Goal: Task Accomplishment & Management: Complete application form

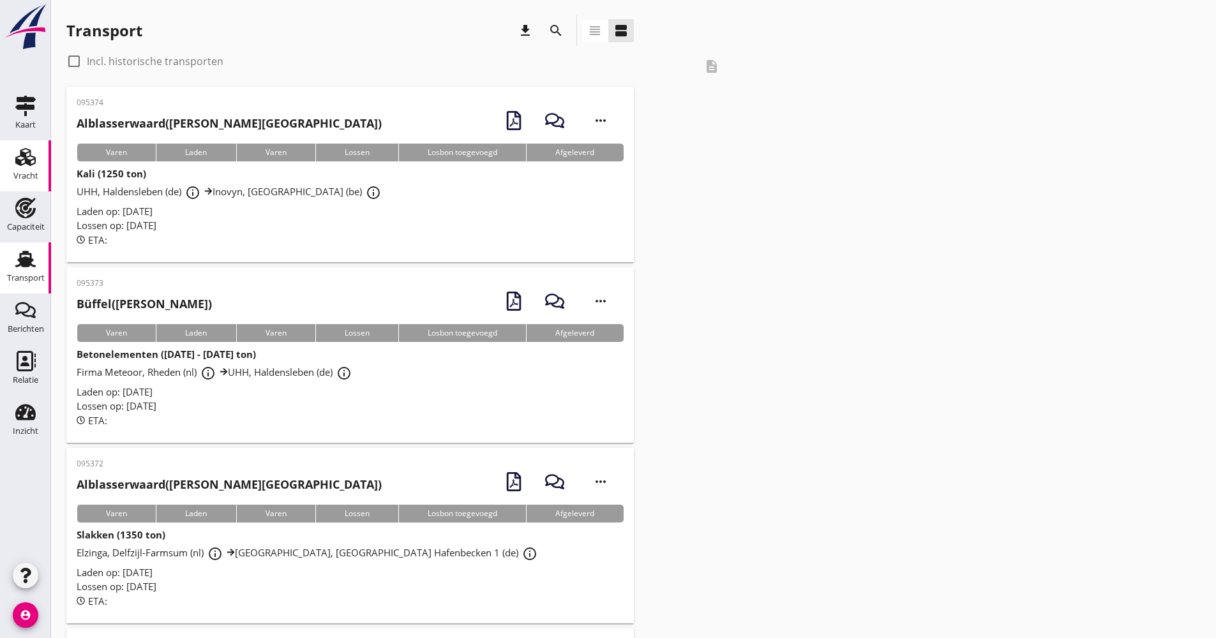
click at [38, 172] on link "Vracht Vracht" at bounding box center [25, 165] width 51 height 51
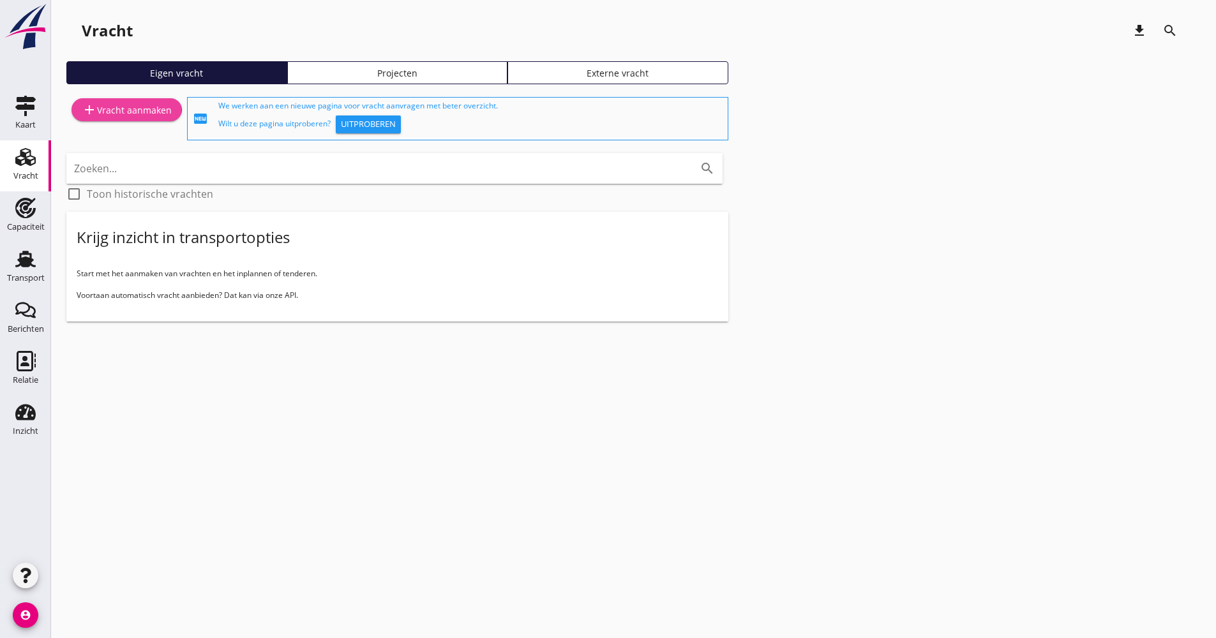
click at [146, 110] on div "add Vracht aanmaken" at bounding box center [127, 109] width 90 height 15
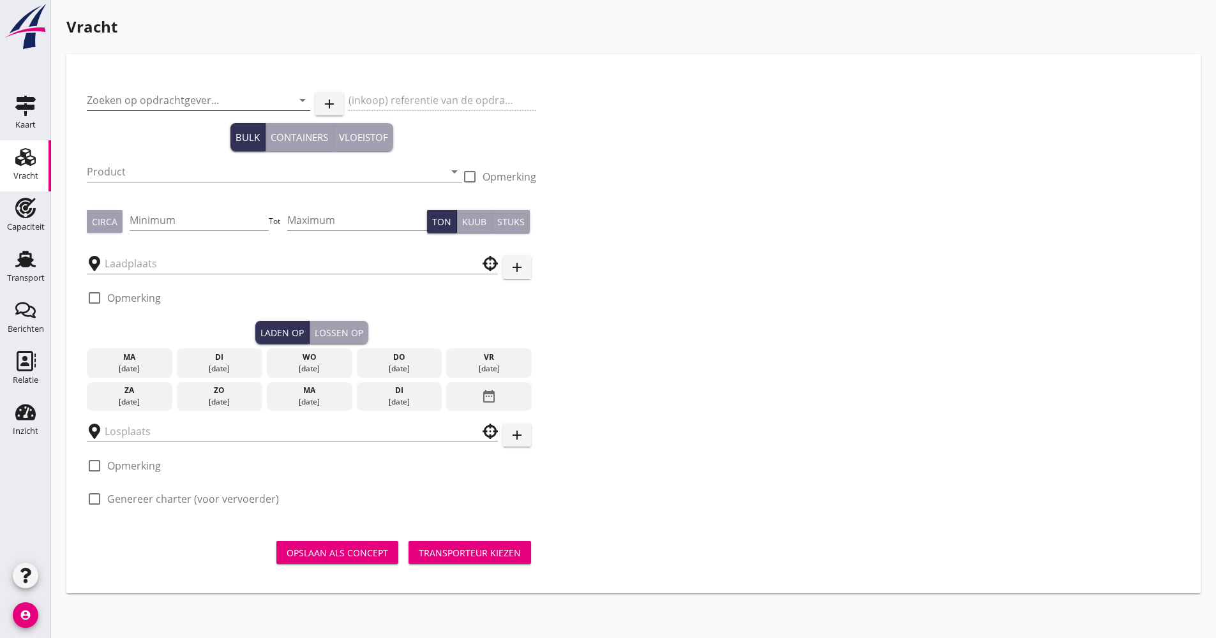
click at [177, 98] on input "Zoeken op opdrachtgever..." at bounding box center [181, 100] width 188 height 20
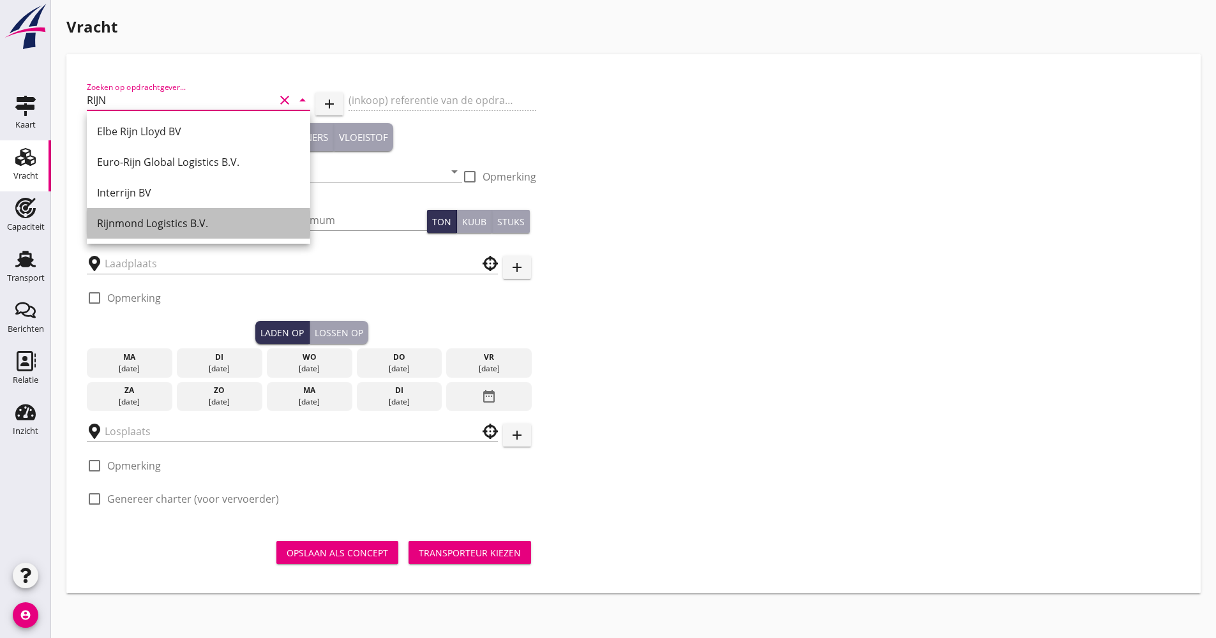
click at [171, 216] on div "Rijnmond Logistics B.V." at bounding box center [198, 223] width 203 height 15
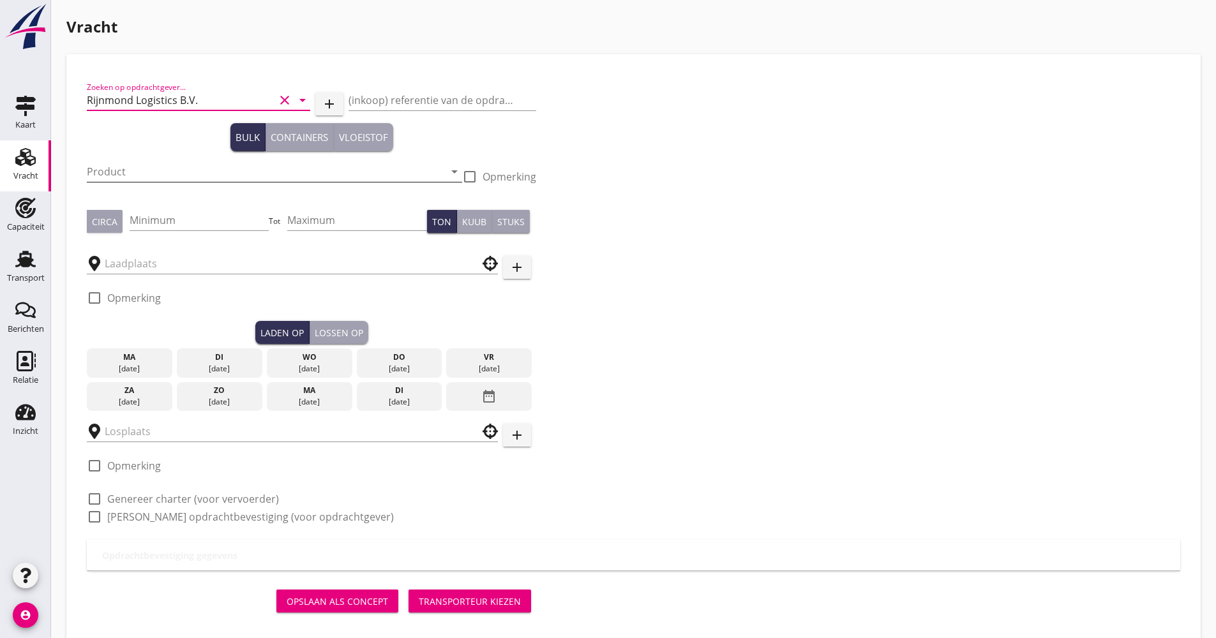
type input "Rijnmond Logistics B.V."
click at [164, 176] on input "Product" at bounding box center [266, 172] width 358 height 20
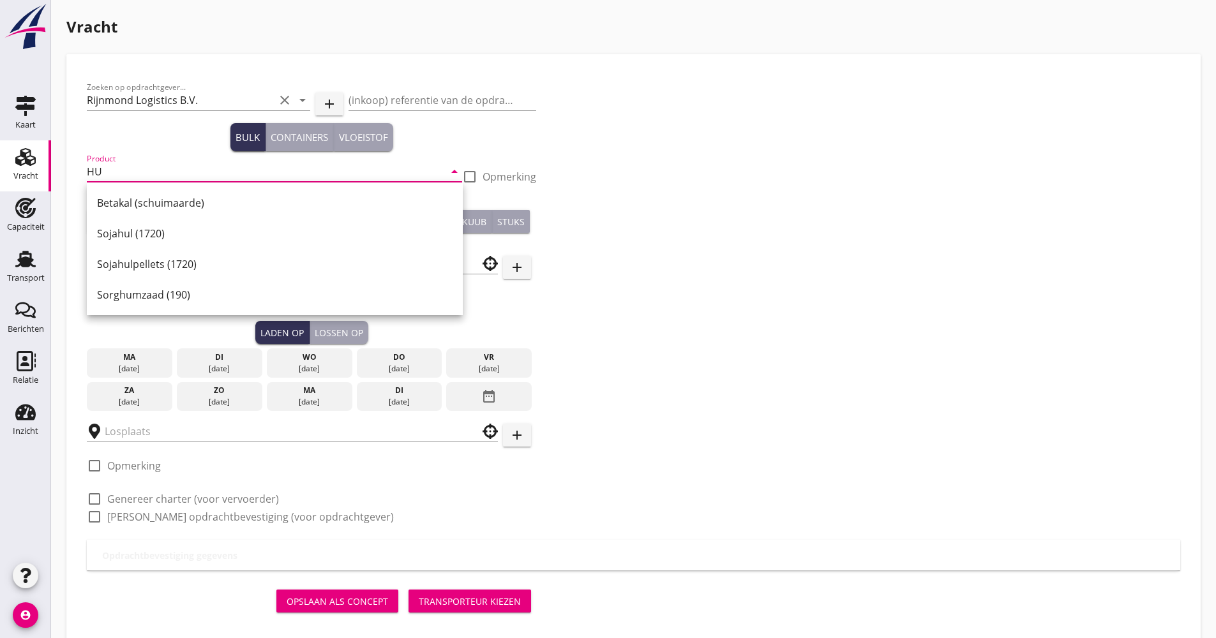
type input "H"
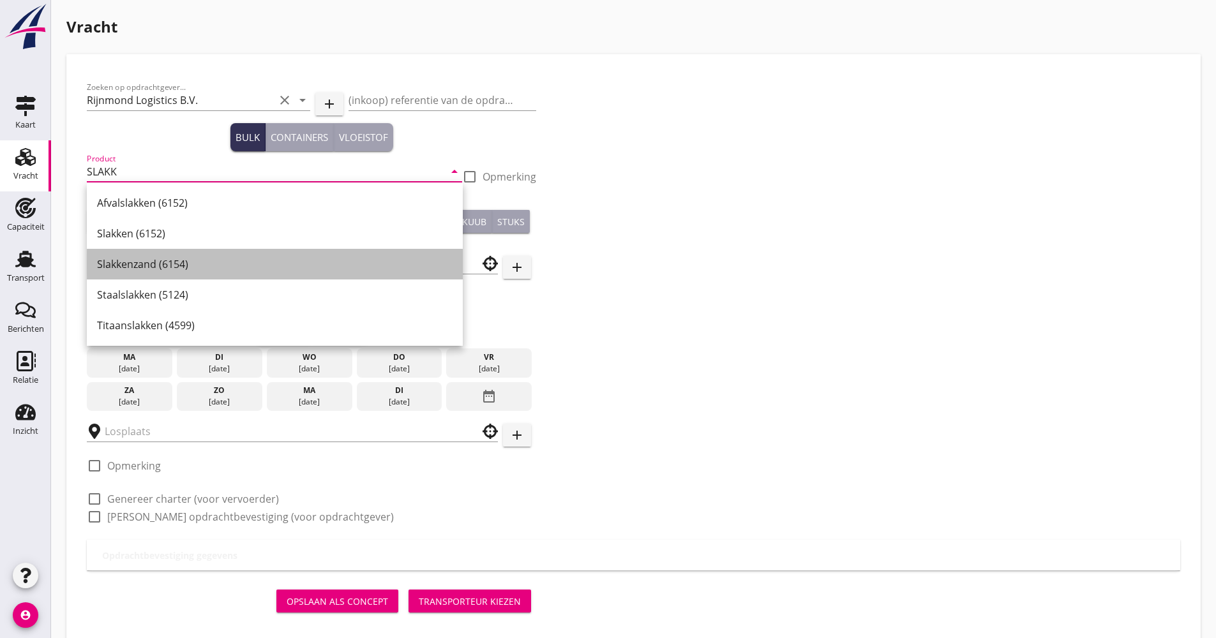
click at [174, 262] on div "Slakkenzand (6154)" at bounding box center [275, 264] width 356 height 15
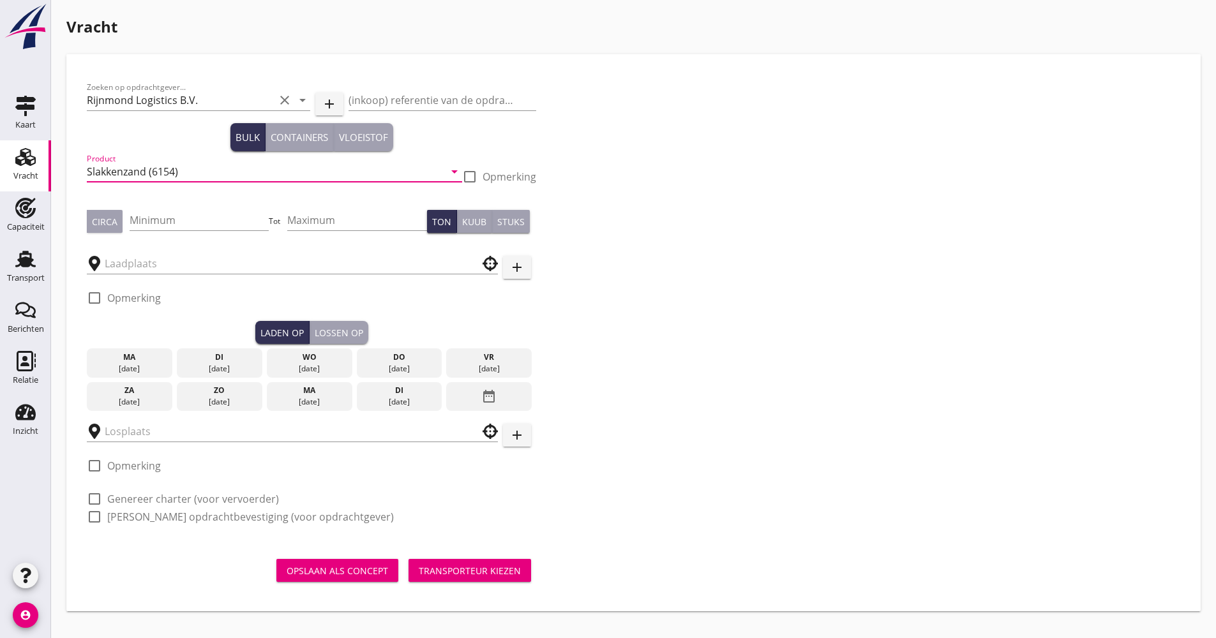
type input "Slakkenzand (6154)"
click at [179, 236] on div at bounding box center [200, 240] width 140 height 8
click at [179, 218] on input "Minimum" at bounding box center [200, 220] width 140 height 20
type input "1100"
drag, startPoint x: 179, startPoint y: 218, endPoint x: 137, endPoint y: 216, distance: 42.8
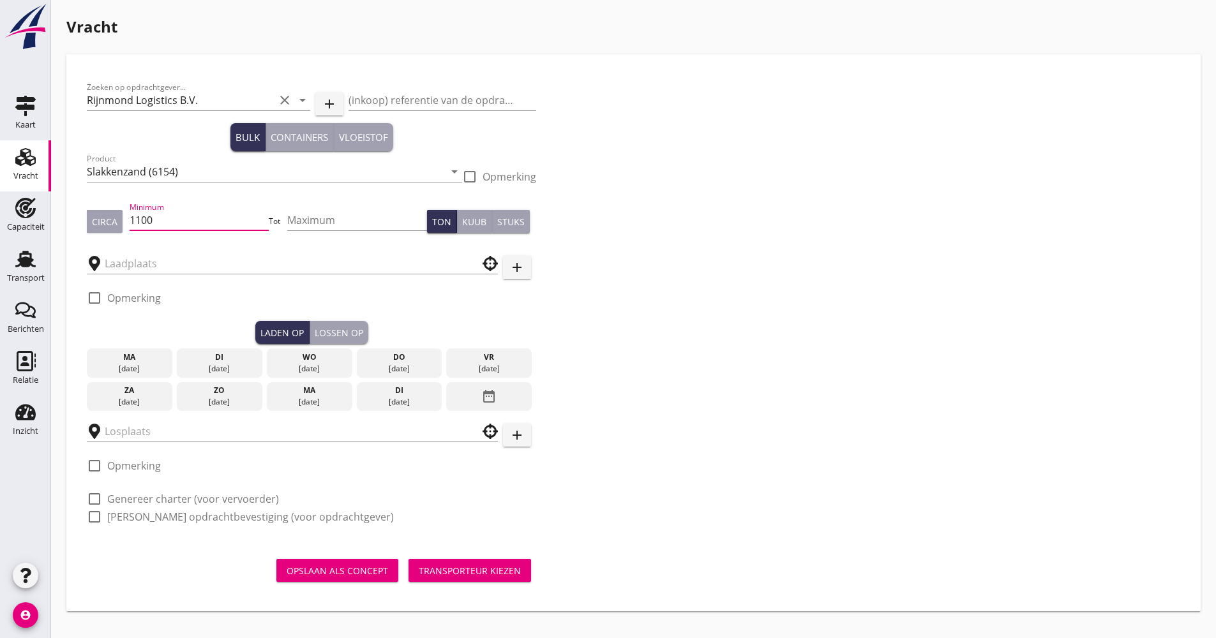
click at [137, 216] on input "1100" at bounding box center [200, 220] width 140 height 20
type input "1090"
type input "1100"
click at [124, 257] on input "text" at bounding box center [284, 263] width 358 height 20
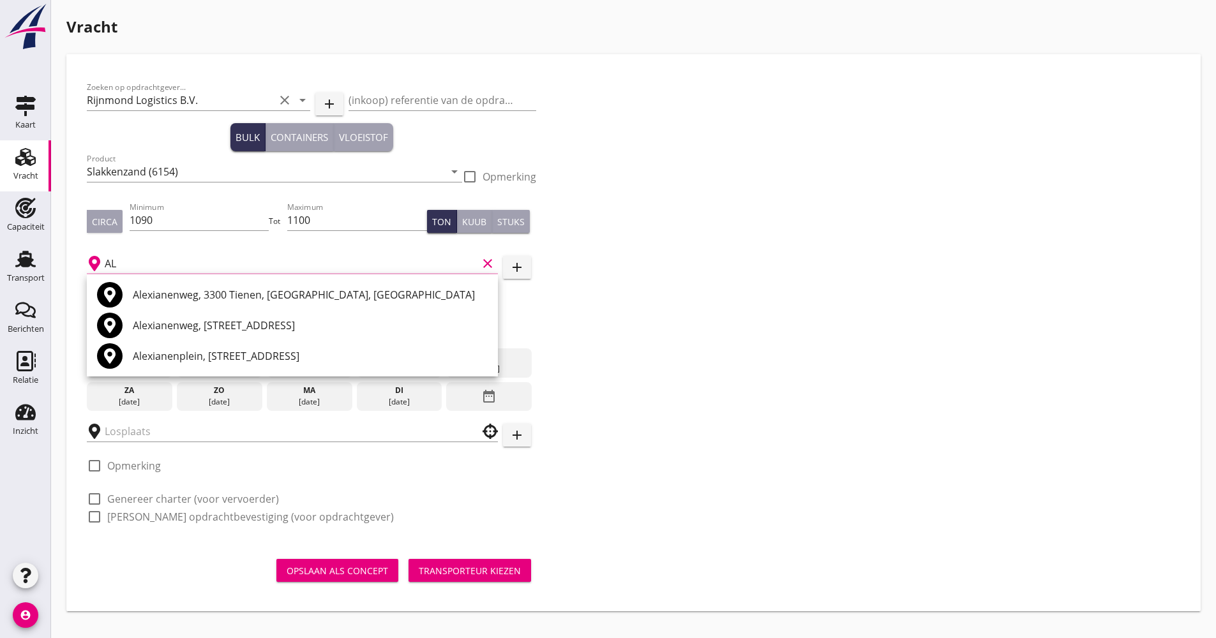
type input "A"
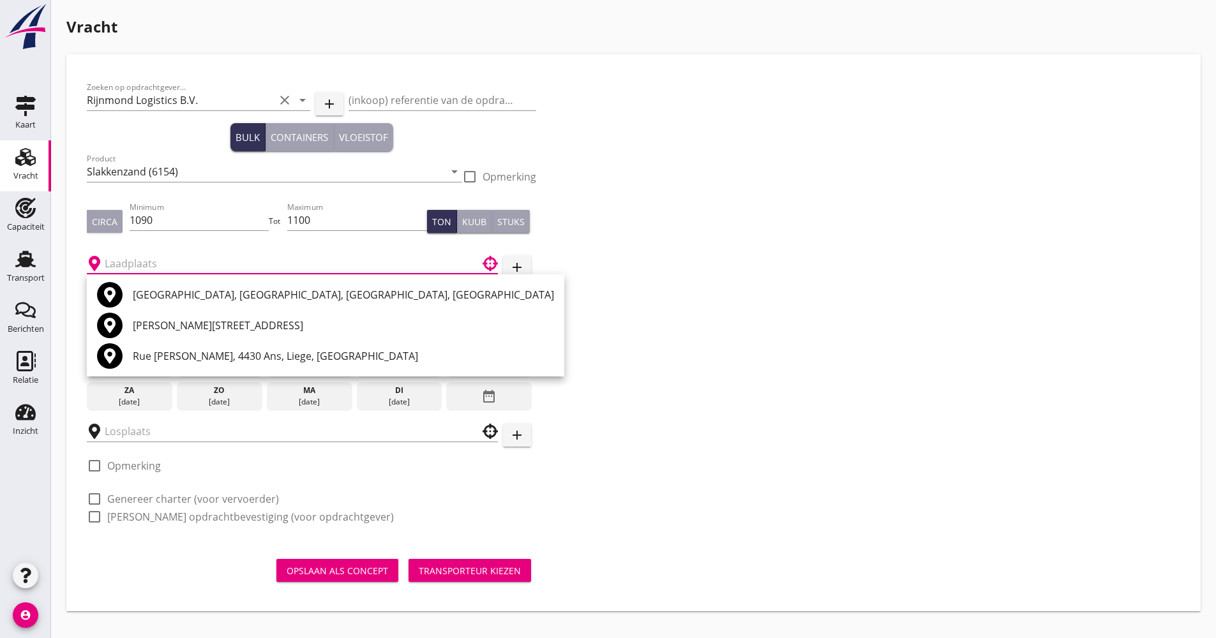
click at [707, 351] on div "Zoeken op opdrachtgever... Rijnmond Logistics B.V. clear arrow_drop_down add (i…" at bounding box center [634, 307] width 1104 height 465
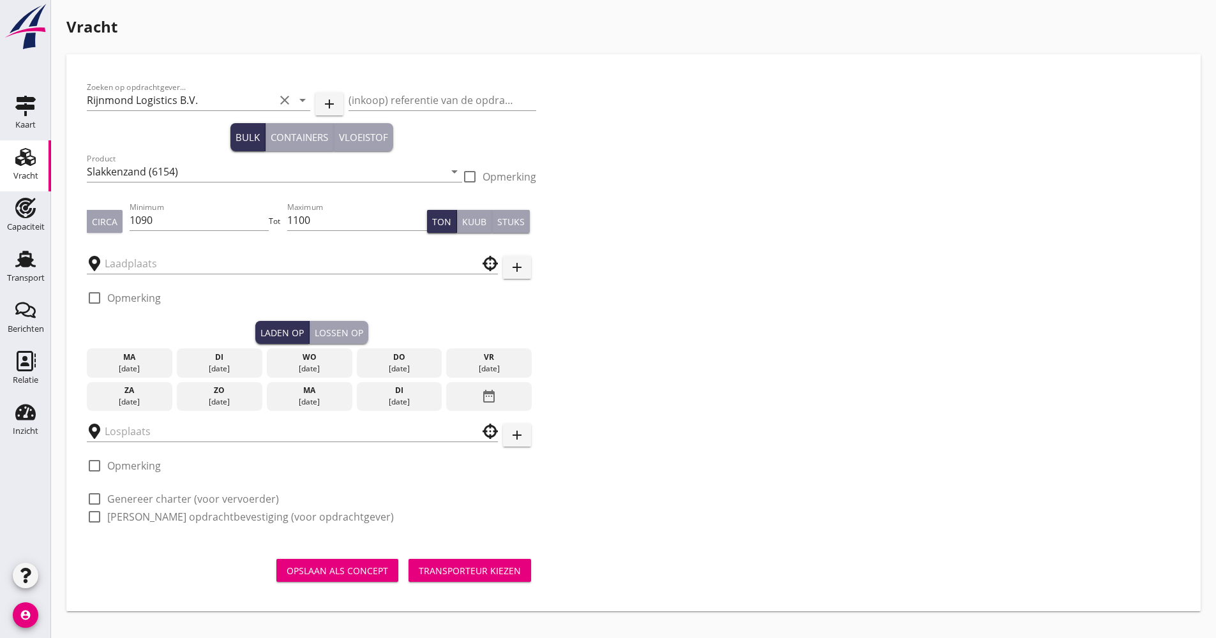
click at [519, 270] on icon "add" at bounding box center [516, 267] width 15 height 15
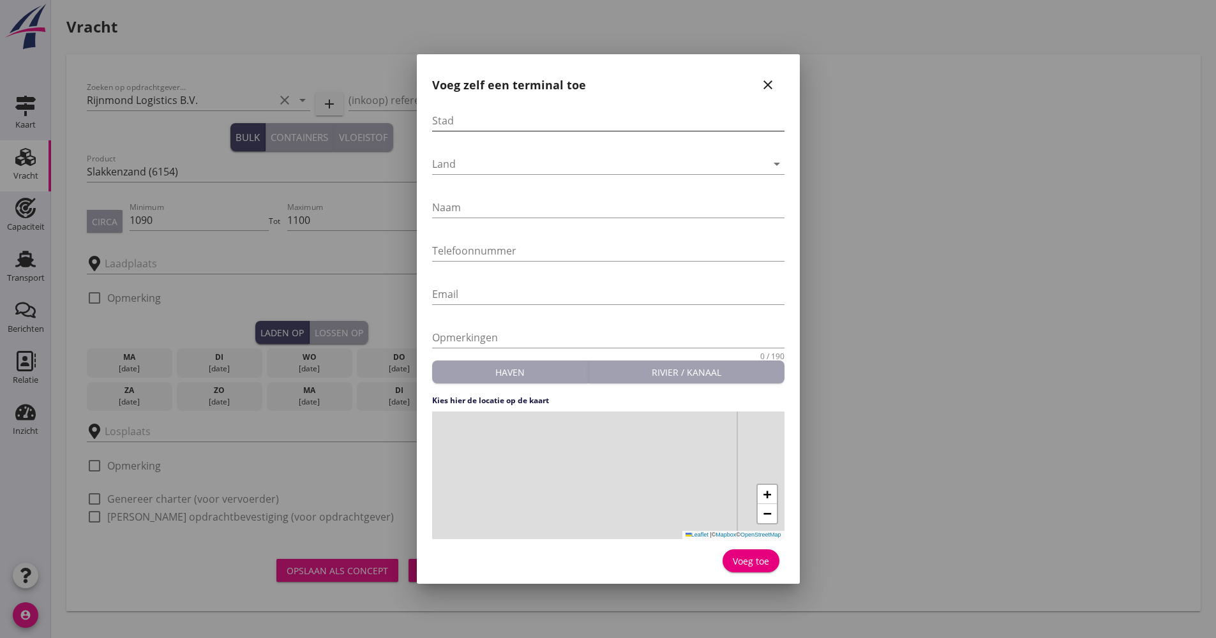
click at [491, 126] on input "Stad" at bounding box center [608, 120] width 352 height 20
type input "r"
type input "[GEOGRAPHIC_DATA]"
type input "[PERSON_NAME]"
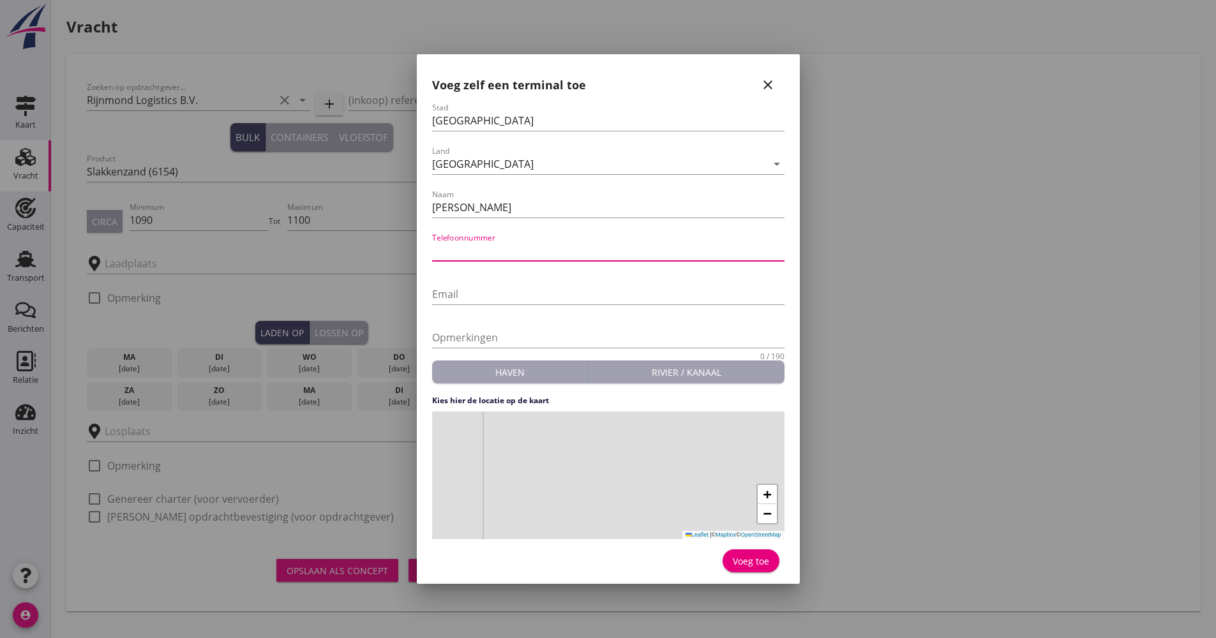
paste input "[PHONE_NUMBER]"
click at [456, 250] on input "[PHONE_NUMBER]" at bounding box center [608, 251] width 352 height 20
type input "[PHONE_NUMBER]"
drag, startPoint x: 562, startPoint y: 451, endPoint x: 638, endPoint y: 449, distance: 76.0
click at [642, 450] on div "+ − Leaflet | © Mapbox © OpenStreetMap" at bounding box center [608, 476] width 352 height 128
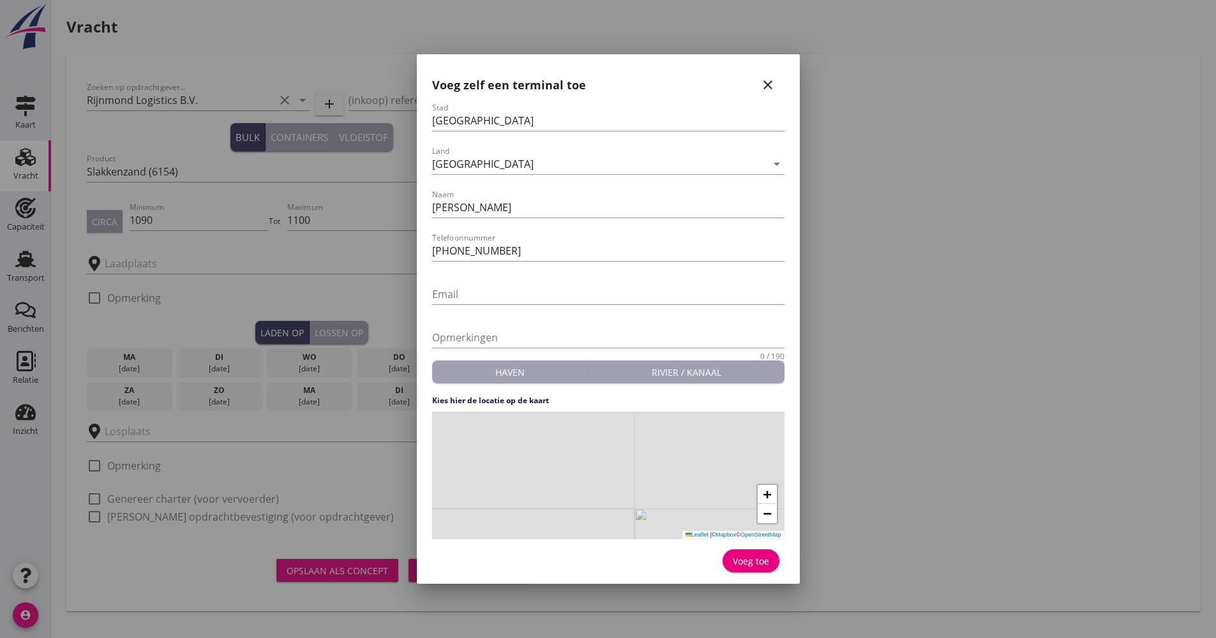
drag, startPoint x: 508, startPoint y: 462, endPoint x: 519, endPoint y: 448, distance: 18.1
click at [515, 472] on div "+ − Leaflet | © Mapbox © OpenStreetMap" at bounding box center [608, 476] width 352 height 128
click at [516, 437] on div "+ − Leaflet | © Mapbox © OpenStreetMap" at bounding box center [608, 476] width 352 height 128
click at [763, 552] on button "Voeg toe" at bounding box center [751, 561] width 57 height 23
type input "[PERSON_NAME]"
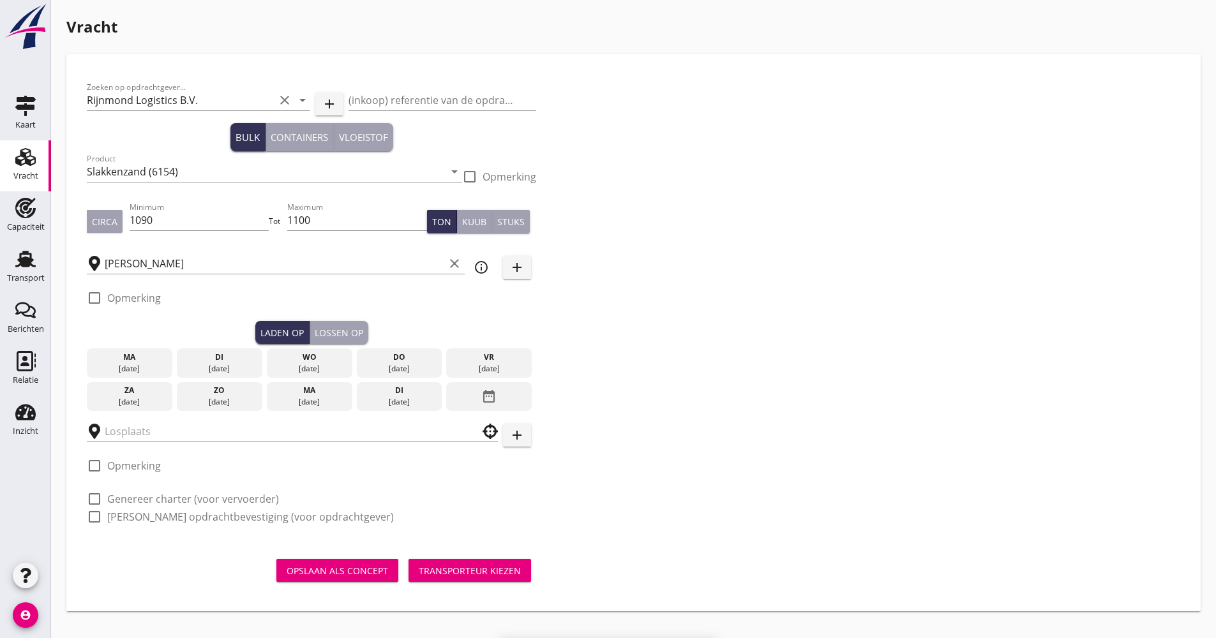
click at [136, 290] on div "check_box_outline_blank Opmerking" at bounding box center [124, 297] width 74 height 15
click at [136, 295] on label "Opmerking" at bounding box center [134, 298] width 54 height 13
checkbox input "true"
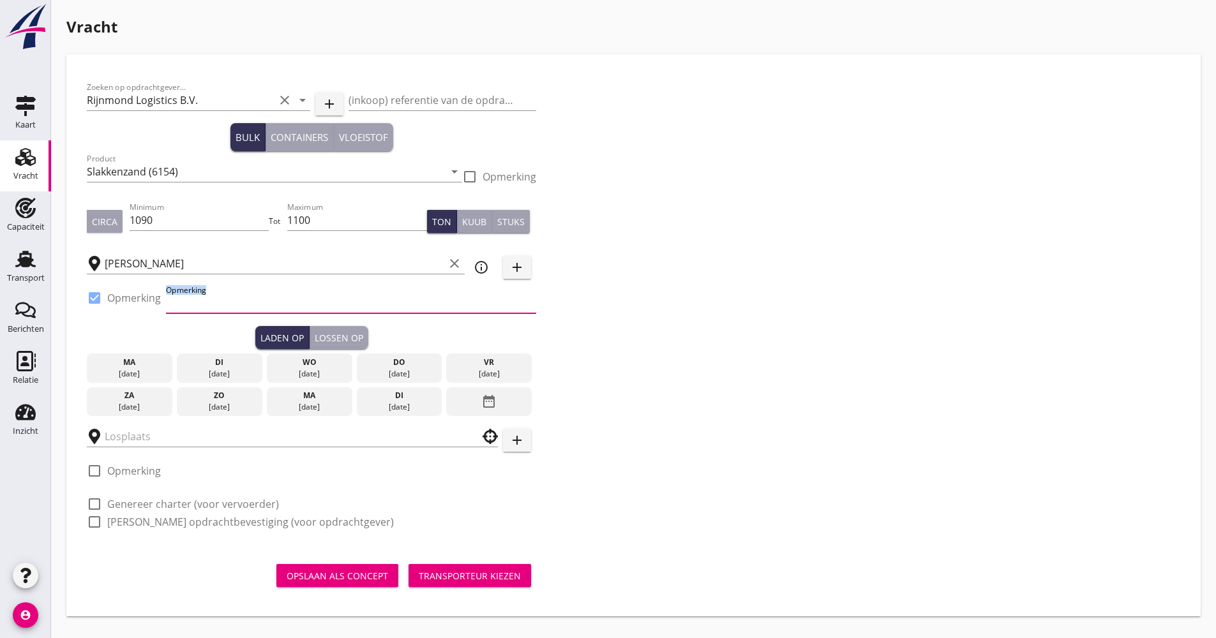
click at [196, 298] on input "Opmerking" at bounding box center [351, 303] width 370 height 20
drag, startPoint x: 264, startPoint y: 301, endPoint x: 185, endPoint y: 296, distance: 80.0
click at [185, 296] on input "MV AMIS FORTUNE" at bounding box center [351, 303] width 370 height 20
type input "MV STAR VOYAGER"
click at [500, 366] on div "vr" at bounding box center [488, 362] width 79 height 11
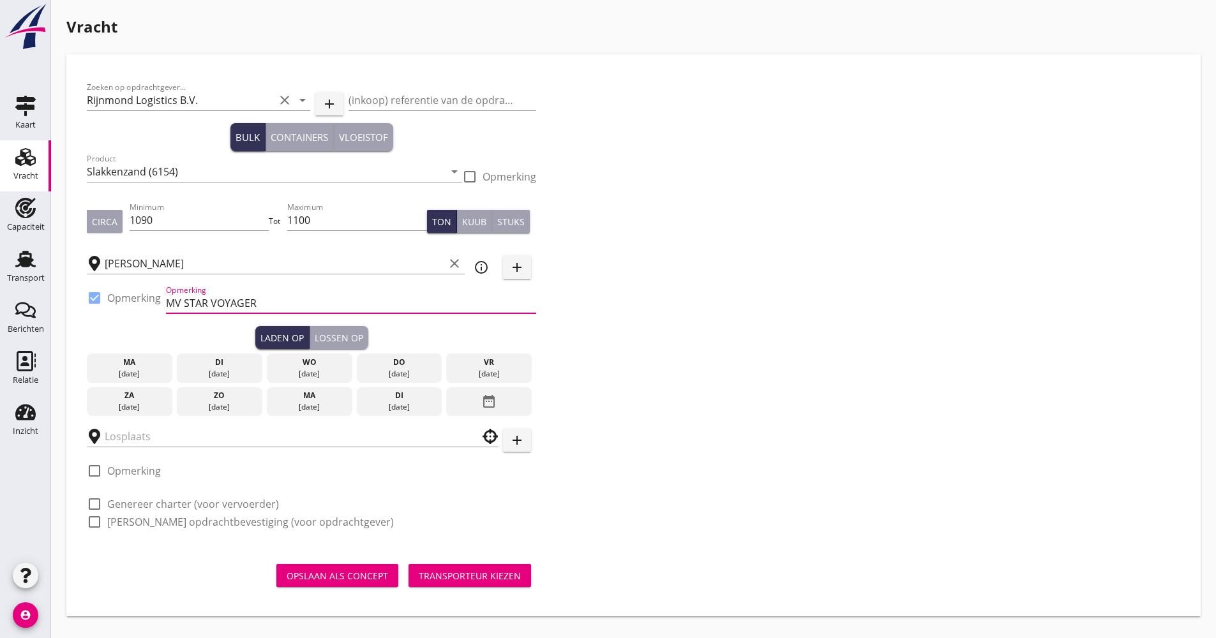
click at [480, 372] on div "[DATE]" at bounding box center [488, 373] width 79 height 11
click at [618, 368] on div "Zoeken op opdrachtgever... Rijnmond Logistics B.V. clear arrow_drop_down add (i…" at bounding box center [634, 310] width 1104 height 471
click at [492, 367] on div "vr" at bounding box center [488, 362] width 79 height 11
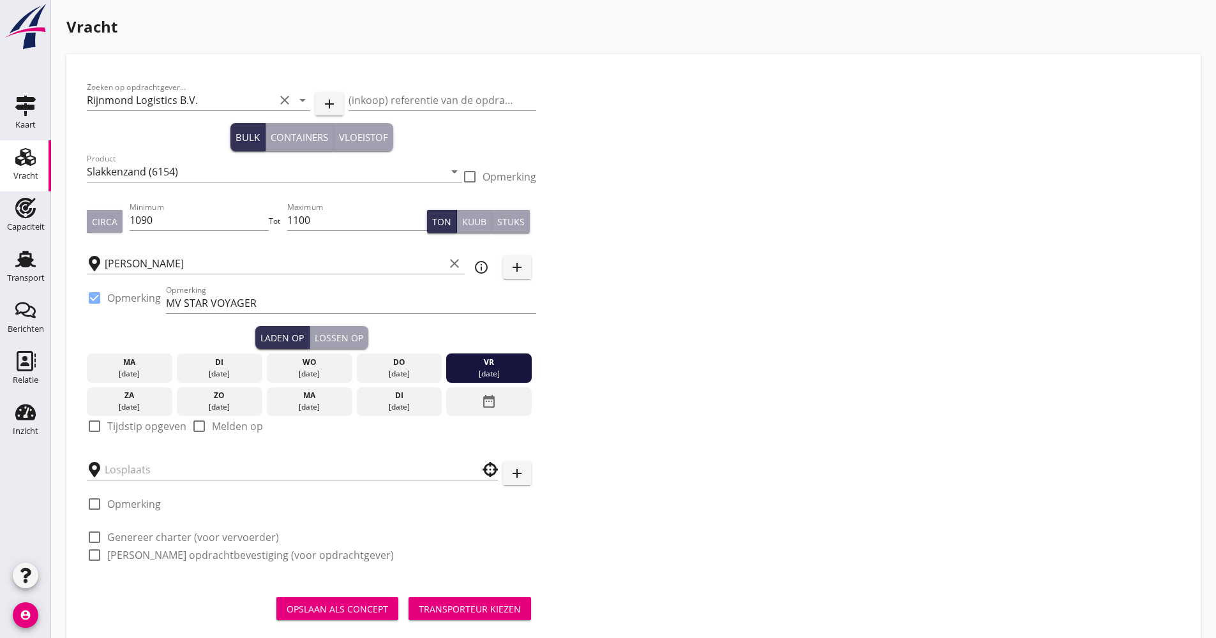
drag, startPoint x: 115, startPoint y: 426, endPoint x: 94, endPoint y: 399, distance: 34.6
click at [112, 427] on label "Tijdstip opgeven" at bounding box center [146, 426] width 79 height 13
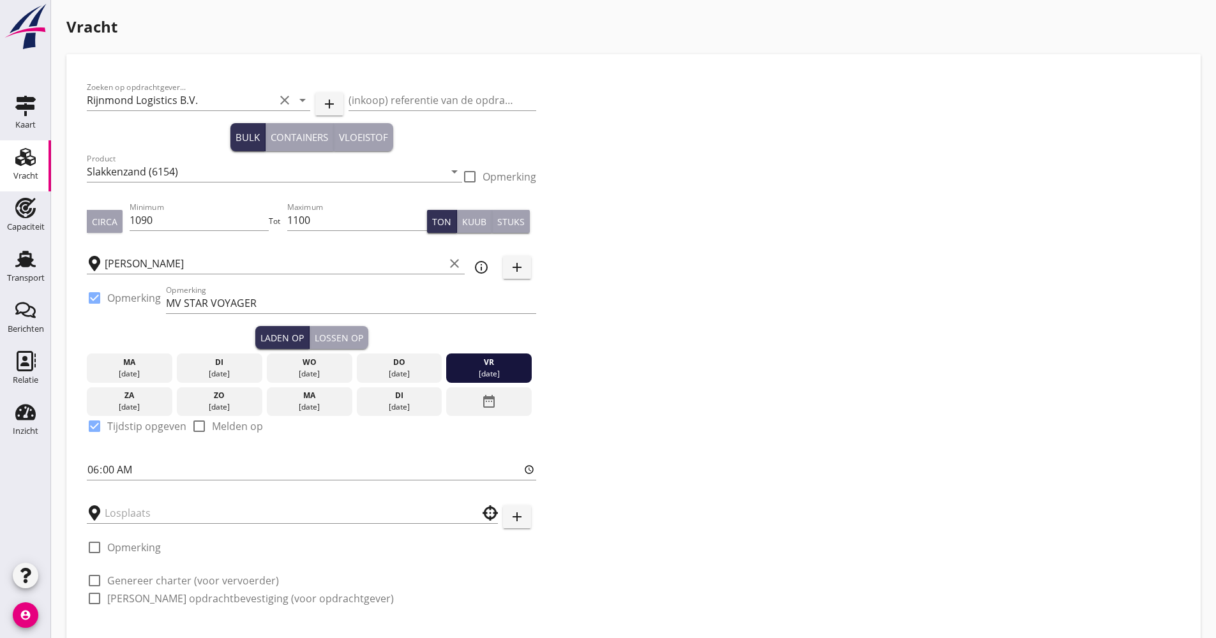
click at [350, 328] on button "Lossen op" at bounding box center [339, 337] width 59 height 23
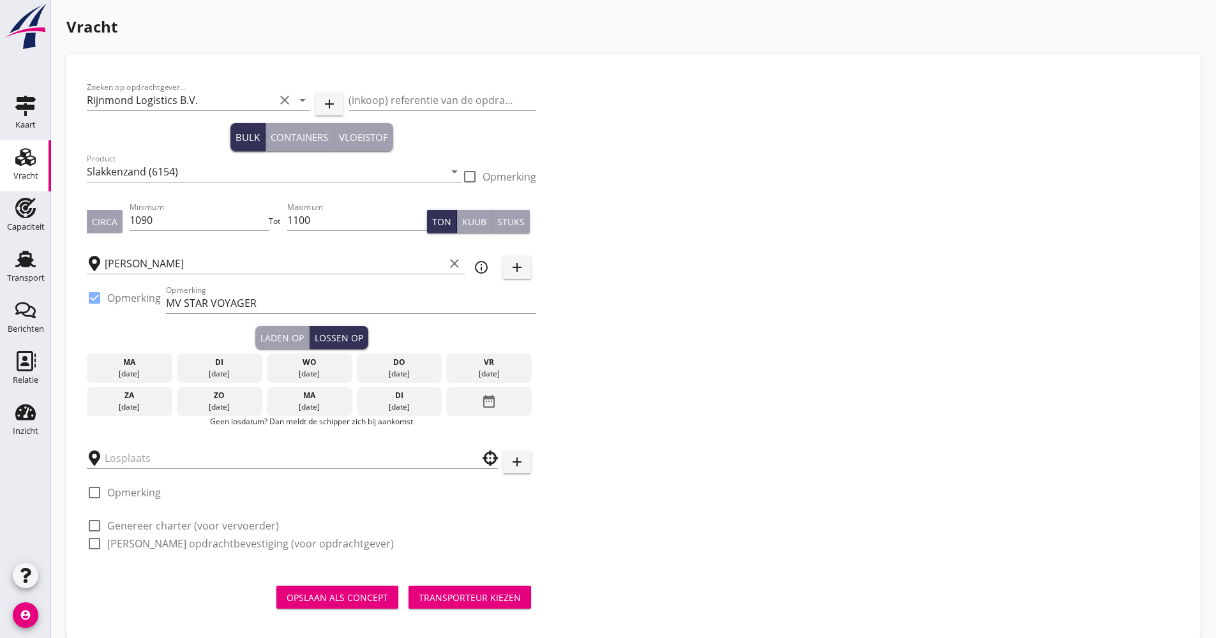
click at [467, 398] on div "date_range" at bounding box center [489, 402] width 86 height 29
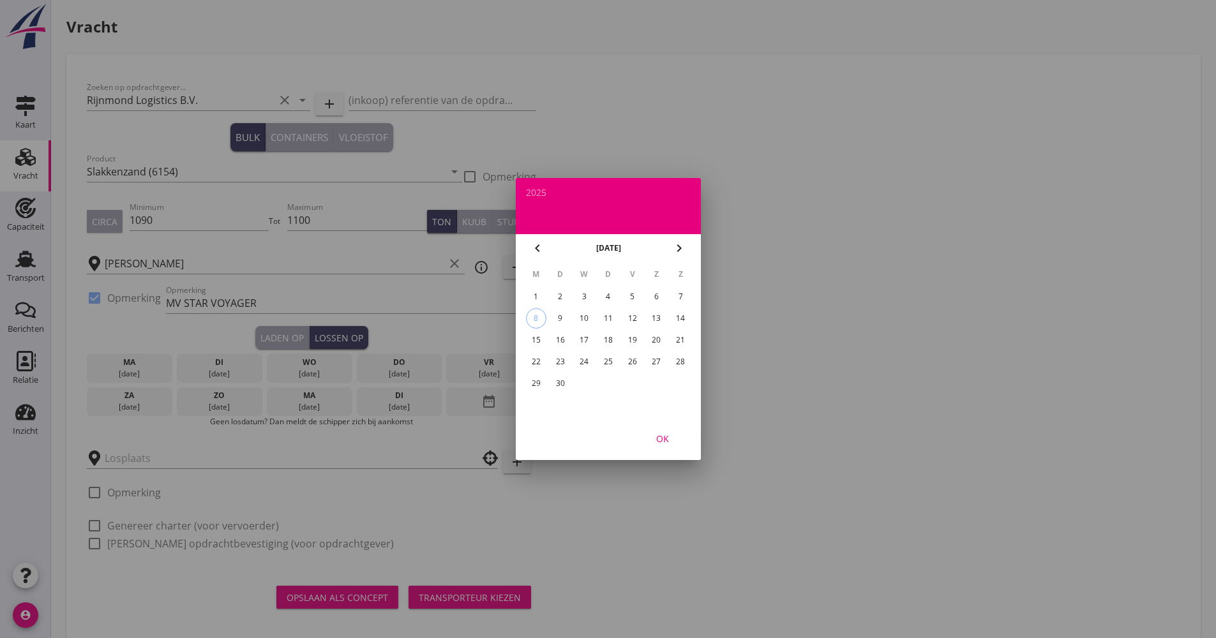
click at [608, 352] on div "25" at bounding box center [608, 362] width 20 height 20
click at [607, 338] on div "18" at bounding box center [608, 340] width 20 height 20
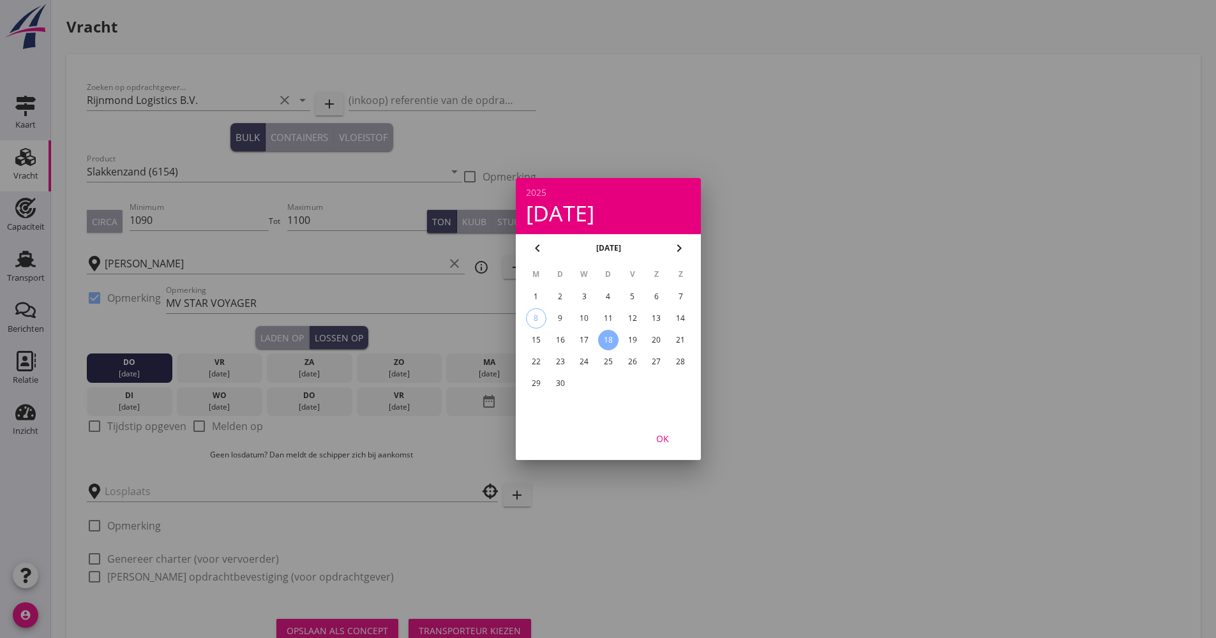
click at [607, 338] on div "18" at bounding box center [608, 340] width 20 height 20
click at [666, 439] on div "OK" at bounding box center [663, 438] width 36 height 13
click at [99, 425] on div at bounding box center [95, 427] width 22 height 22
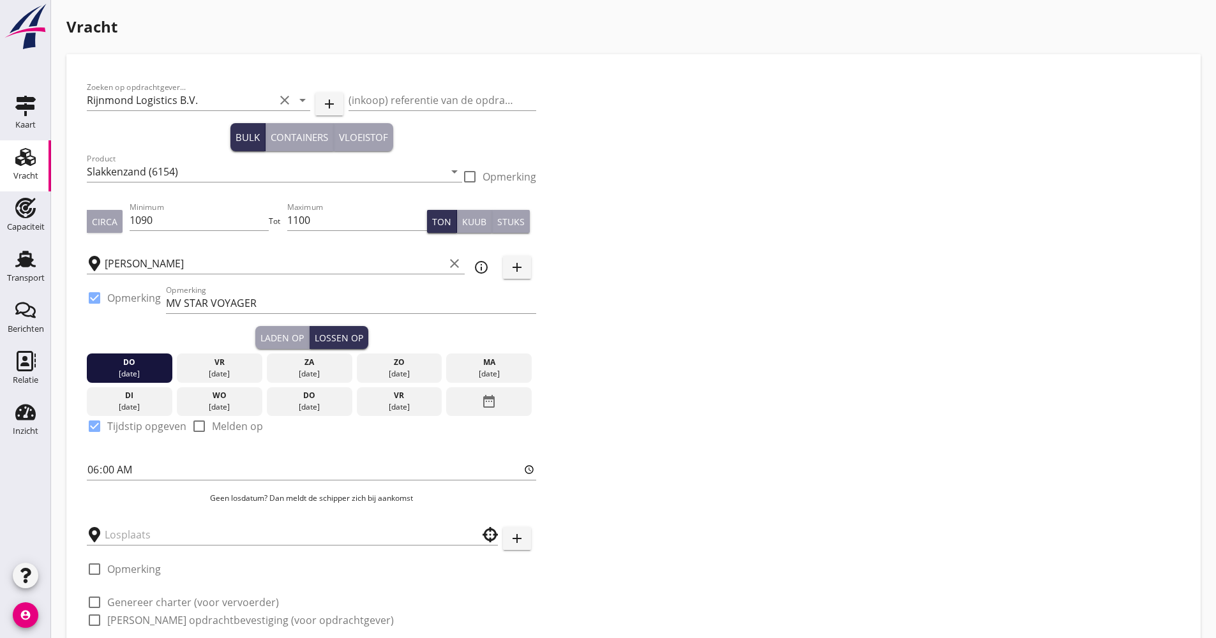
checkbox input "true"
click at [480, 260] on icon "info_outline" at bounding box center [481, 267] width 15 height 15
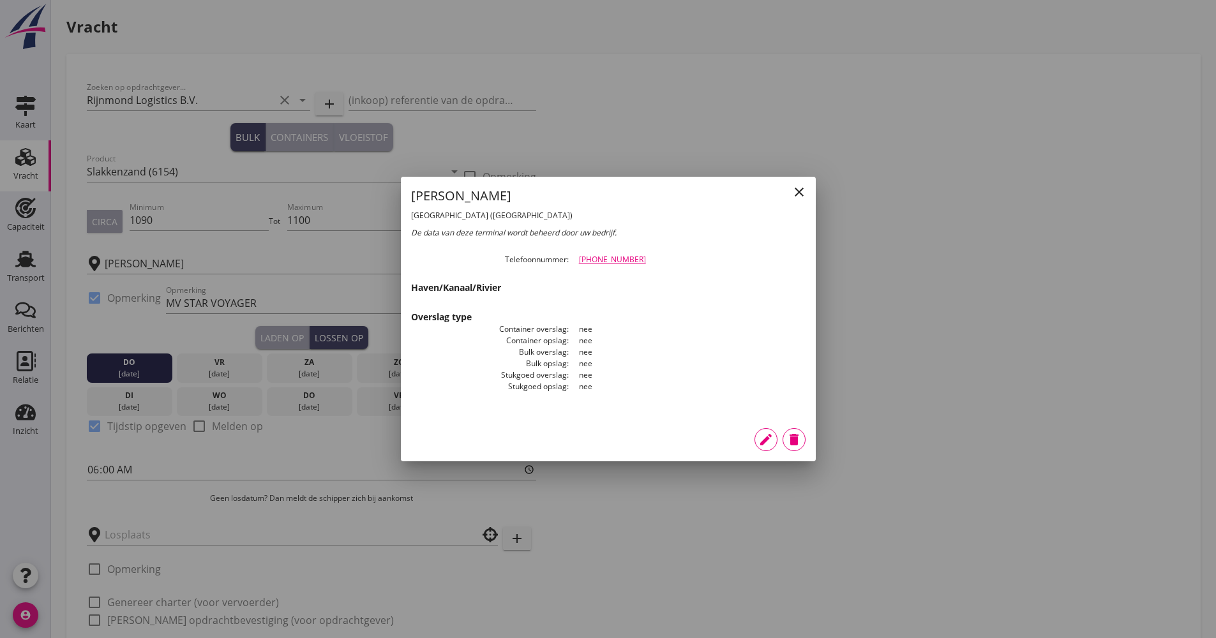
click at [763, 441] on div at bounding box center [608, 319] width 1216 height 638
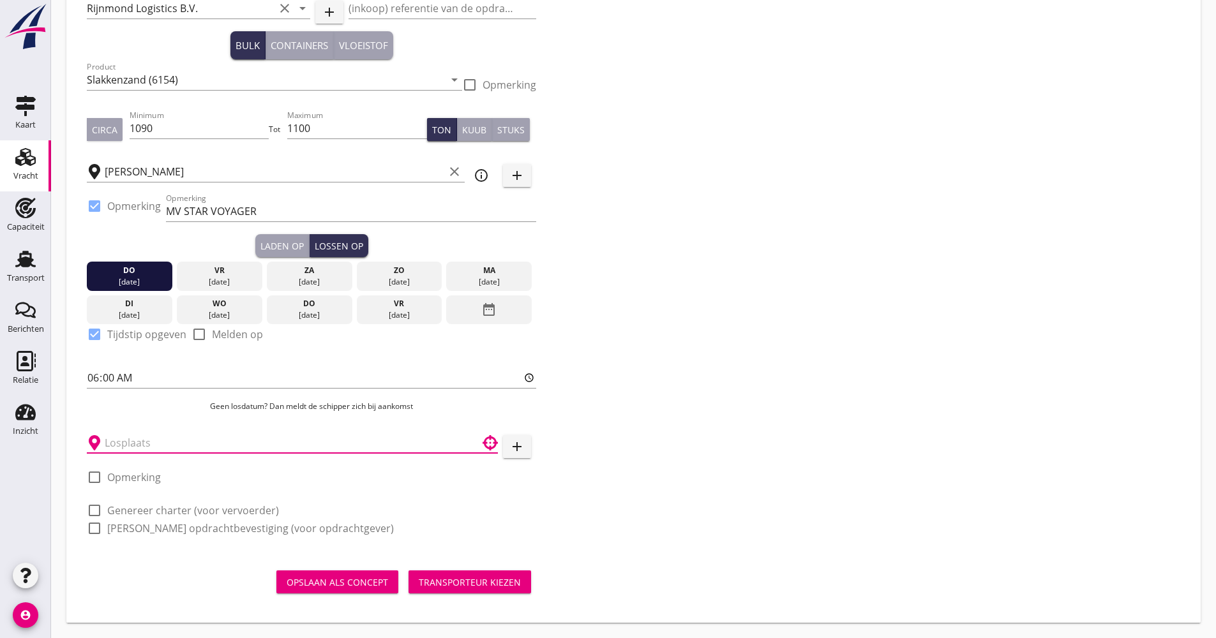
click at [185, 446] on input "text" at bounding box center [284, 443] width 358 height 20
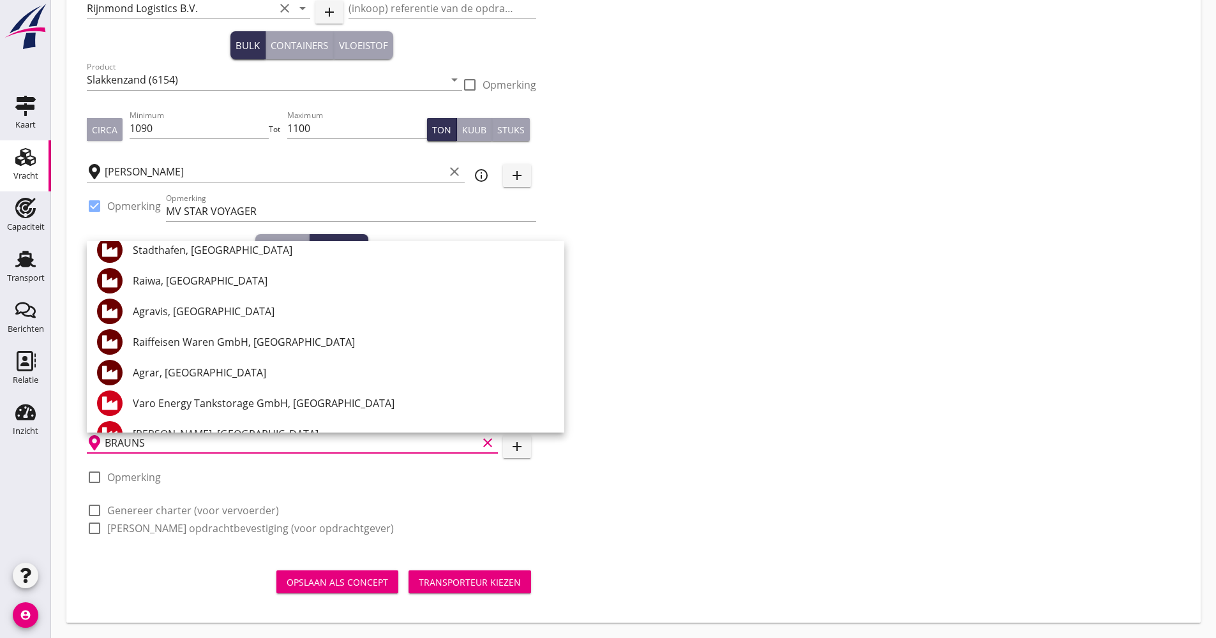
scroll to position [125, 0]
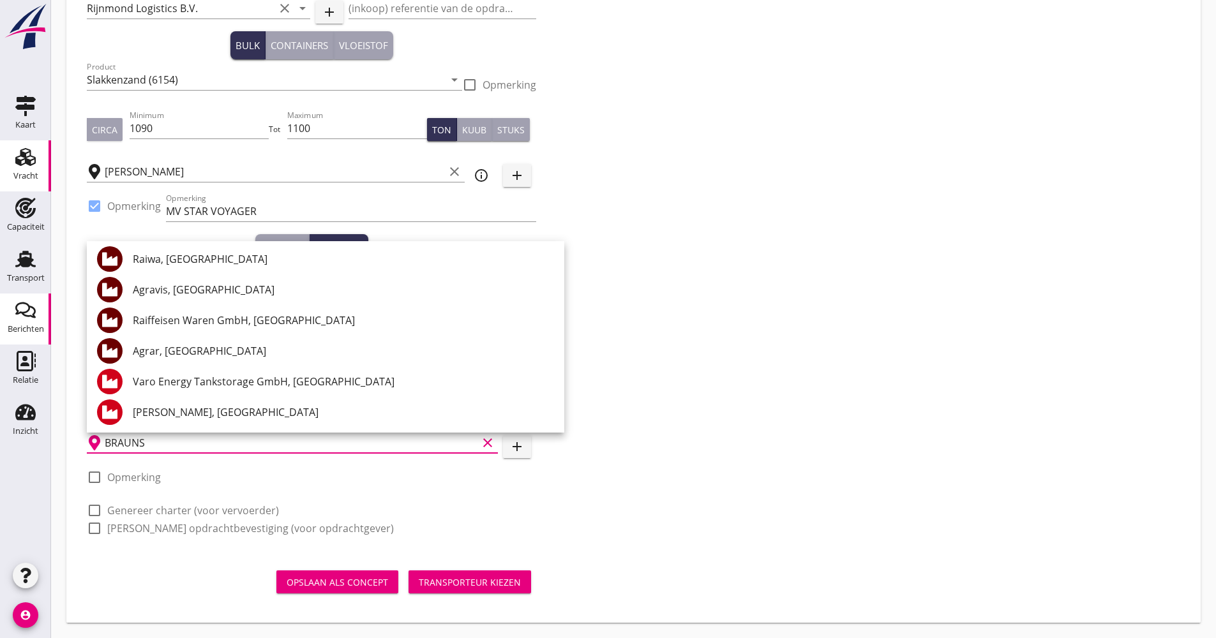
type input "BRAUNS"
drag, startPoint x: 667, startPoint y: 313, endPoint x: 634, endPoint y: 319, distance: 33.1
click at [667, 314] on div "Zoeken op opdrachtgever... Rijnmond Logistics B.V. clear arrow_drop_down add (i…" at bounding box center [634, 267] width 1104 height 569
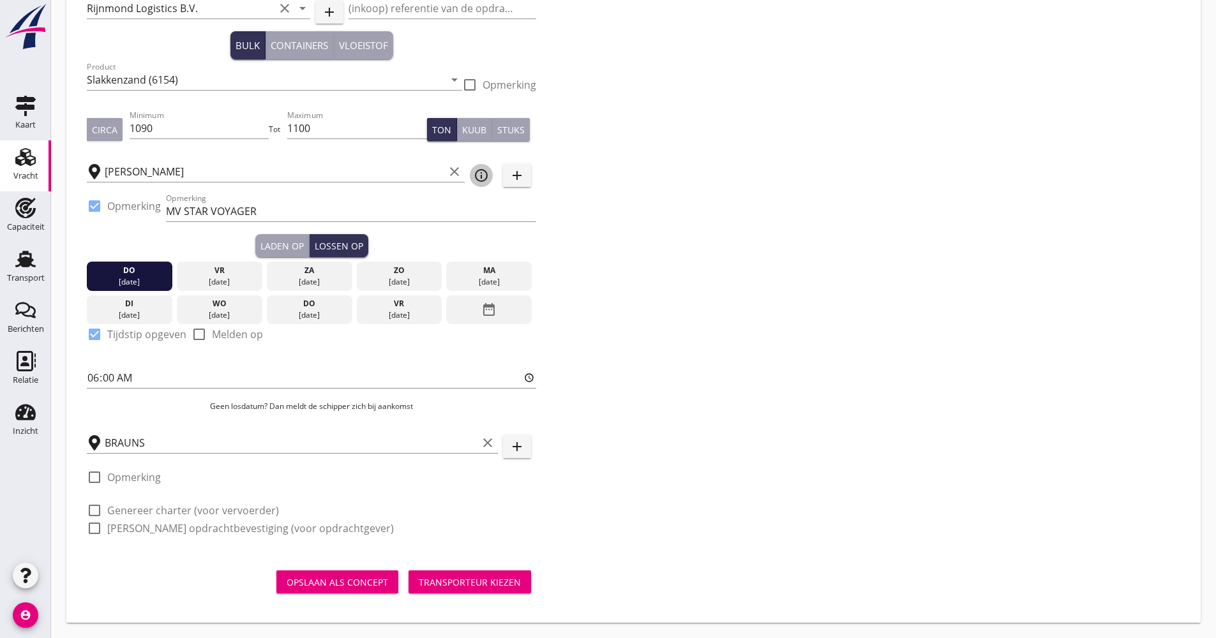
click at [486, 178] on icon "info_outline" at bounding box center [481, 175] width 15 height 15
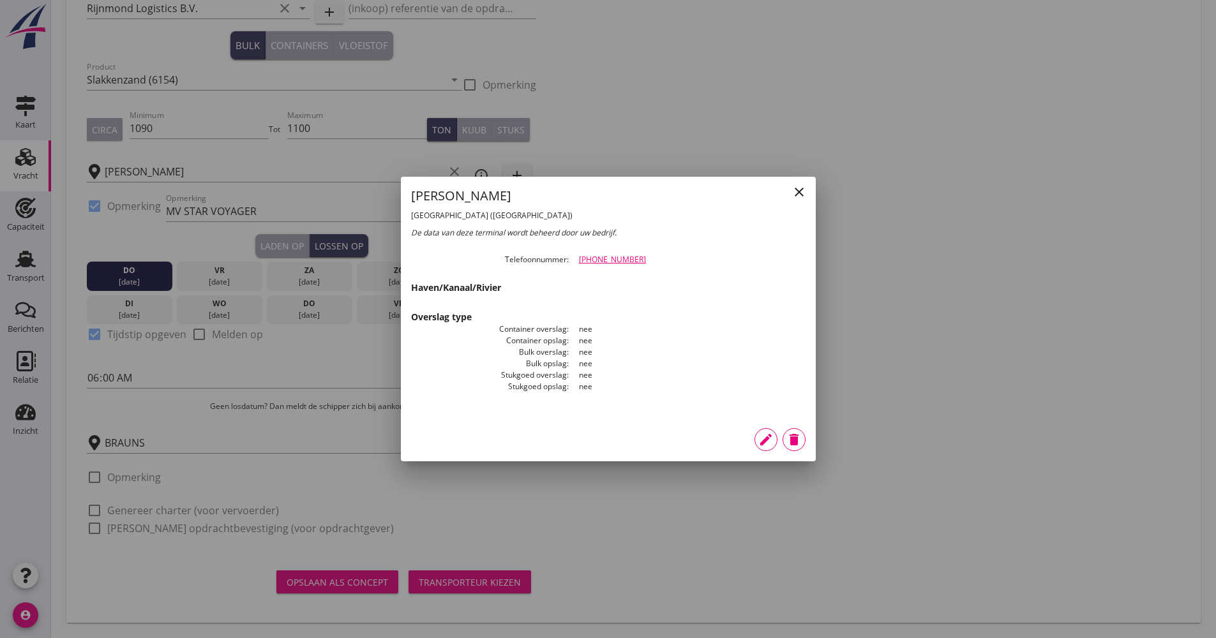
click at [794, 193] on icon "close" at bounding box center [799, 192] width 15 height 15
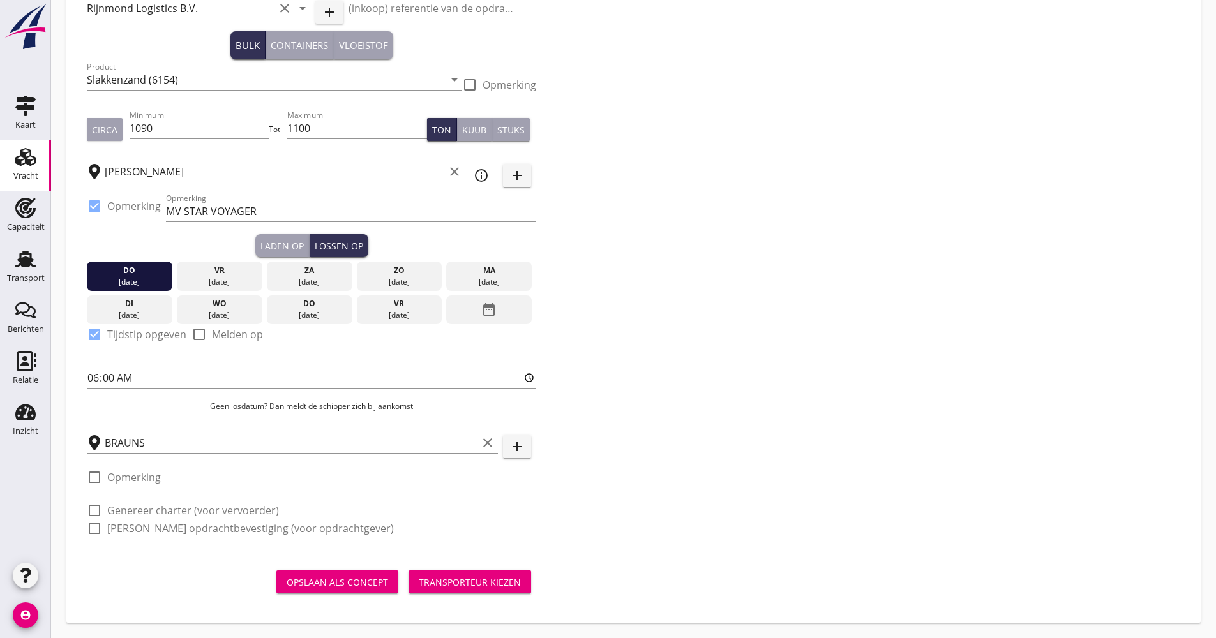
drag, startPoint x: 496, startPoint y: 177, endPoint x: 485, endPoint y: 177, distance: 11.5
click at [488, 177] on div "Alexiahaven clear info_outline add" at bounding box center [311, 171] width 449 height 40
click at [485, 177] on icon "info_outline" at bounding box center [481, 175] width 15 height 15
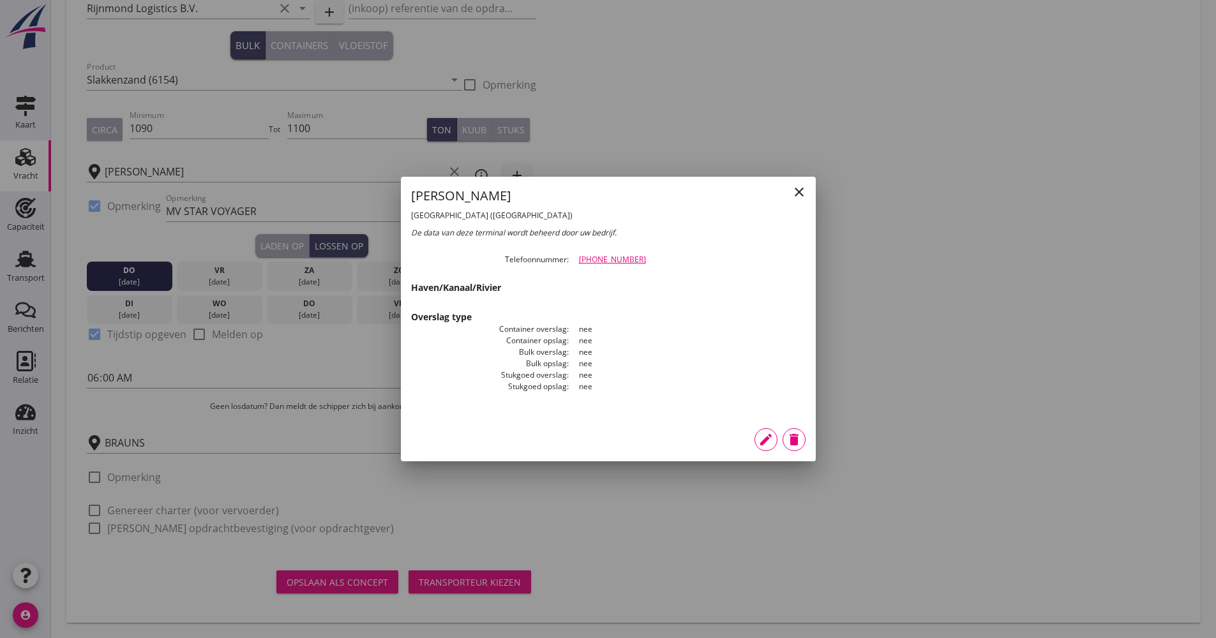
click at [761, 434] on icon "edit" at bounding box center [765, 439] width 15 height 15
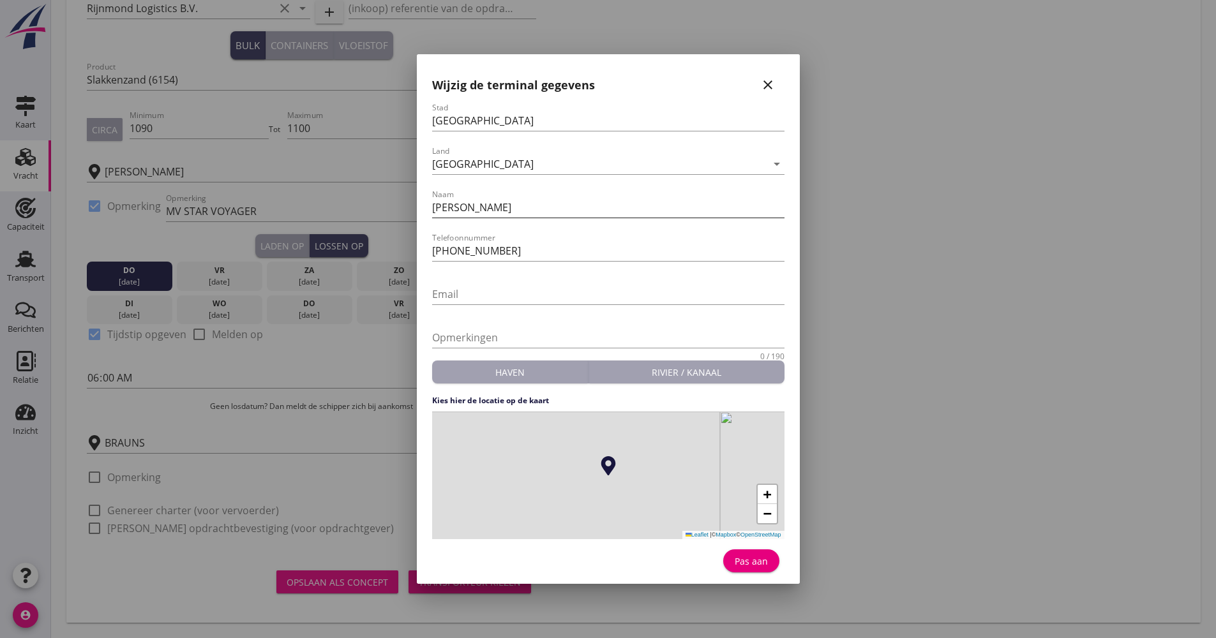
click at [509, 214] on input "[PERSON_NAME]" at bounding box center [608, 207] width 352 height 20
type input "[PERSON_NAME], boei 91"
click at [765, 561] on div "Pas aan" at bounding box center [752, 561] width 36 height 13
type input "[PERSON_NAME], boei 91"
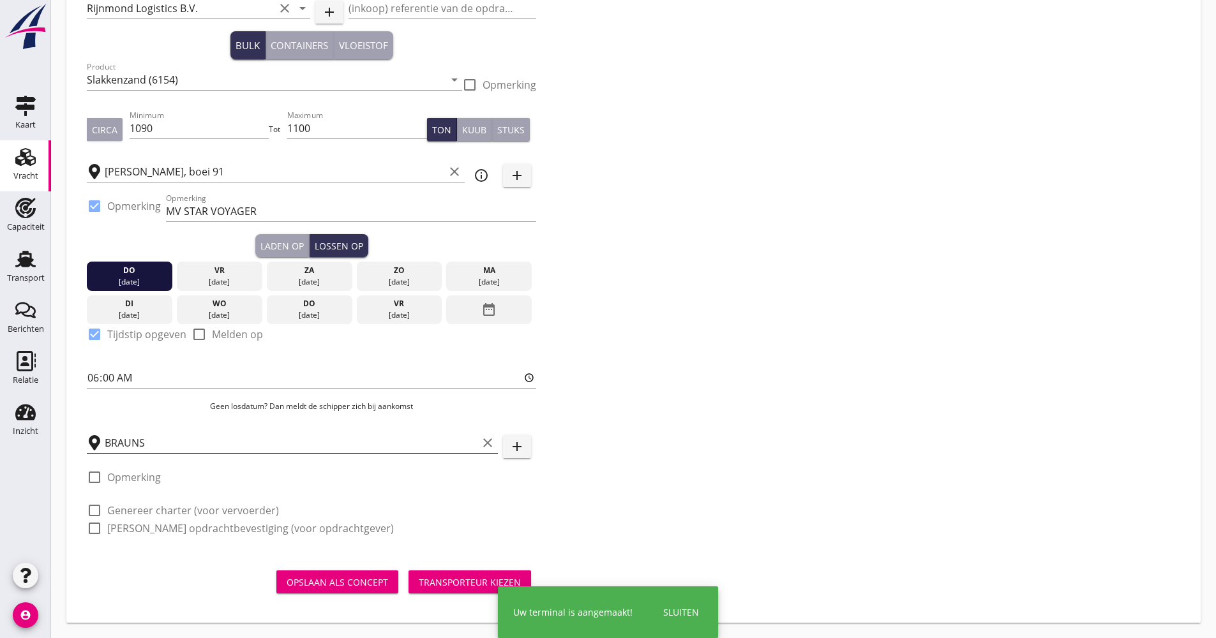
click at [181, 444] on input "BRAUNS" at bounding box center [291, 443] width 373 height 20
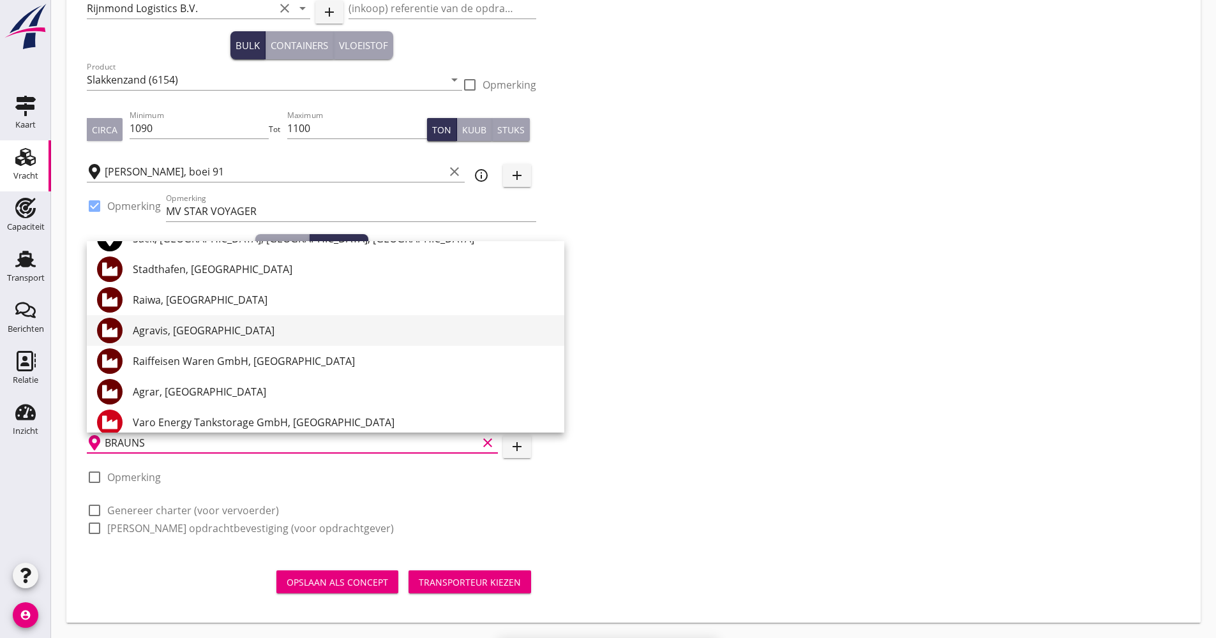
scroll to position [61, 0]
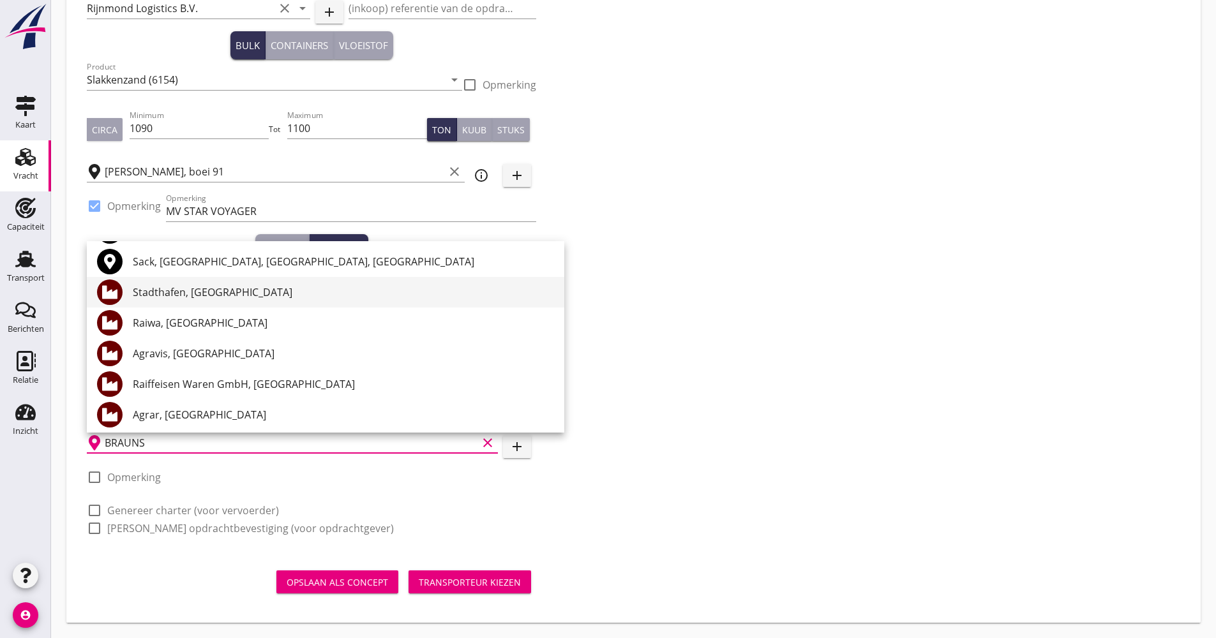
click at [195, 290] on div "Stadthafen, [GEOGRAPHIC_DATA]" at bounding box center [343, 292] width 421 height 15
type input "Stadthafen, [GEOGRAPHIC_DATA]"
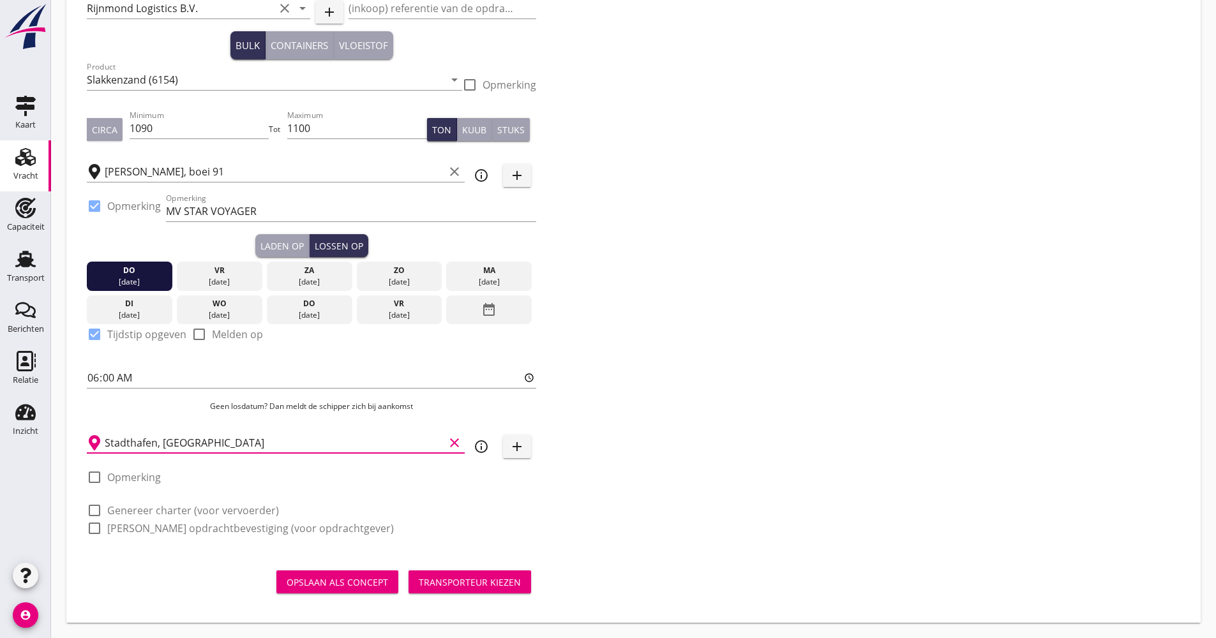
click at [481, 451] on icon "info_outline" at bounding box center [481, 446] width 15 height 15
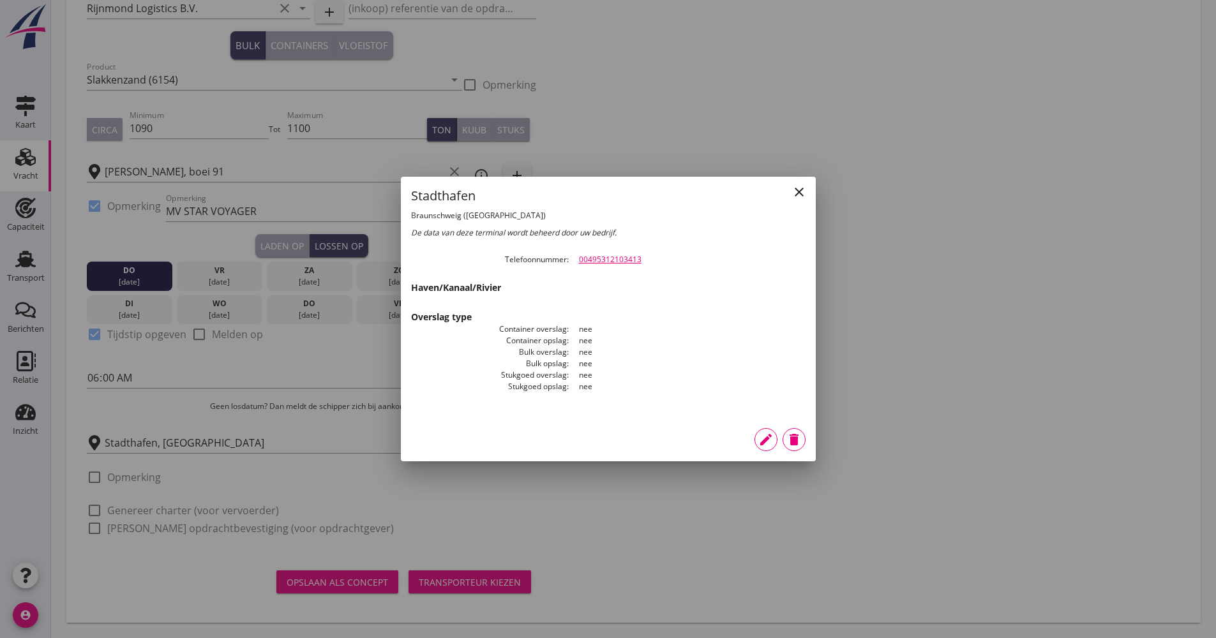
click at [755, 439] on div "edit" at bounding box center [766, 439] width 23 height 15
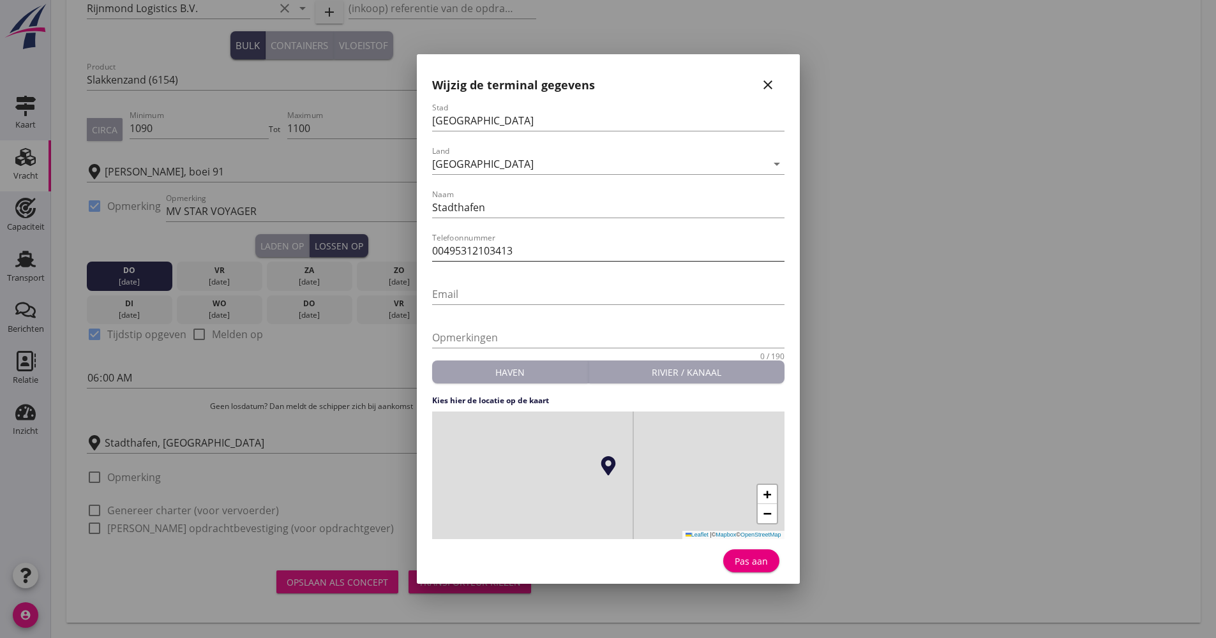
click at [456, 250] on input "00495312103413" at bounding box center [608, 251] width 352 height 20
type input "0049 5312103413"
click at [750, 547] on div "Pas aan" at bounding box center [608, 557] width 352 height 37
click at [750, 555] on div "Pas aan" at bounding box center [752, 561] width 36 height 13
type input "Stadthafen"
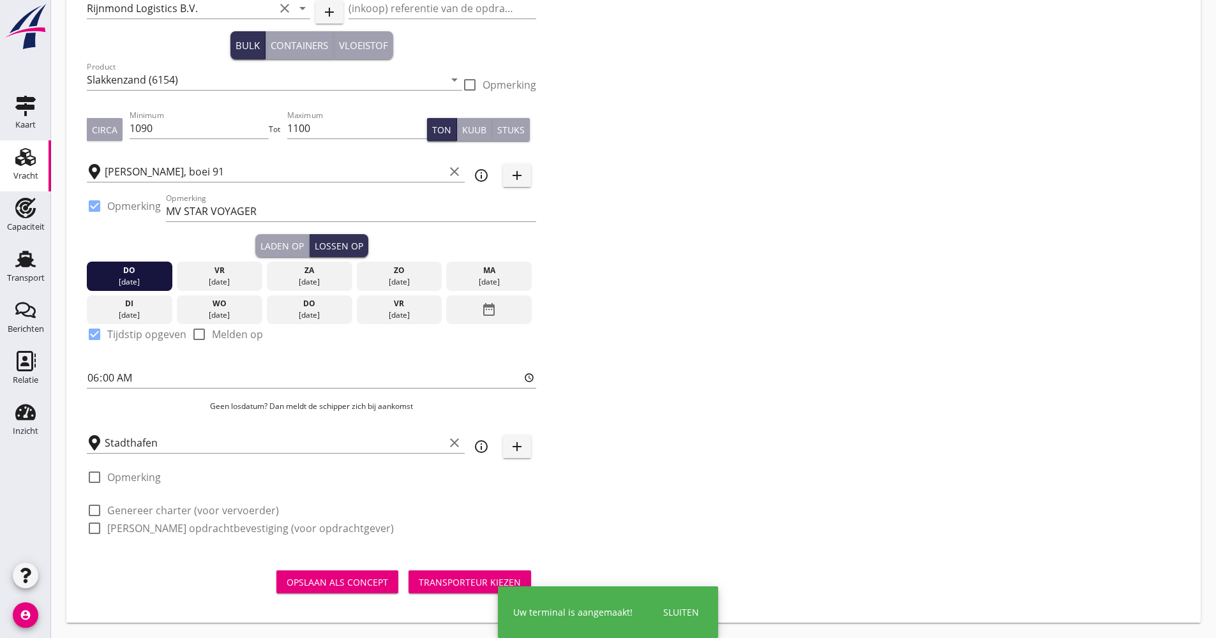
click at [145, 508] on label "Genereer charter (voor vervoerder)" at bounding box center [193, 510] width 172 height 13
checkbox input "true"
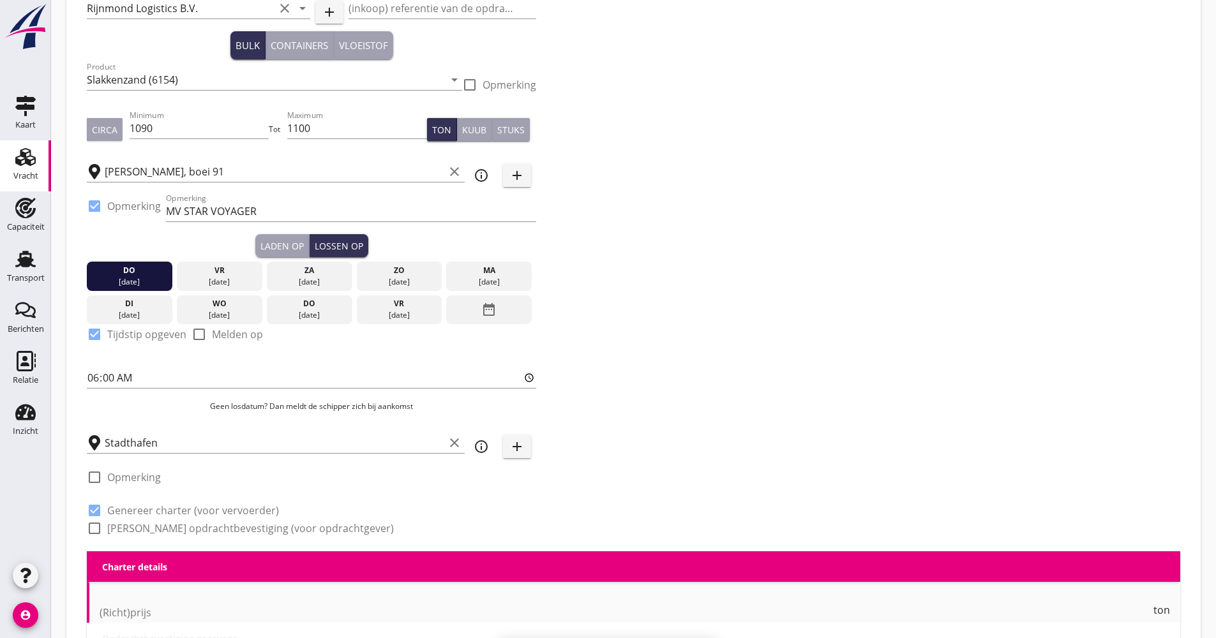
click at [138, 525] on label "[PERSON_NAME] opdrachtbevestiging (voor opdrachtgever)" at bounding box center [250, 528] width 287 height 13
checkbox input "true"
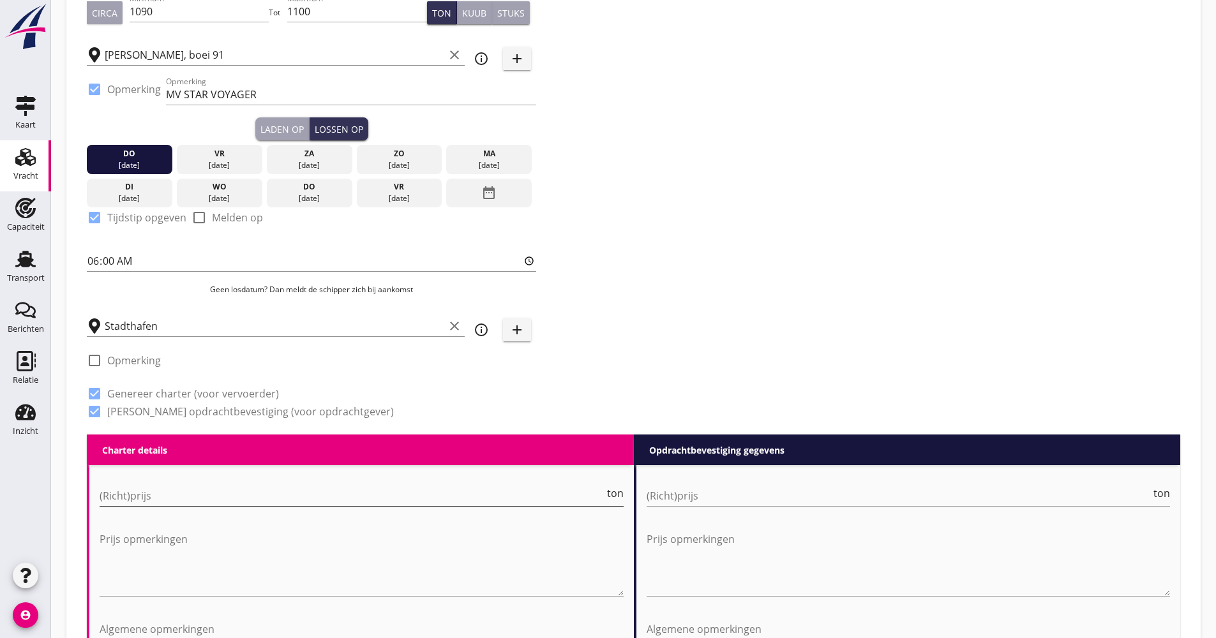
scroll to position [220, 0]
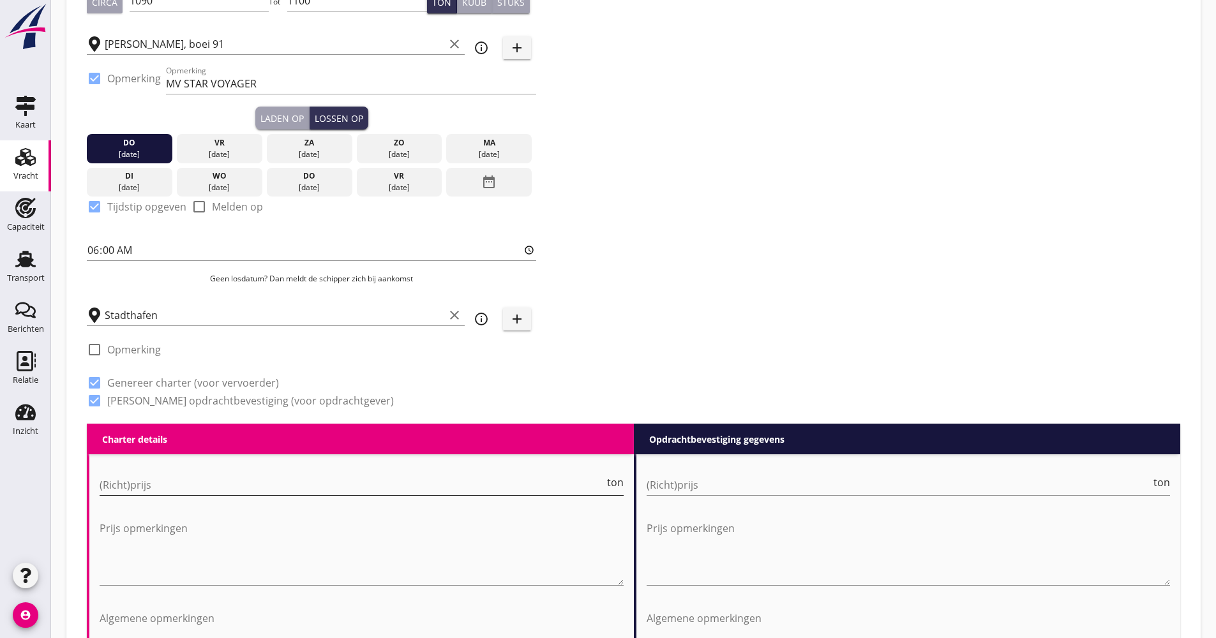
click at [137, 485] on input "(Richt)prijs" at bounding box center [352, 485] width 505 height 20
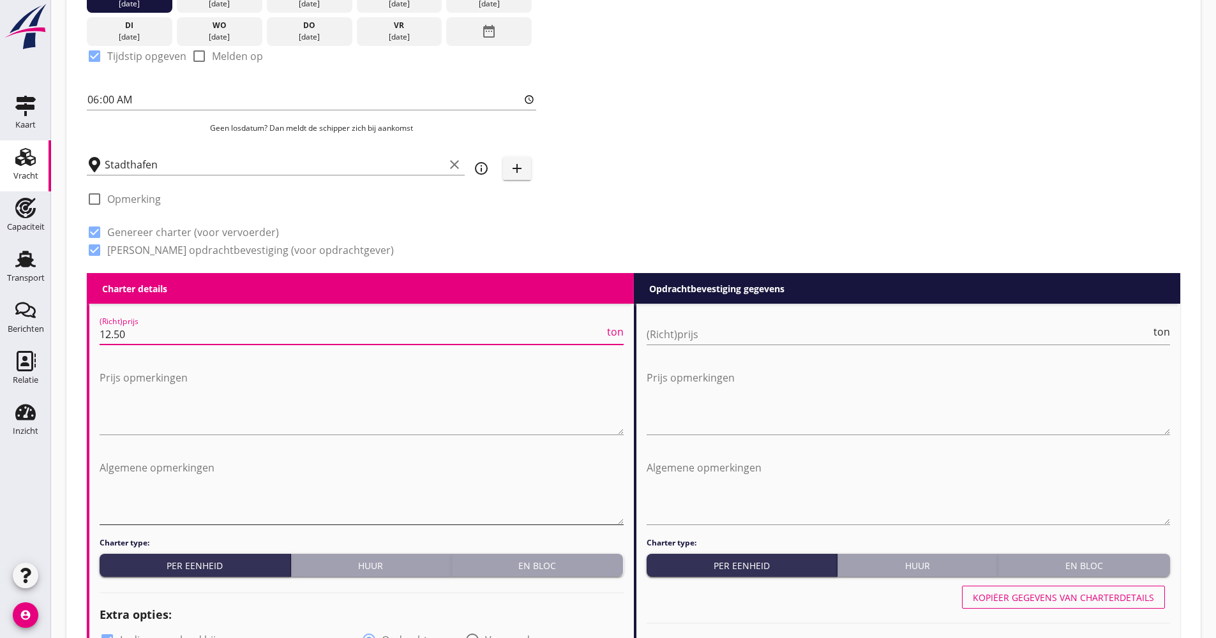
scroll to position [539, 0]
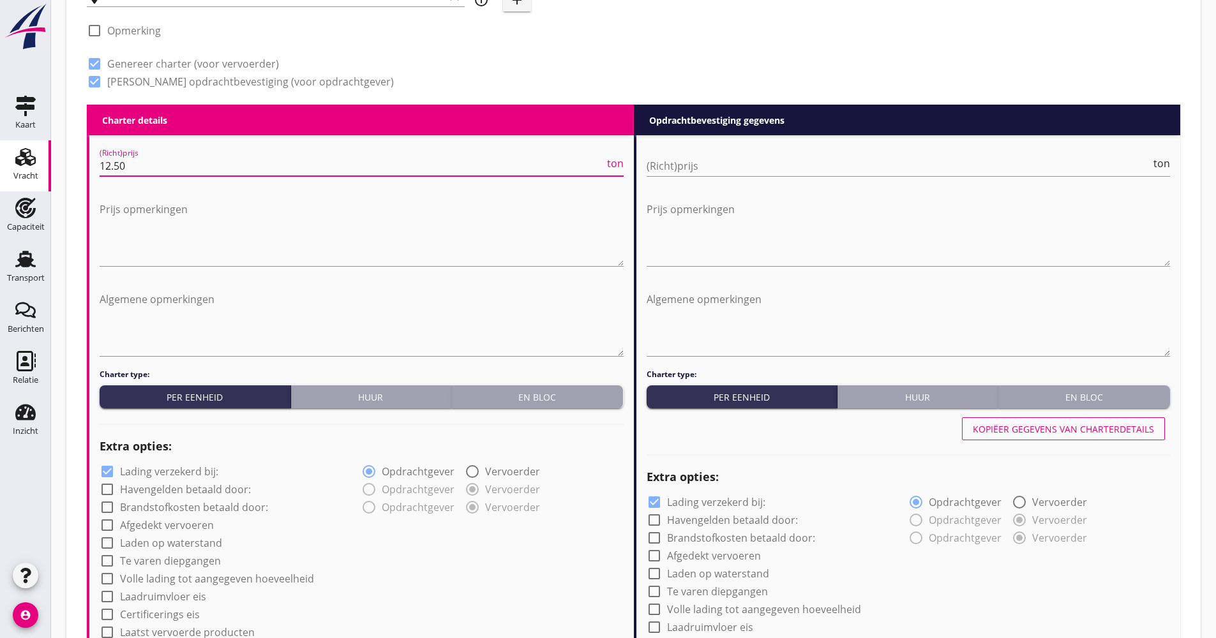
type input "12.50"
click at [151, 474] on label "Lading verzekerd bij:" at bounding box center [169, 471] width 98 height 13
checkbox input "false"
drag, startPoint x: 156, startPoint y: 524, endPoint x: 175, endPoint y: 551, distance: 33.5
click at [156, 525] on label "Afgedekt vervoeren" at bounding box center [167, 525] width 94 height 13
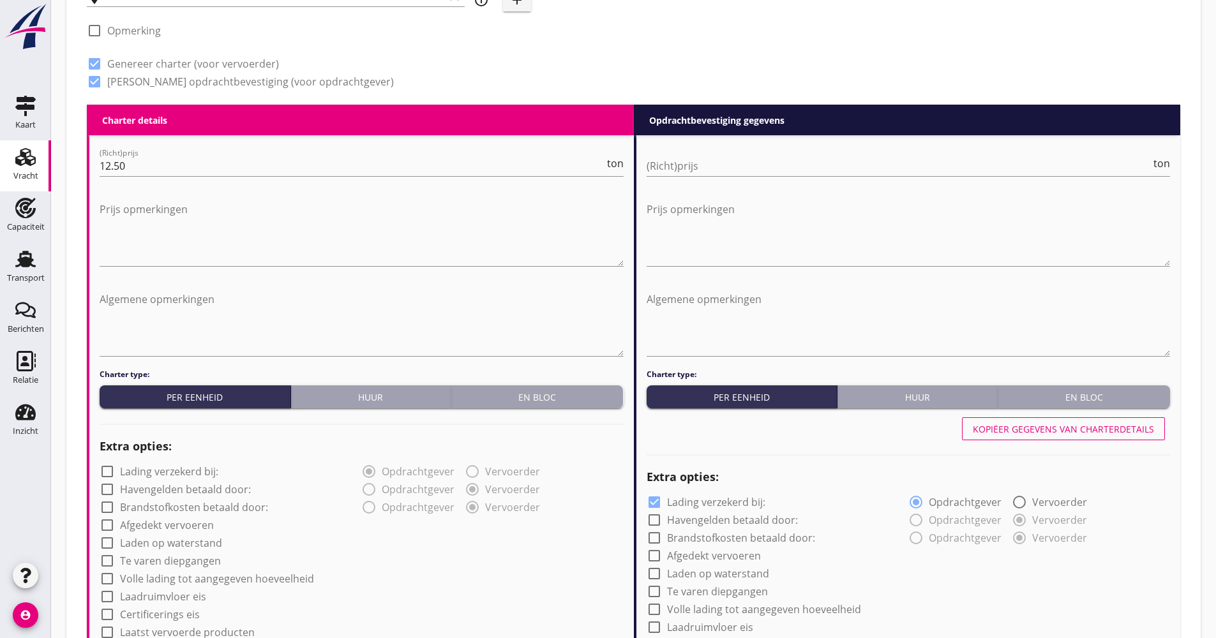
checkbox input "true"
click at [171, 579] on label "Volle lading tot aangegeven hoeveelheid" at bounding box center [217, 579] width 194 height 13
checkbox input "true"
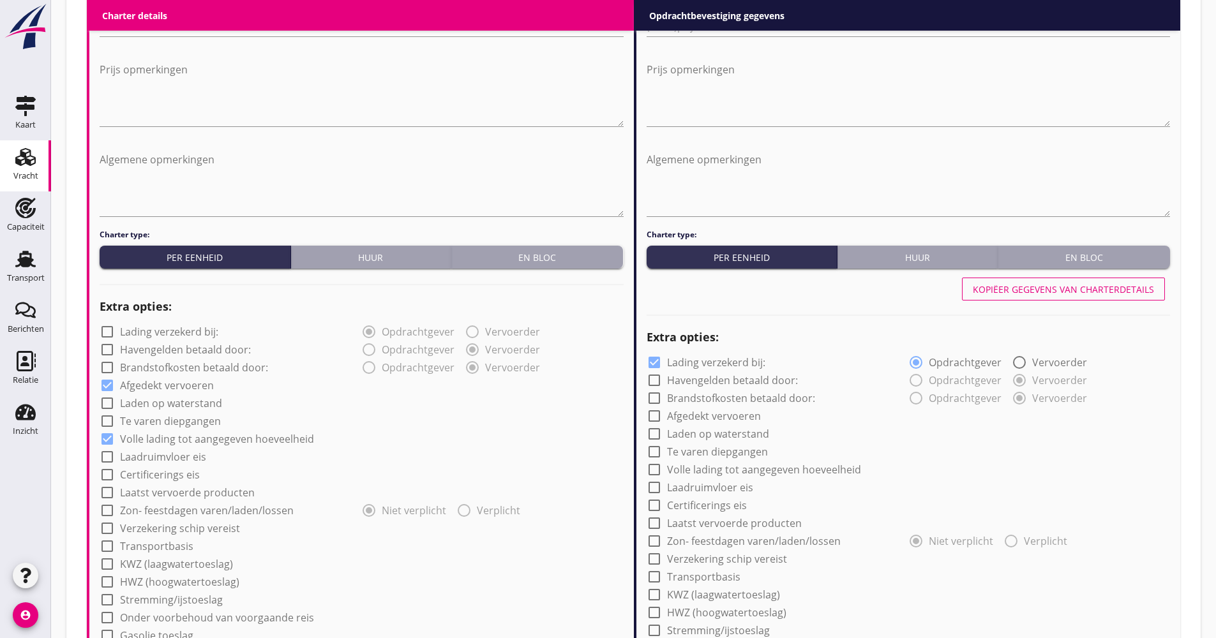
scroll to position [794, 0]
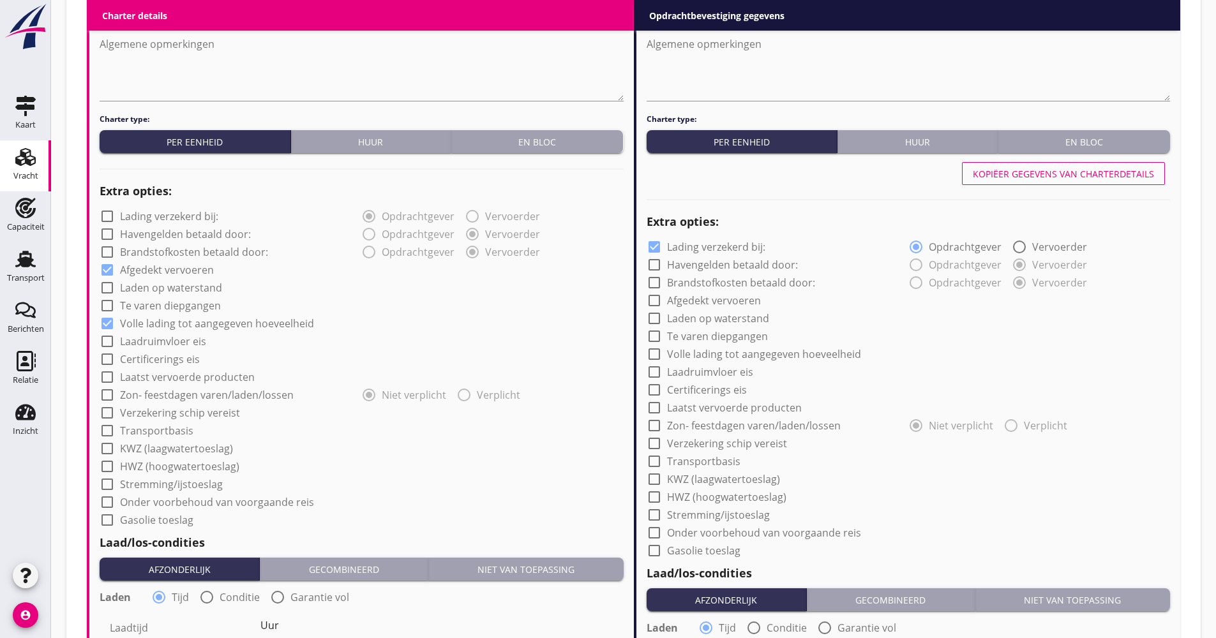
click at [179, 407] on label "Verzekering schip vereist" at bounding box center [180, 413] width 120 height 13
checkbox input "true"
click at [163, 427] on label "Transportbasis" at bounding box center [156, 431] width 73 height 13
checkbox input "true"
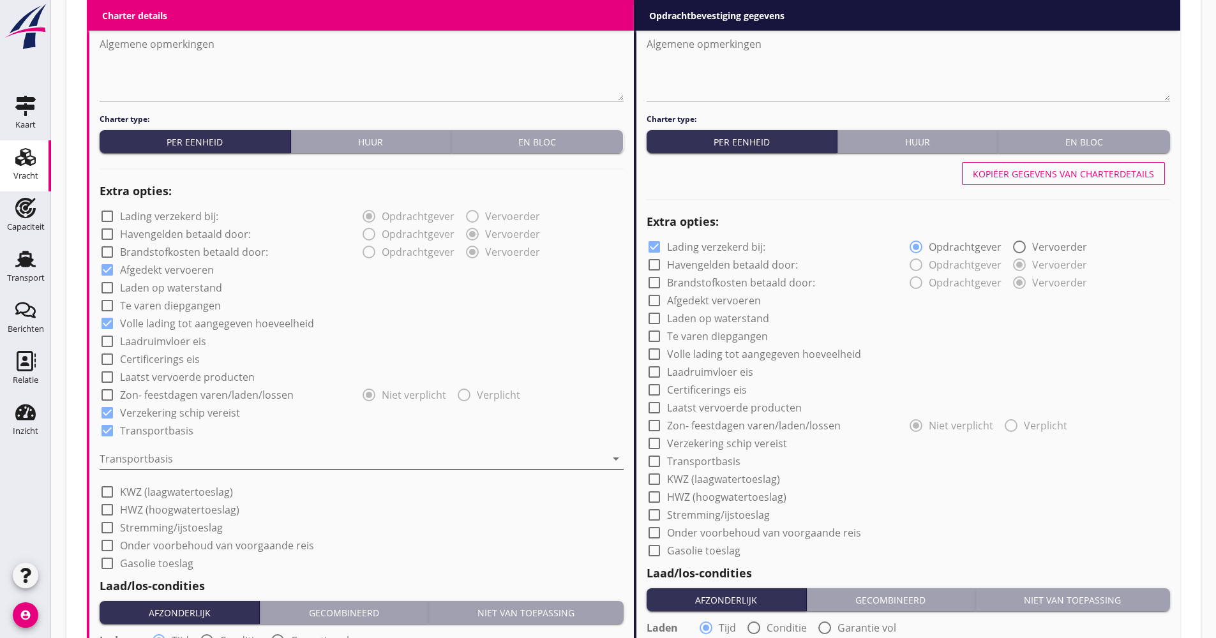
click at [155, 453] on div at bounding box center [353, 459] width 506 height 20
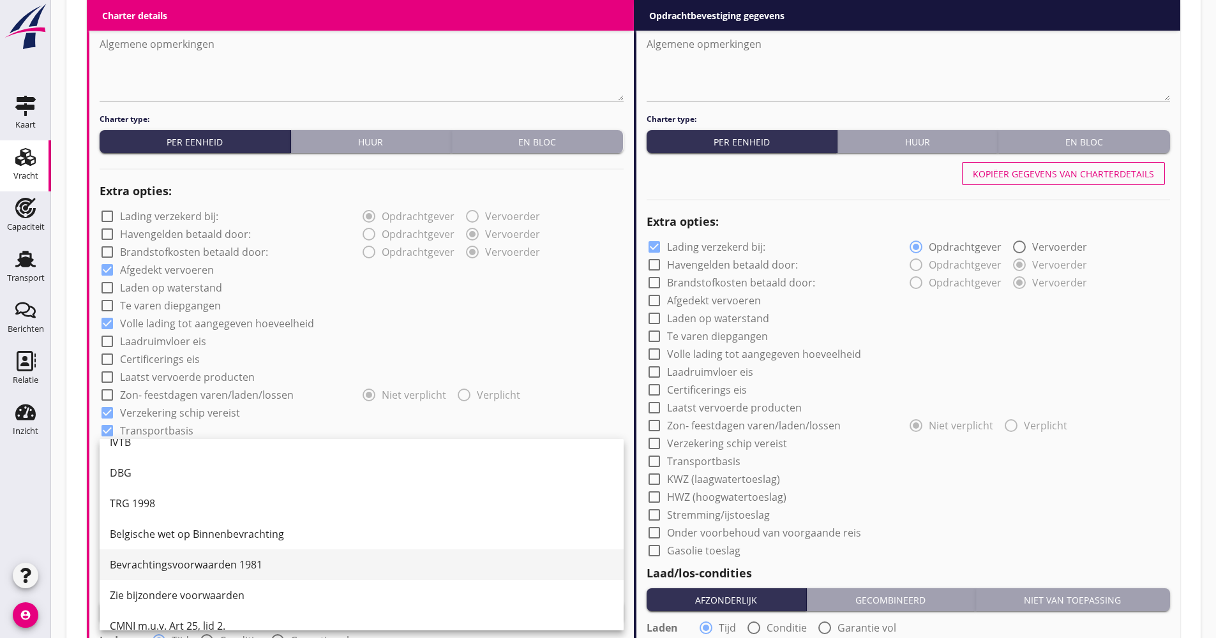
scroll to position [33, 0]
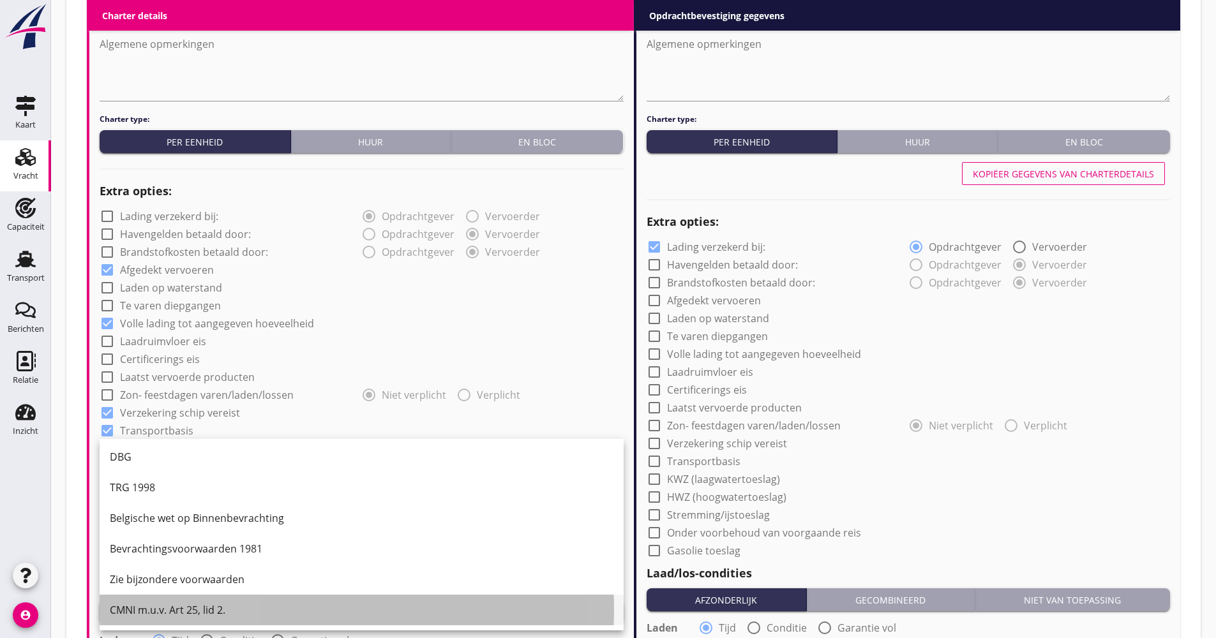
click at [146, 616] on div "CMNI m.u.v. Art 25, lid 2." at bounding box center [362, 610] width 504 height 15
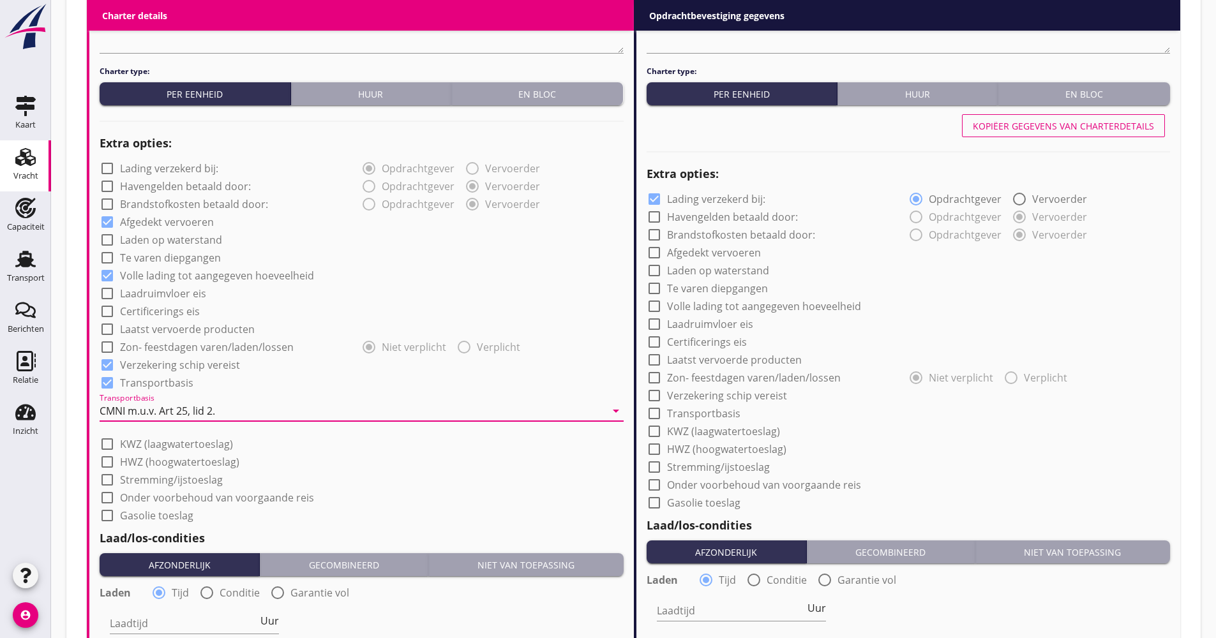
scroll to position [922, 0]
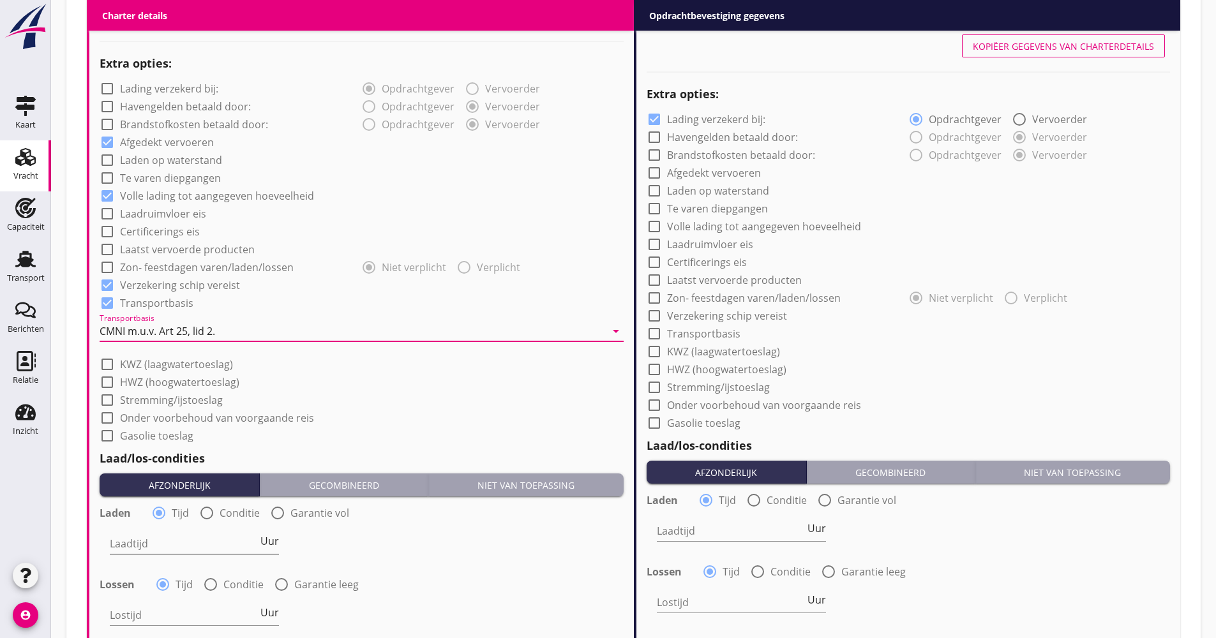
click at [264, 539] on span "Uur" at bounding box center [269, 541] width 19 height 10
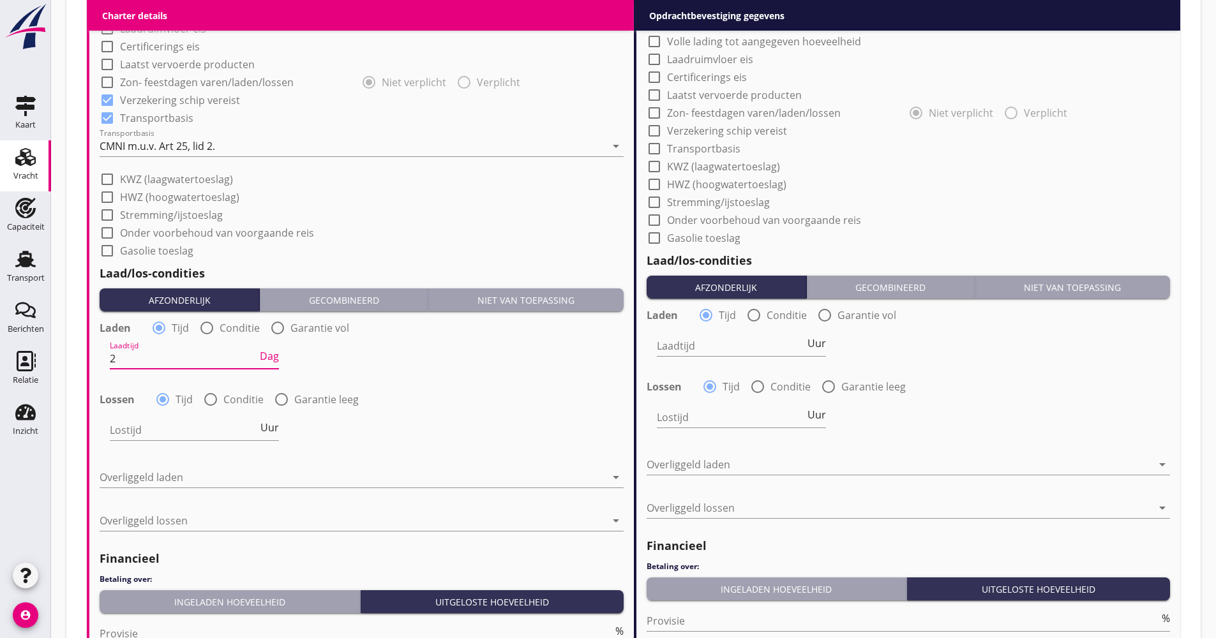
scroll to position [1113, 0]
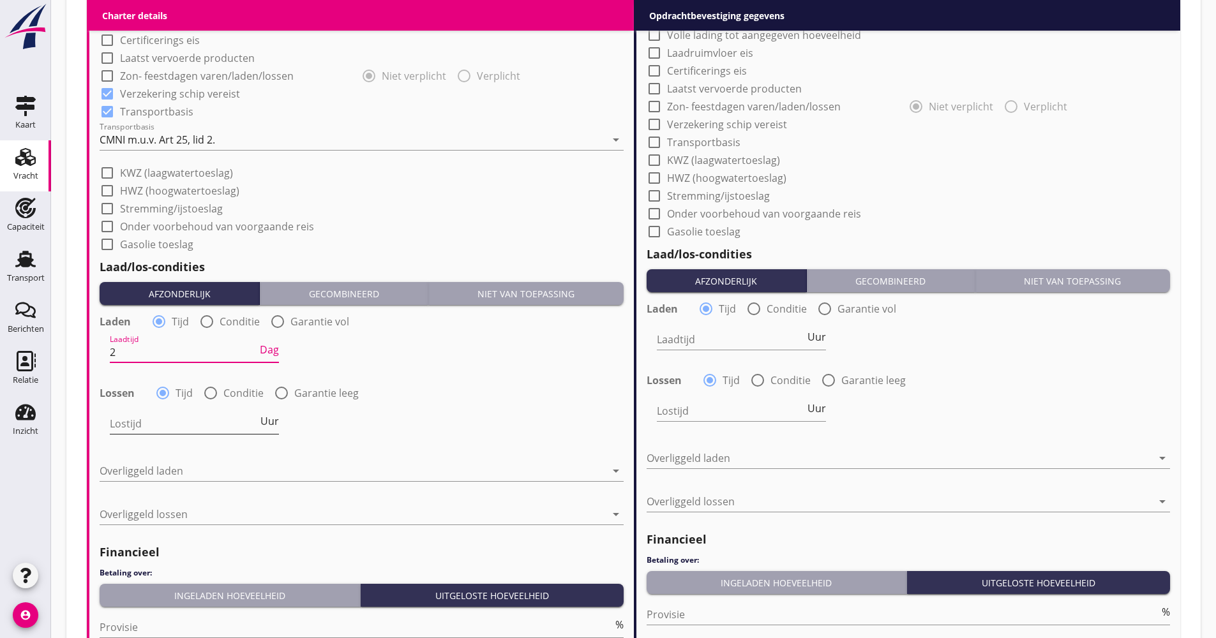
type input "2"
click at [275, 421] on span "Uur" at bounding box center [269, 421] width 19 height 10
type input "2"
click at [151, 467] on div at bounding box center [353, 471] width 506 height 20
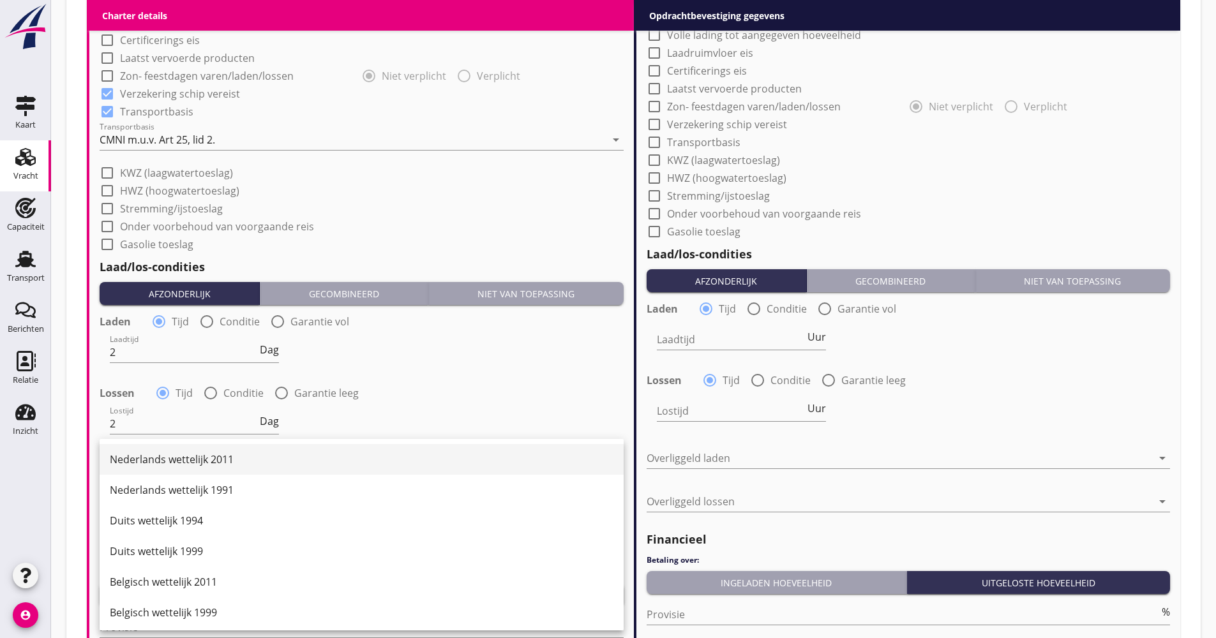
click at [167, 462] on div "Nederlands wettelijk 2011" at bounding box center [362, 459] width 504 height 15
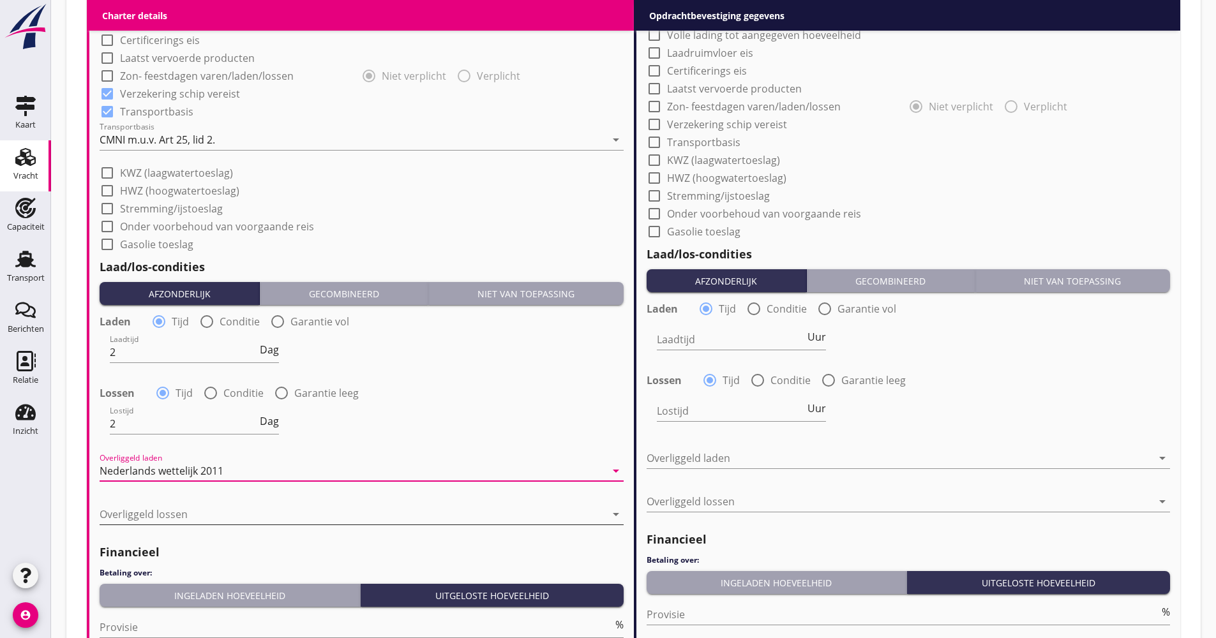
click at [156, 509] on div at bounding box center [353, 514] width 506 height 20
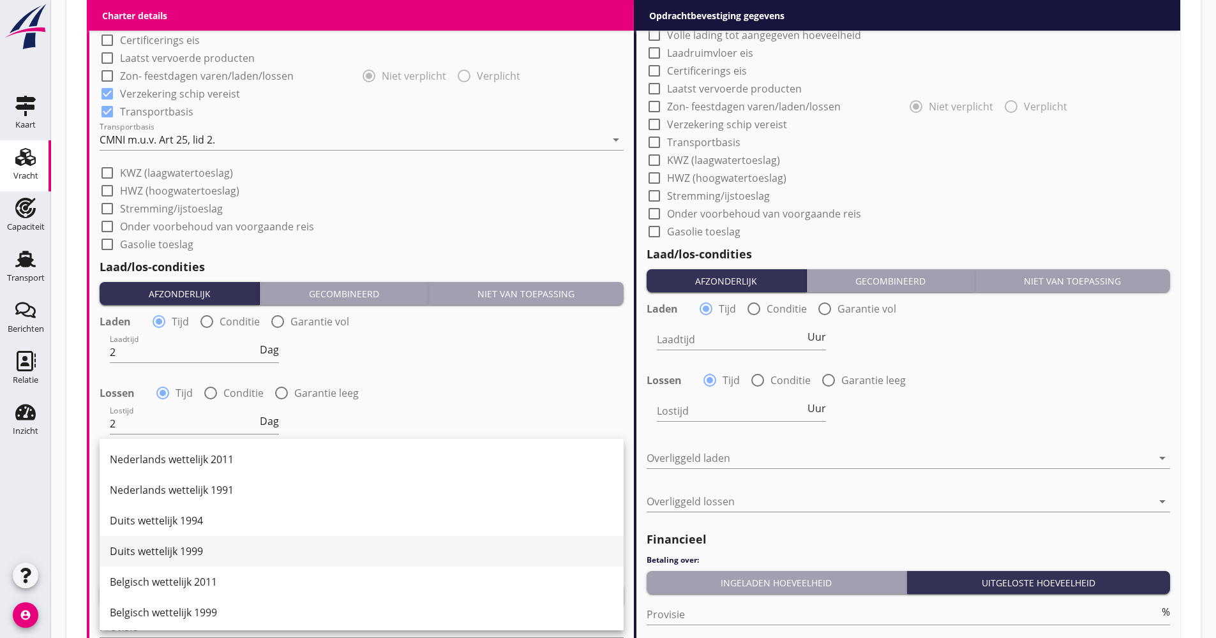
click at [176, 548] on div "Duits wettelijk 1999" at bounding box center [362, 551] width 504 height 15
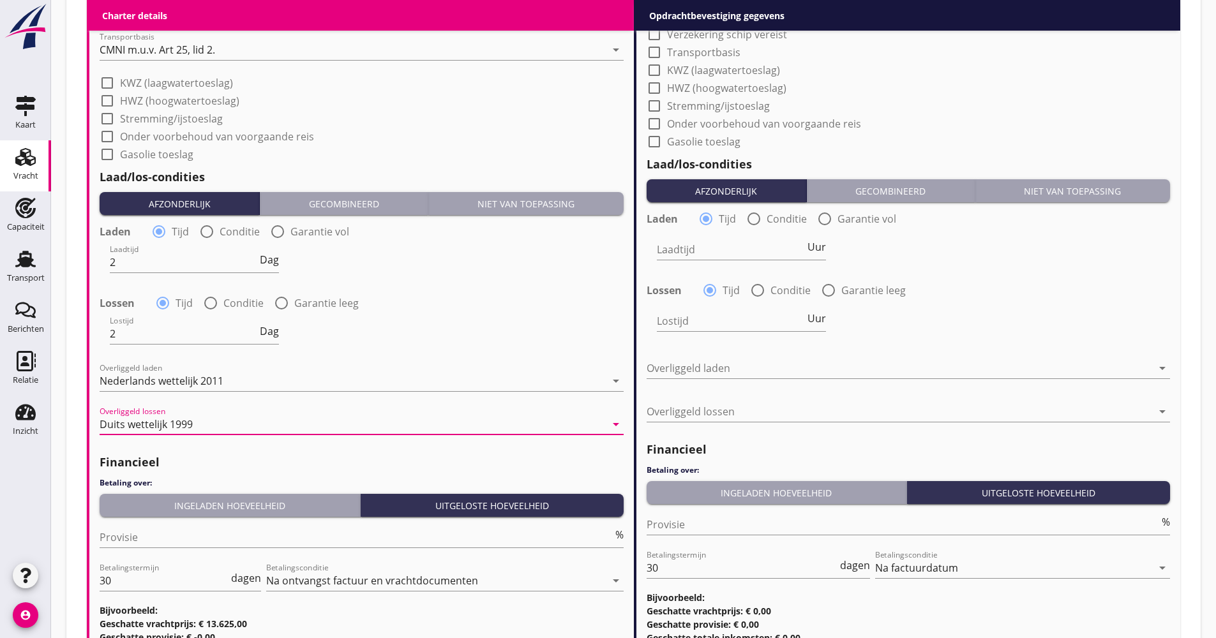
scroll to position [1320, 0]
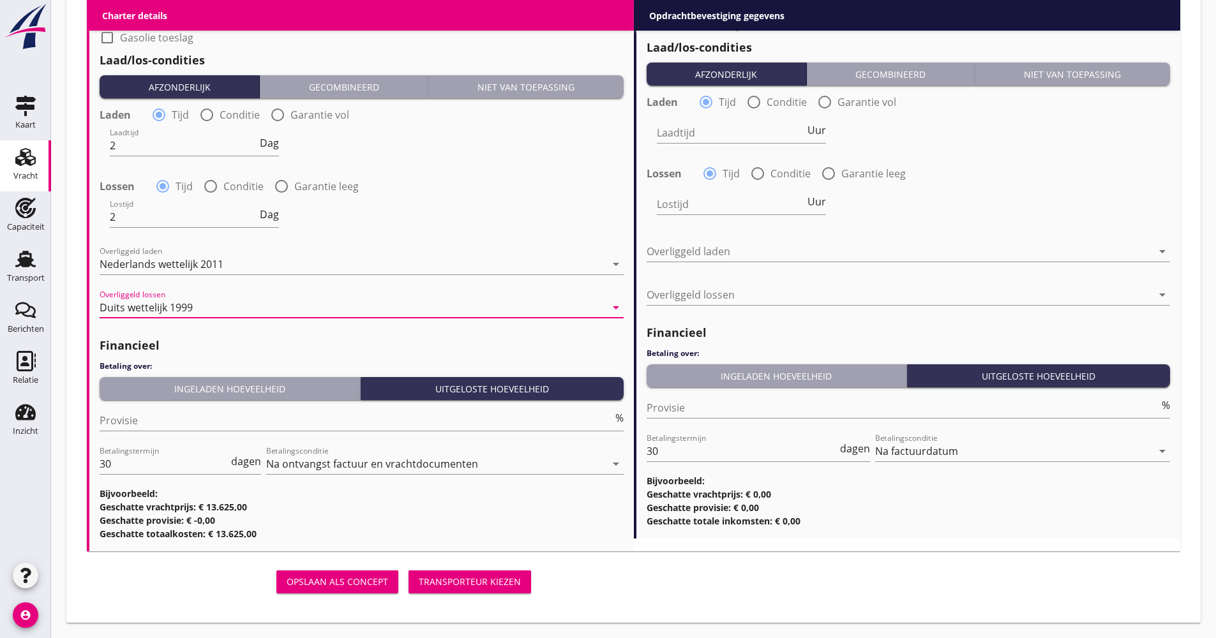
click at [209, 394] on div "Ingeladen hoeveelheid" at bounding box center [230, 388] width 250 height 13
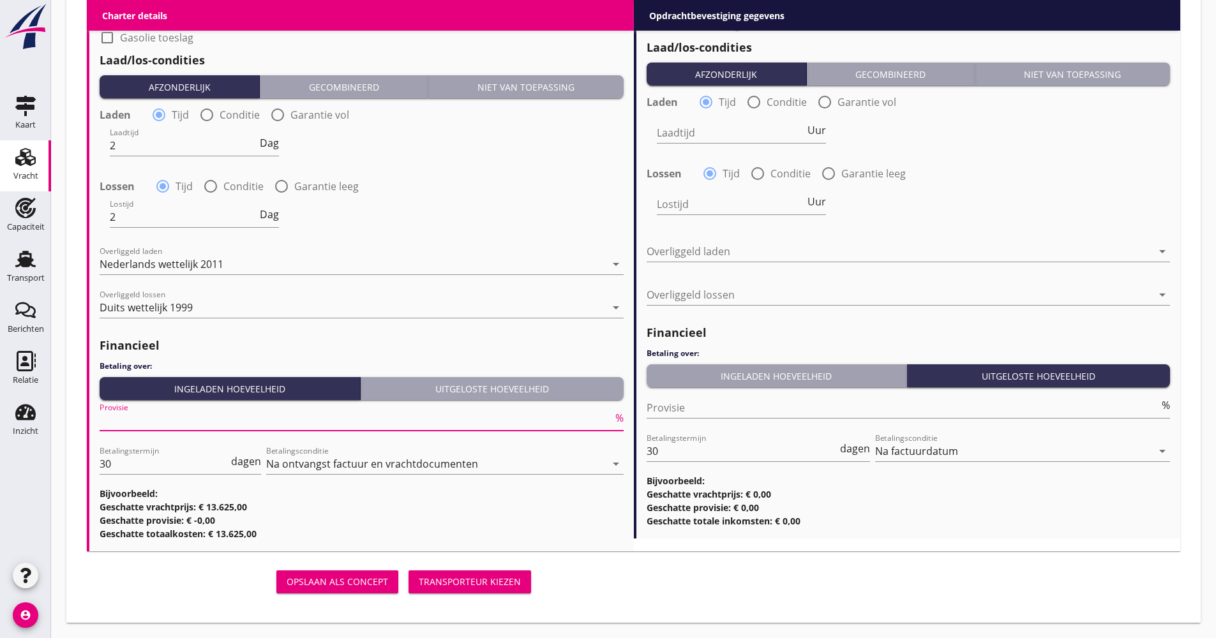
click at [177, 423] on input "Provisie" at bounding box center [356, 421] width 513 height 20
type input "5.00"
drag, startPoint x: 123, startPoint y: 465, endPoint x: 91, endPoint y: 471, distance: 32.6
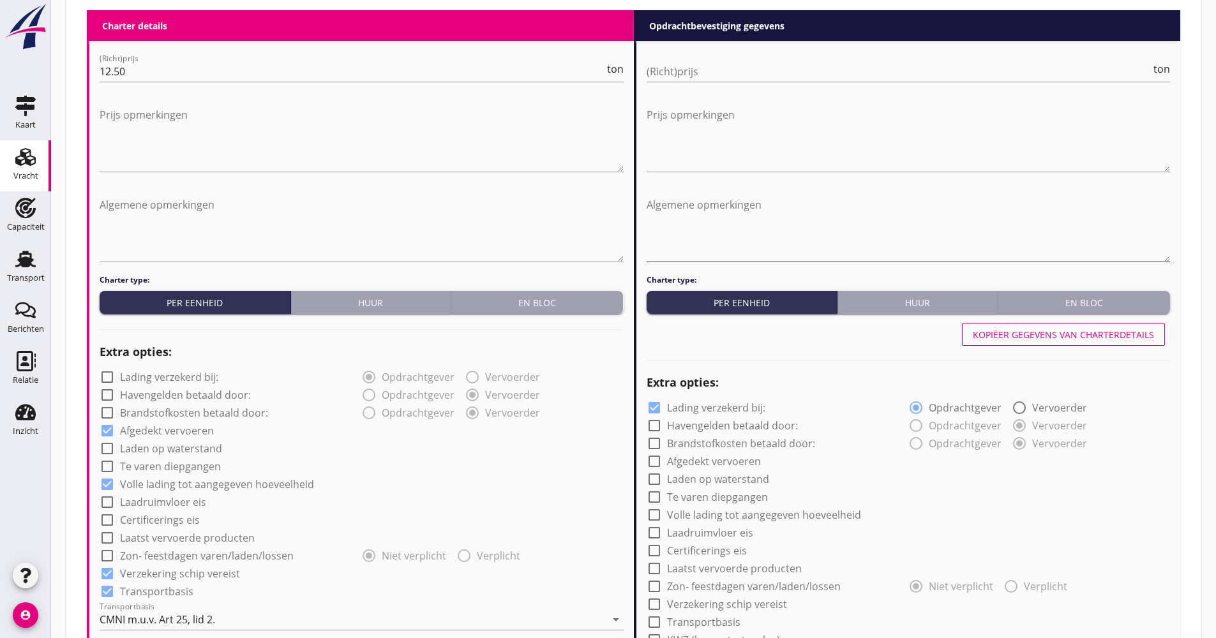
scroll to position [554, 0]
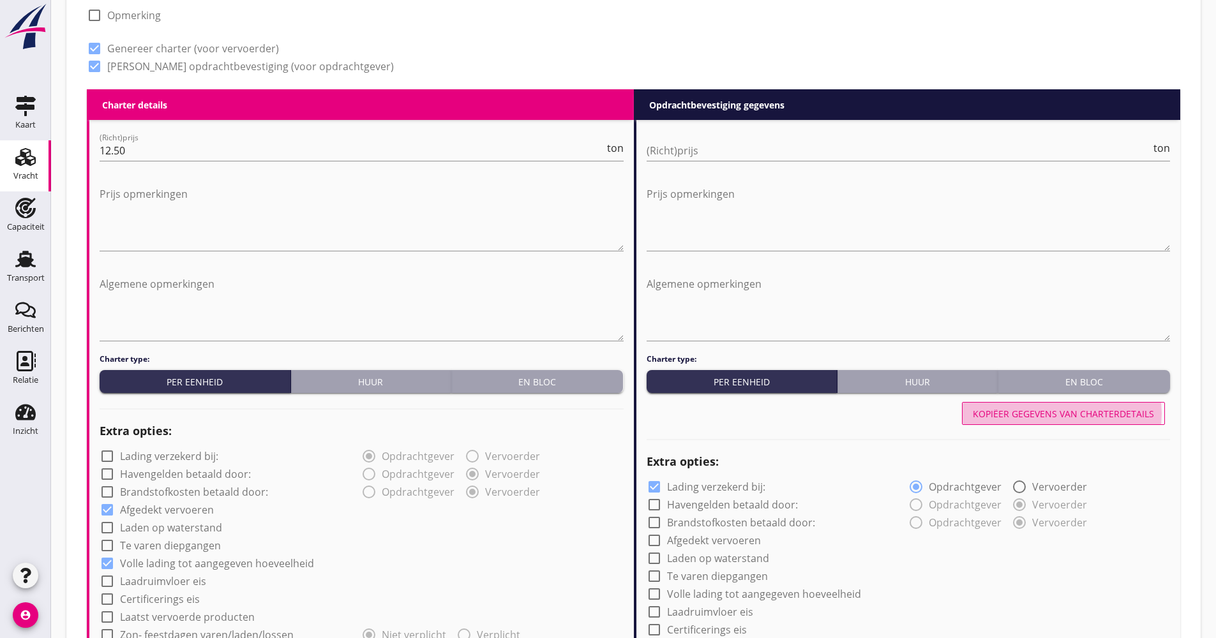
click at [1061, 418] on div "Kopiëer gegevens van charterdetails" at bounding box center [1063, 413] width 181 height 13
checkbox input "false"
checkbox input "true"
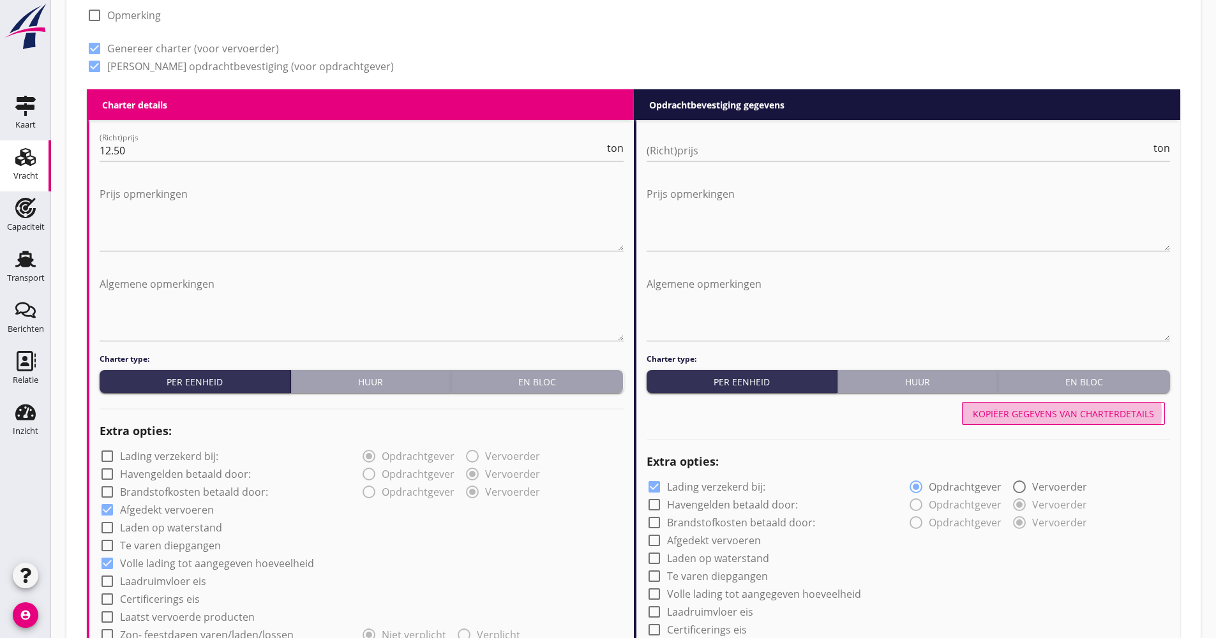
checkbox input "true"
type input "2"
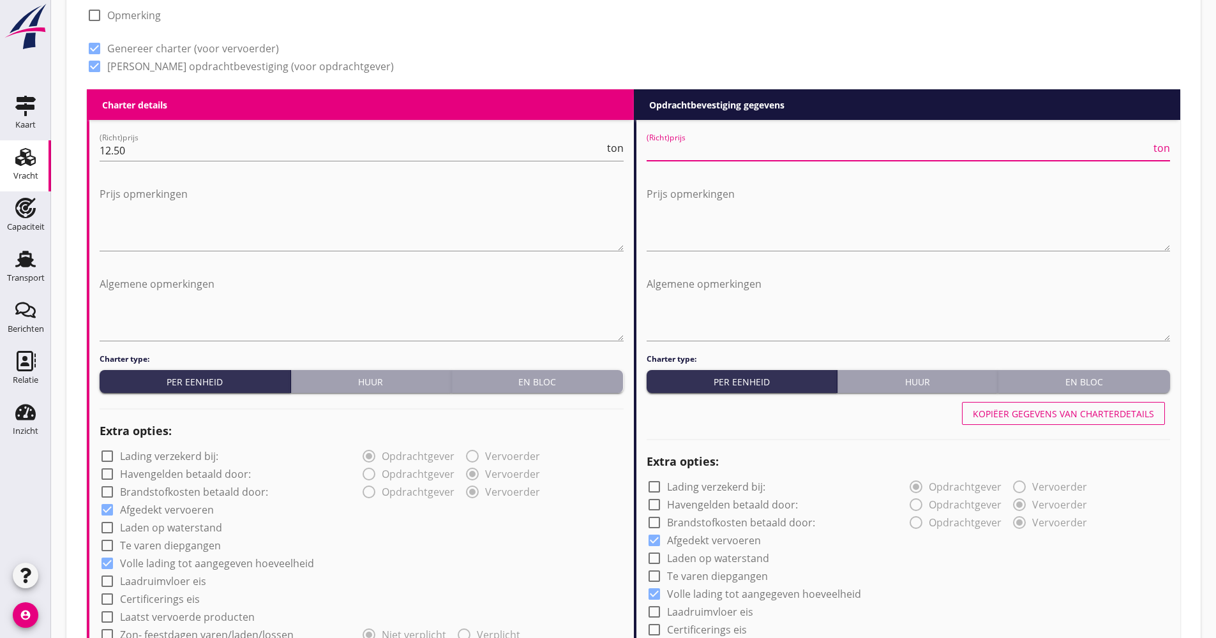
click at [700, 149] on input "(Richt)prijs" at bounding box center [899, 150] width 505 height 20
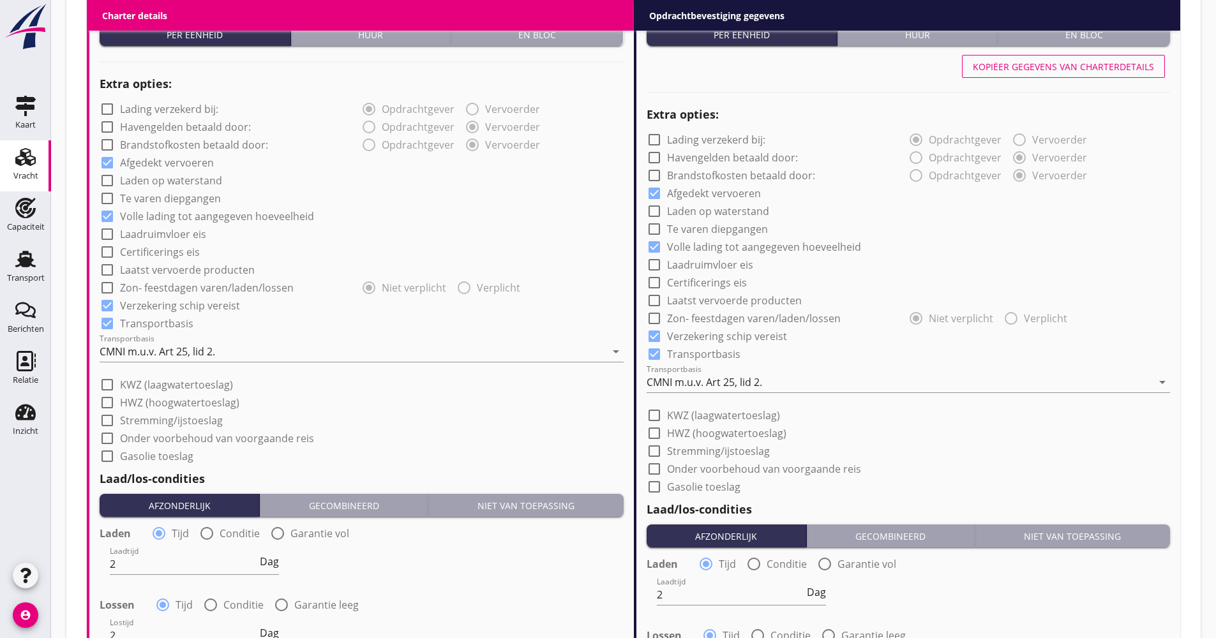
scroll to position [1065, 0]
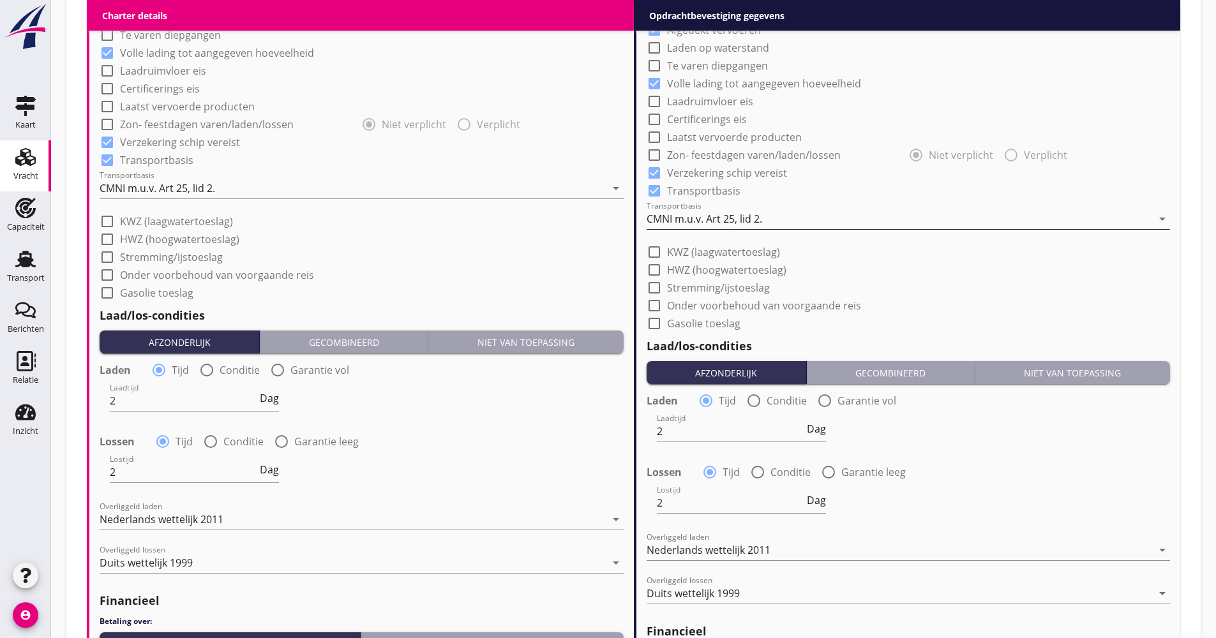
type input "12.85"
click at [715, 216] on div "CMNI m.u.v. Art 25, lid 2." at bounding box center [705, 218] width 116 height 11
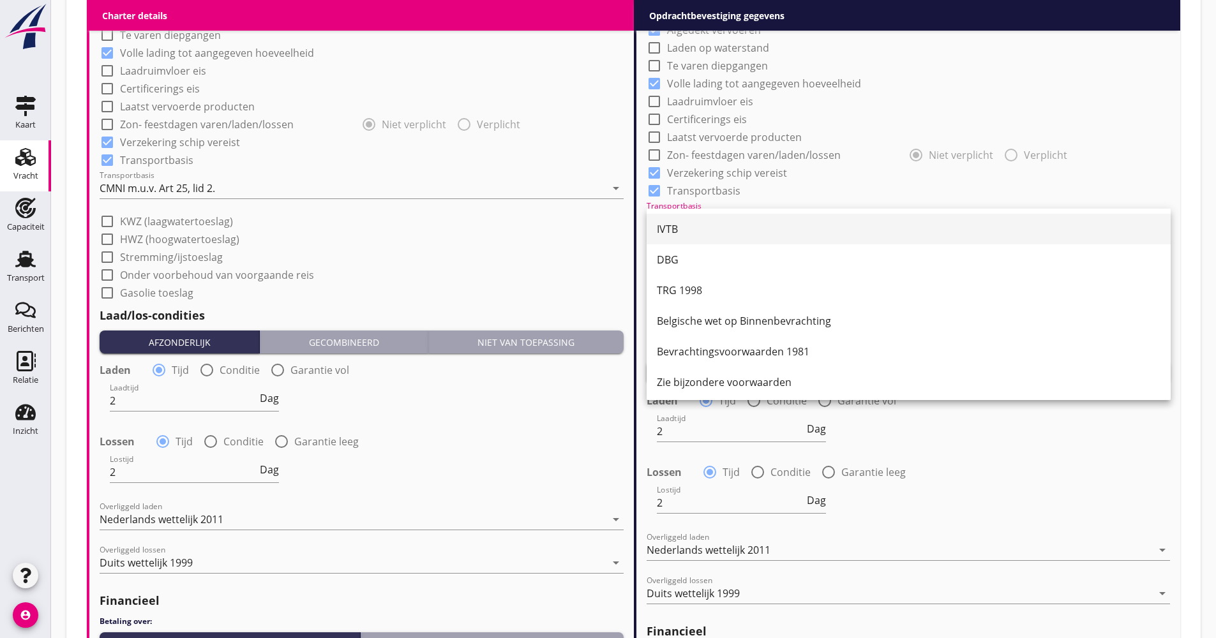
click at [703, 225] on div "IVTB" at bounding box center [909, 229] width 504 height 15
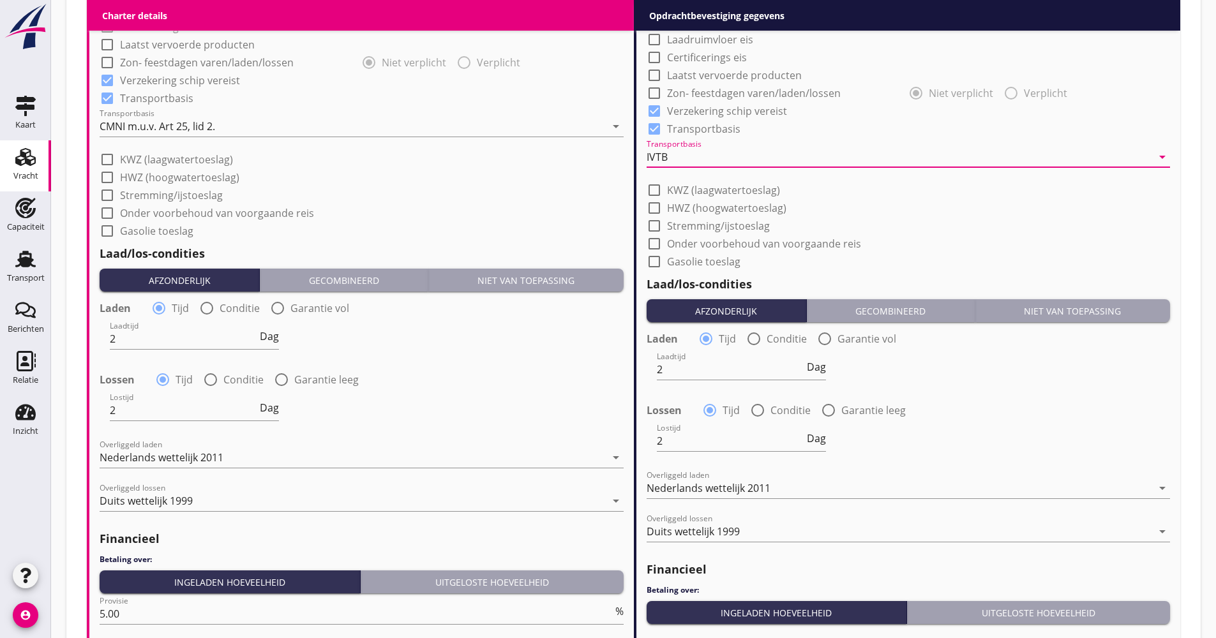
scroll to position [1193, 0]
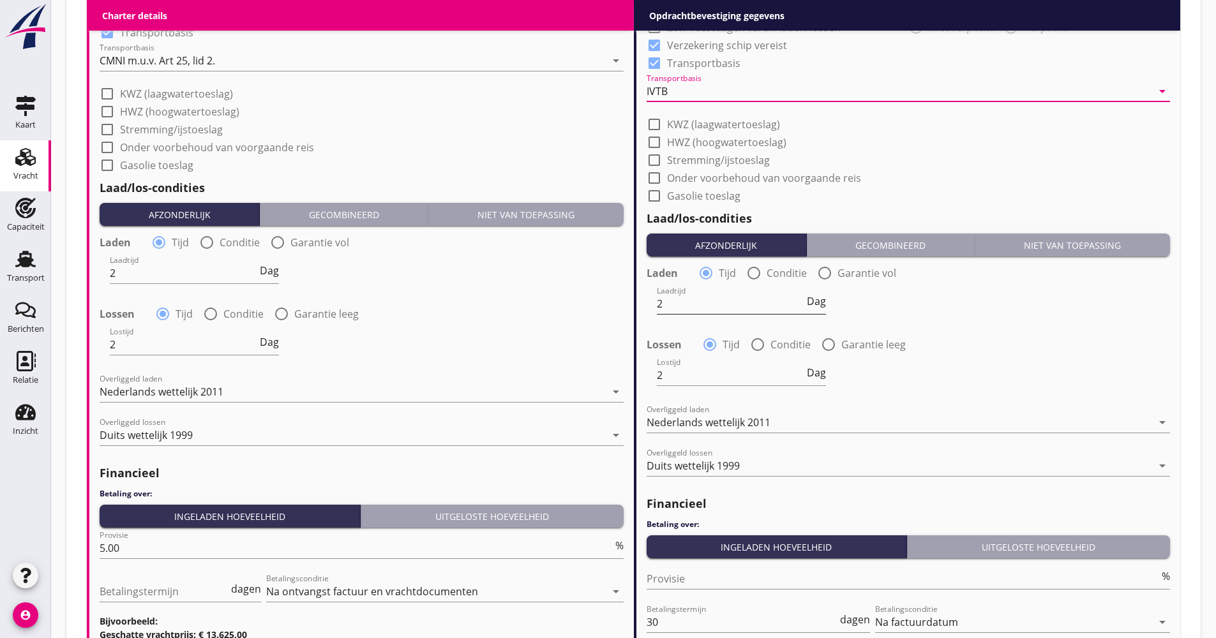
click at [825, 304] on span "Dag" at bounding box center [816, 301] width 19 height 10
drag, startPoint x: 829, startPoint y: 300, endPoint x: 821, endPoint y: 301, distance: 8.3
click at [828, 301] on div "Laadtijd 2 Dienst" at bounding box center [908, 305] width 527 height 46
click at [817, 301] on span "Dienst" at bounding box center [810, 301] width 31 height 10
drag, startPoint x: 693, startPoint y: 309, endPoint x: 596, endPoint y: 315, distance: 96.6
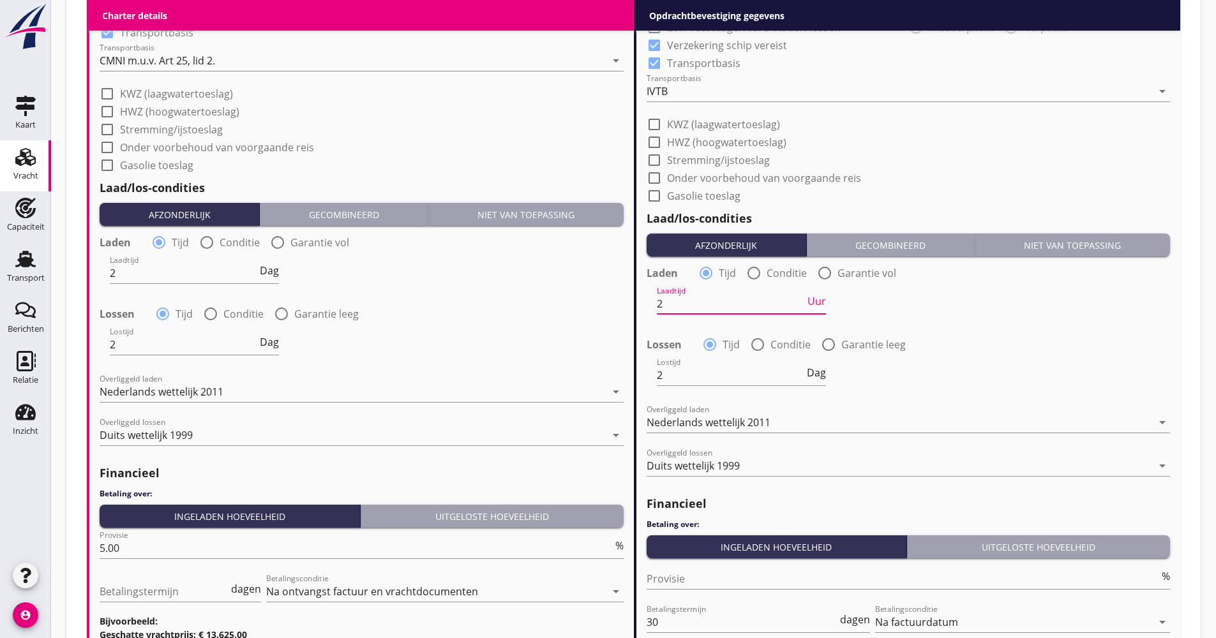
click at [596, 313] on div "Charter details keyboard_arrow_down (Richt)prijs 12.50 ton Prijs opmerkingen Al…" at bounding box center [634, 80] width 1094 height 1258
type input "36"
click at [805, 370] on div "Dag" at bounding box center [815, 373] width 22 height 10
click at [815, 373] on span "Dag" at bounding box center [816, 373] width 19 height 10
click at [816, 373] on span "Dienst" at bounding box center [810, 373] width 31 height 10
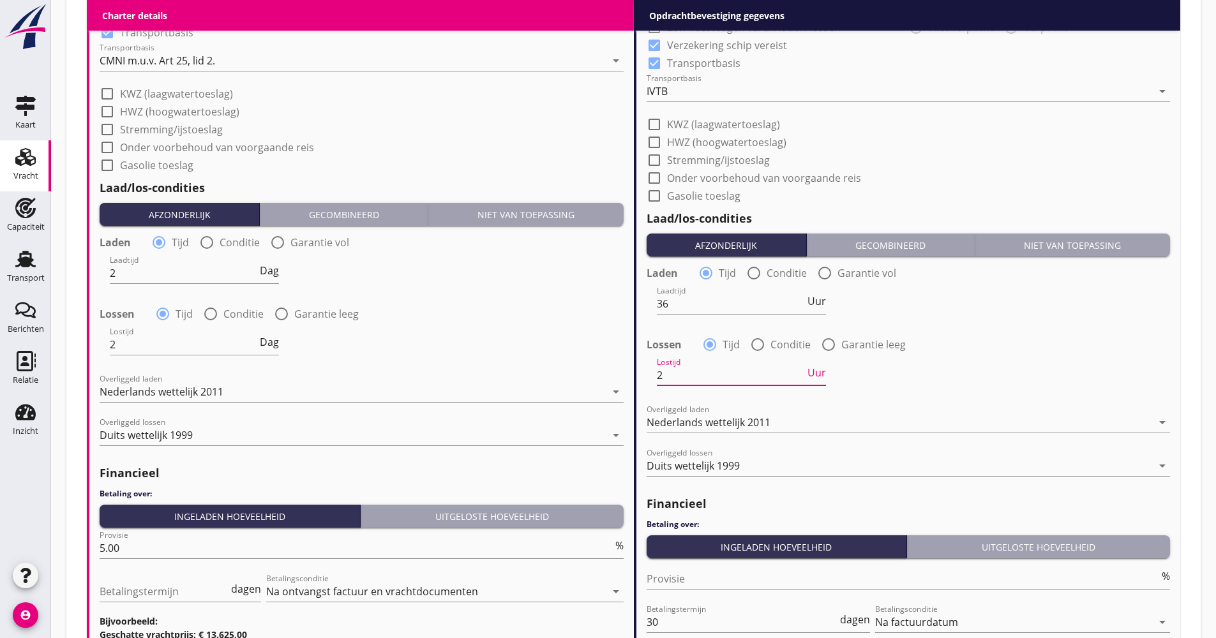
click at [749, 377] on input "2" at bounding box center [731, 375] width 148 height 20
drag, startPoint x: 682, startPoint y: 375, endPoint x: 628, endPoint y: 373, distance: 54.3
click at [628, 375] on div "Charter details keyboard_arrow_down (Richt)prijs 12.50 ton Prijs opmerkingen Al…" at bounding box center [634, 80] width 1094 height 1258
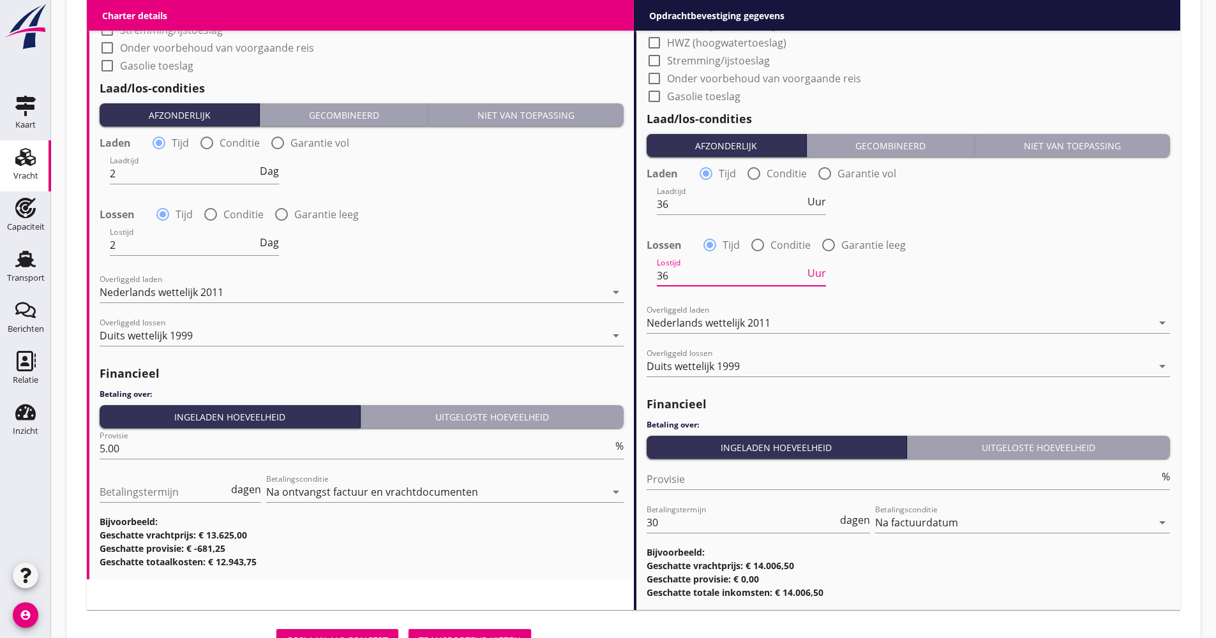
scroll to position [1351, 0]
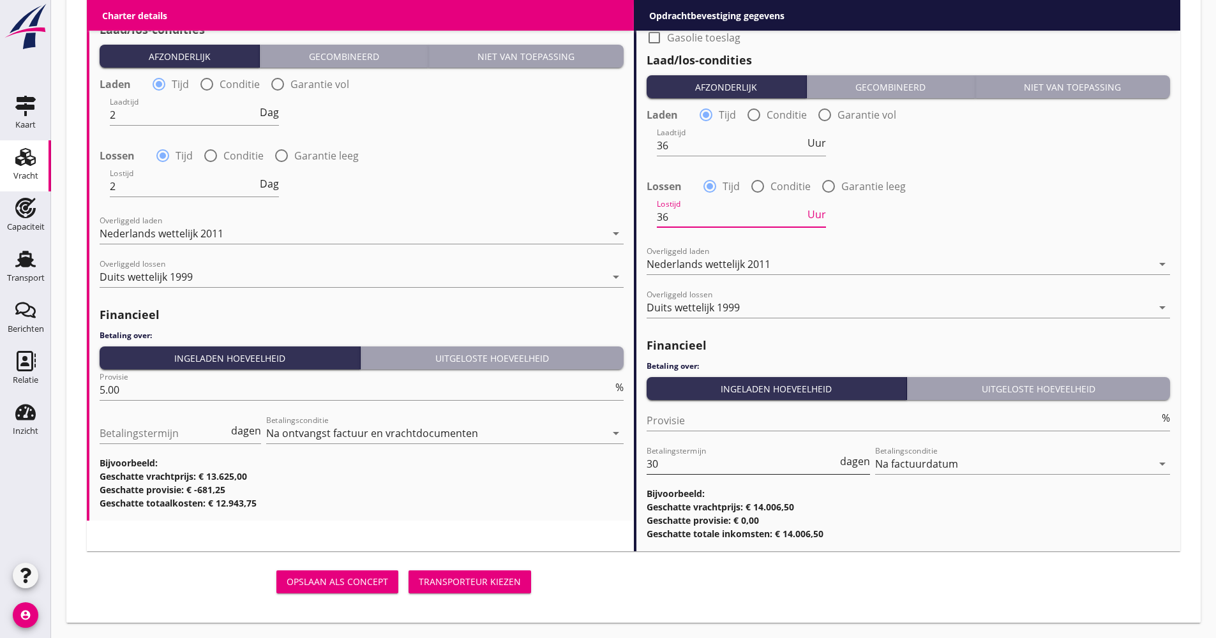
type input "36"
drag, startPoint x: 664, startPoint y: 464, endPoint x: 607, endPoint y: 464, distance: 57.5
type input "21"
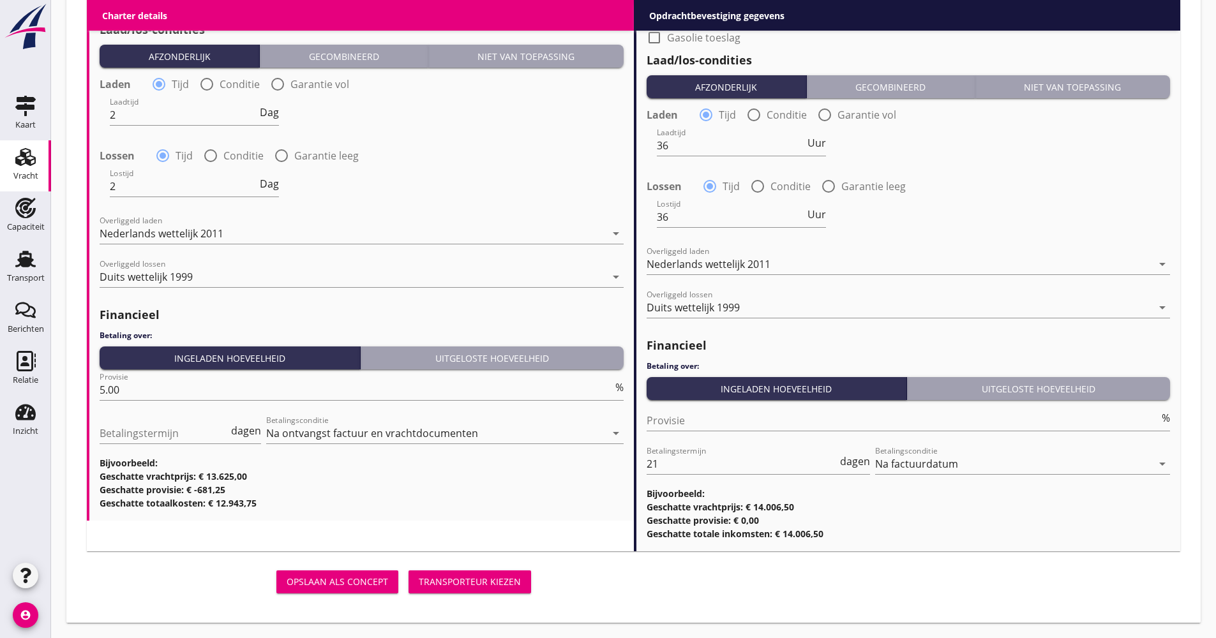
click at [493, 582] on div "Transporteur kiezen" at bounding box center [470, 581] width 102 height 13
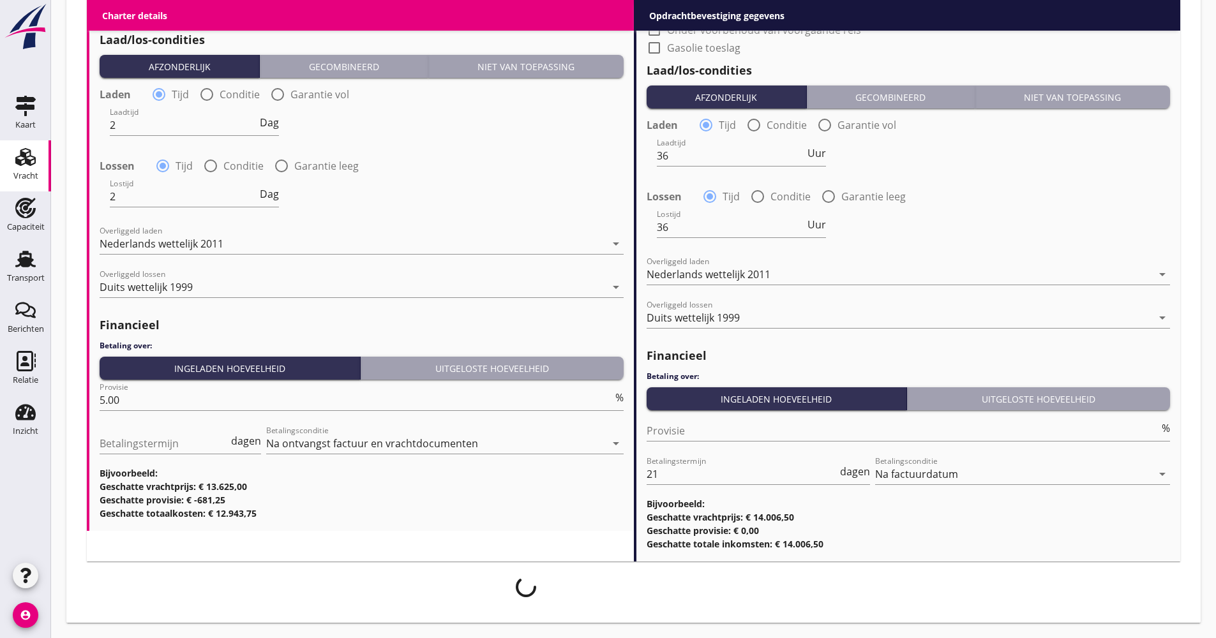
scroll to position [1341, 0]
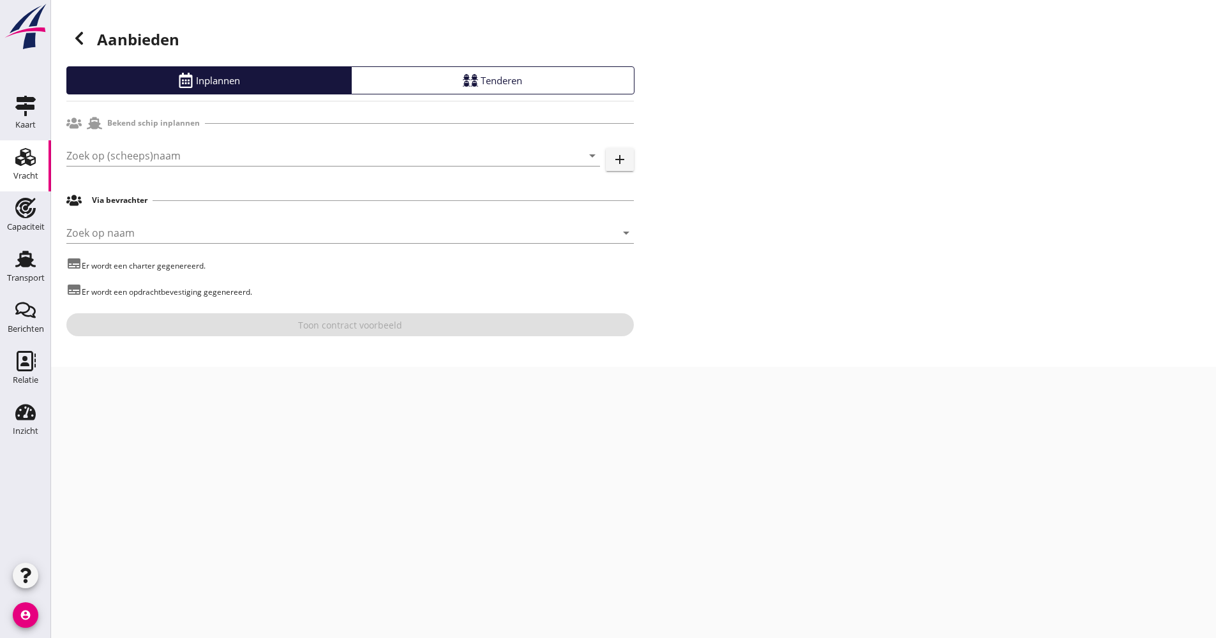
click at [241, 142] on div "Zoek op (scheeps)naam arrow_drop_down add" at bounding box center [350, 158] width 568 height 41
click at [225, 154] on input "Zoek op (scheeps)naam" at bounding box center [315, 156] width 498 height 20
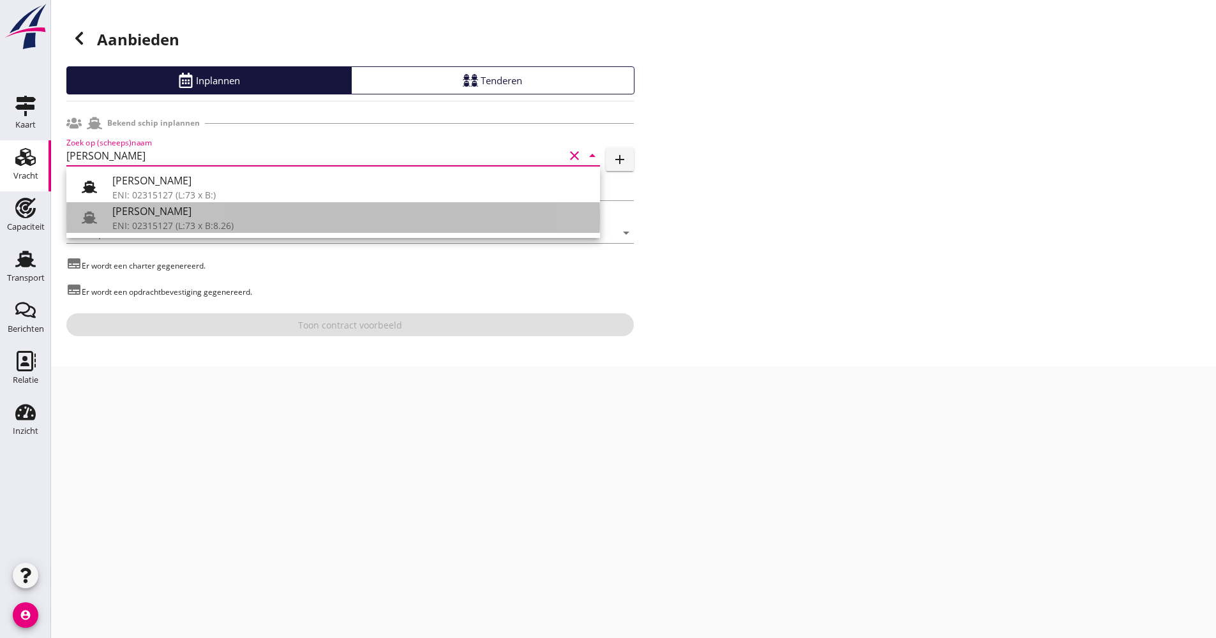
click at [133, 213] on div "[PERSON_NAME]" at bounding box center [351, 211] width 478 height 15
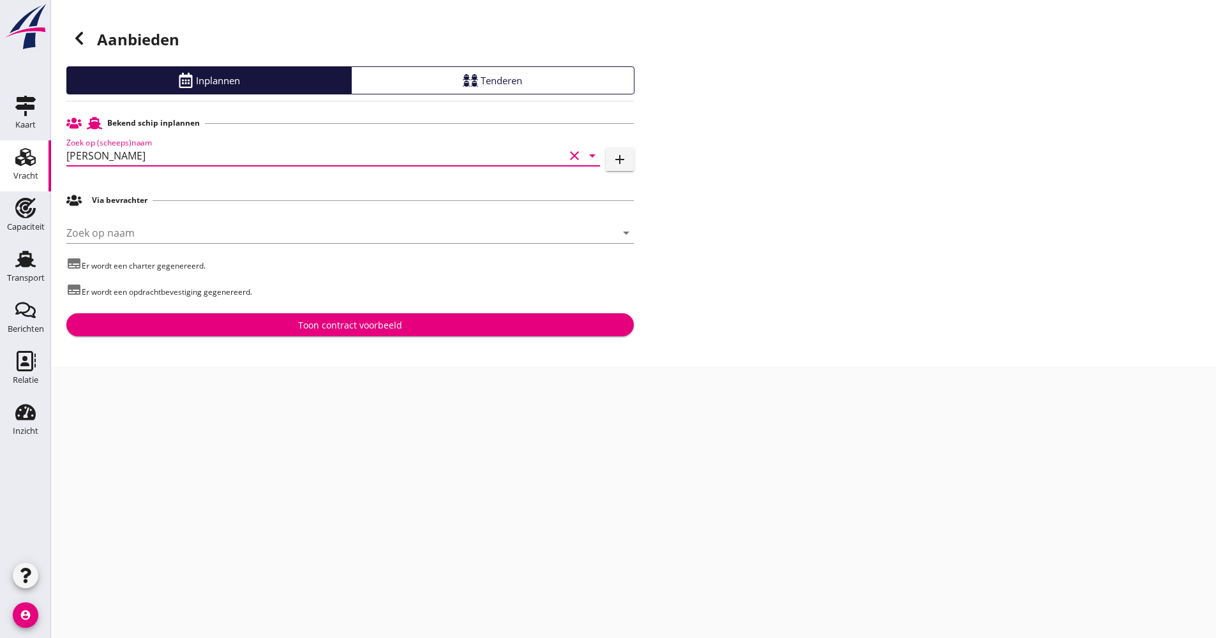
type input "[PERSON_NAME]"
click at [301, 319] on div "Toon contract voorbeeld" at bounding box center [350, 325] width 104 height 13
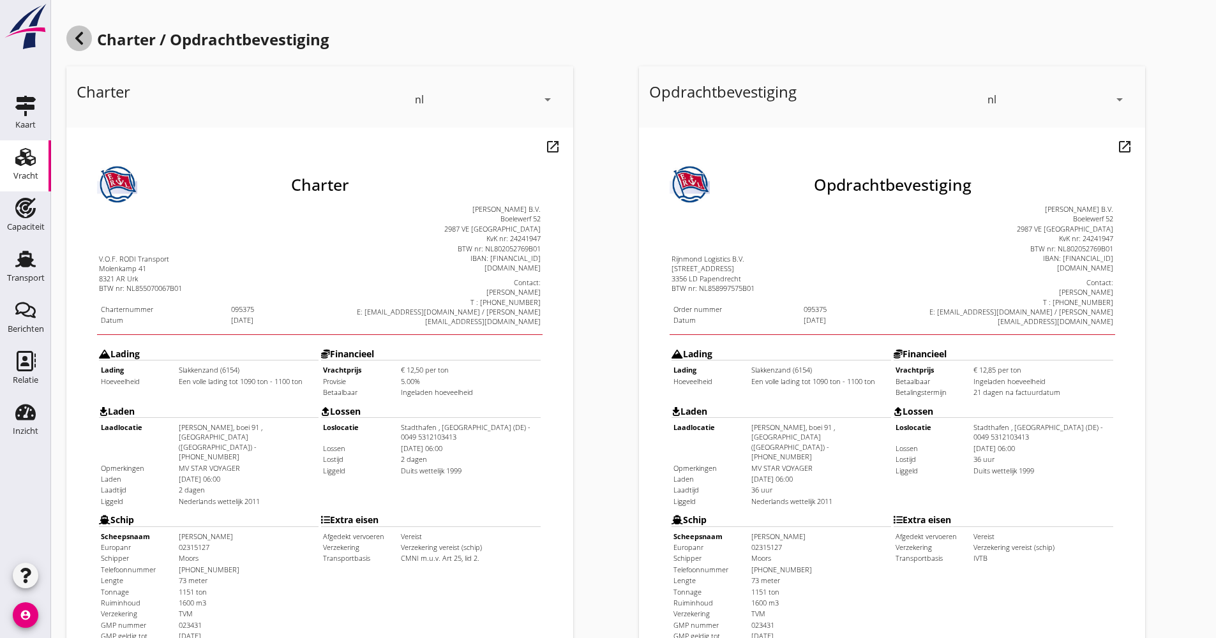
click at [72, 36] on icon at bounding box center [79, 38] width 15 height 15
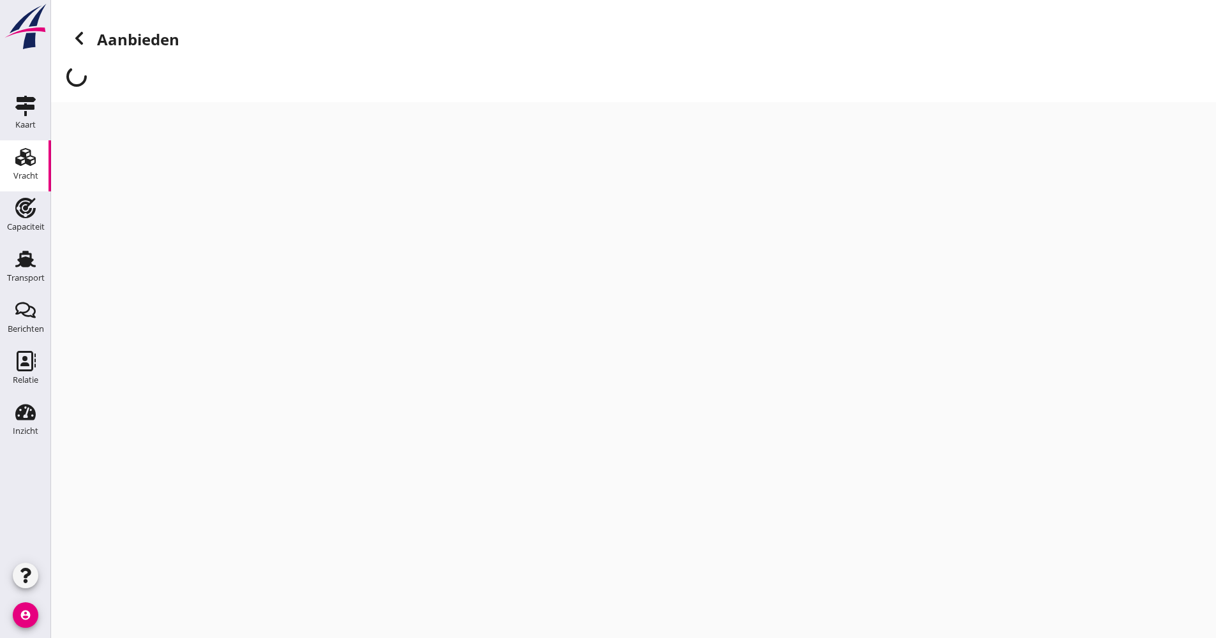
click at [72, 36] on icon at bounding box center [79, 38] width 15 height 15
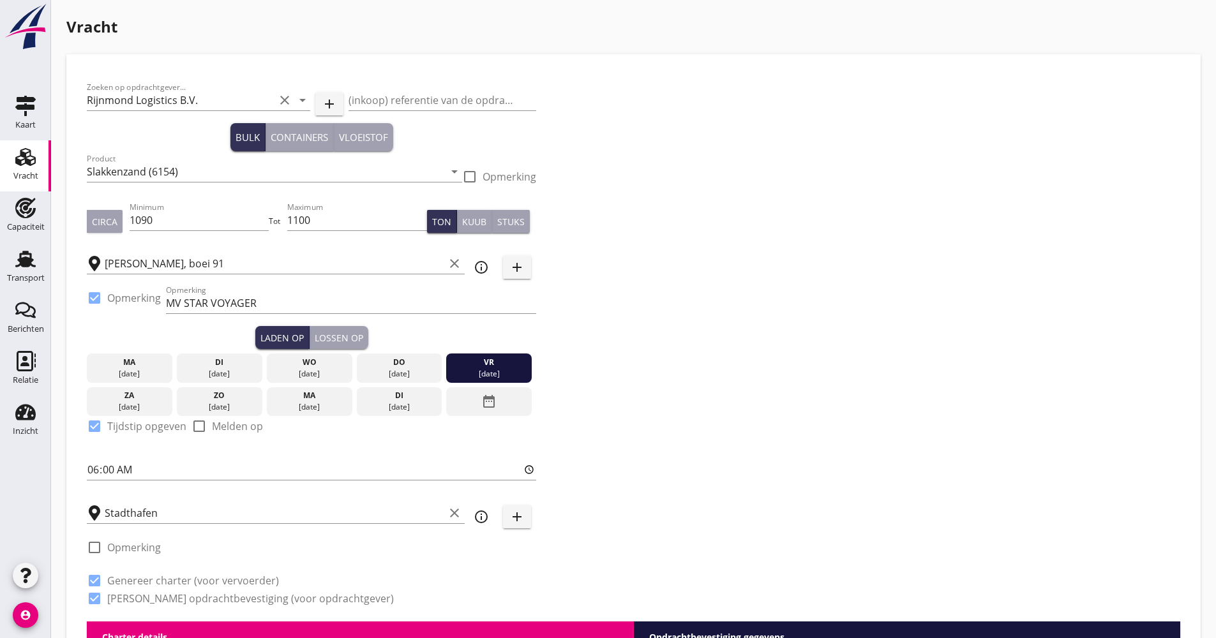
click at [480, 269] on icon "info_outline" at bounding box center [481, 267] width 15 height 15
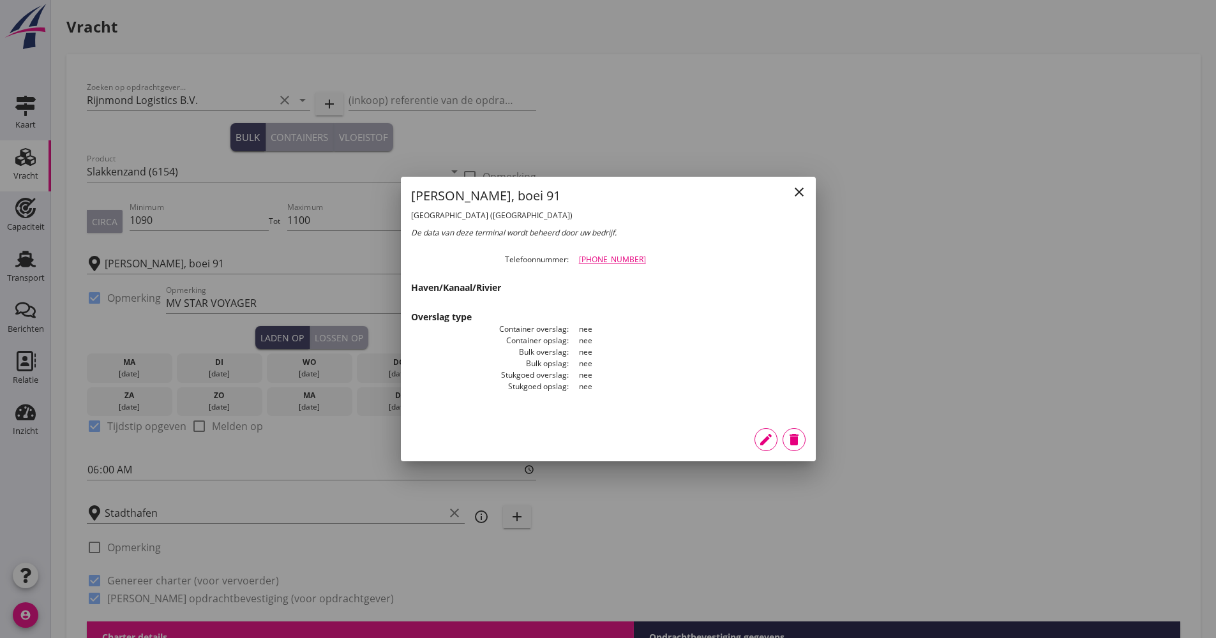
click at [767, 447] on icon "edit" at bounding box center [765, 439] width 15 height 15
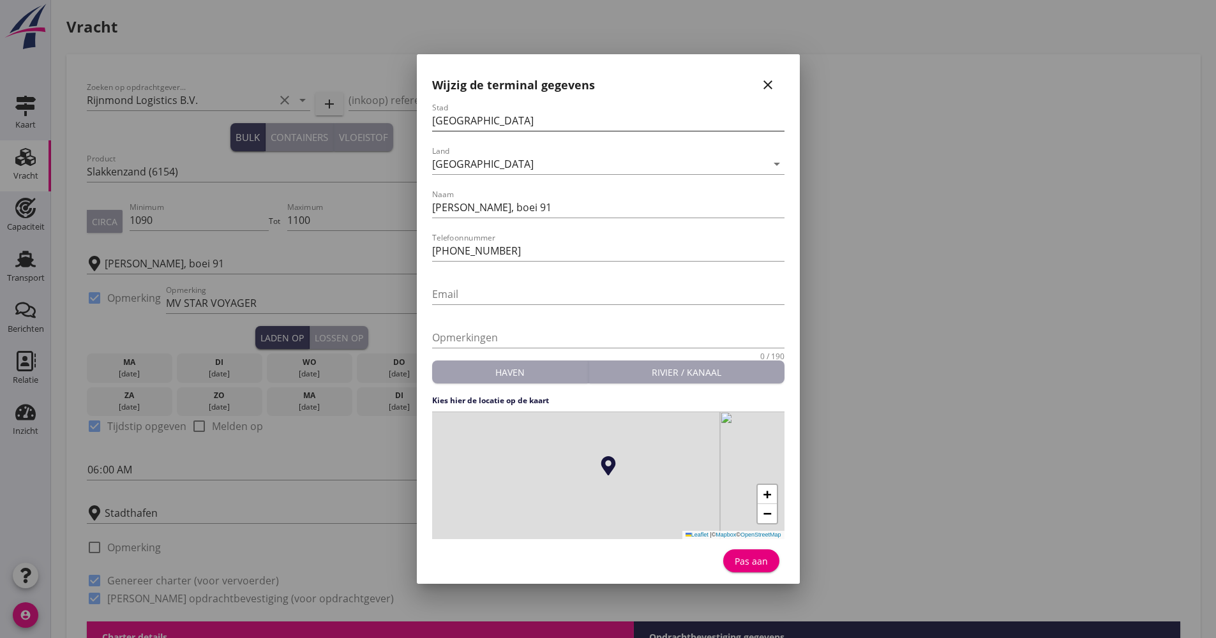
click at [518, 129] on input "[GEOGRAPHIC_DATA]" at bounding box center [608, 120] width 352 height 20
type input "[GEOGRAPHIC_DATA] Maasvlakte"
click at [498, 206] on input "[PERSON_NAME], boei 91" at bounding box center [608, 207] width 352 height 20
type input "Alexiahaven boei 91"
drag, startPoint x: 452, startPoint y: 253, endPoint x: 406, endPoint y: 257, distance: 46.1
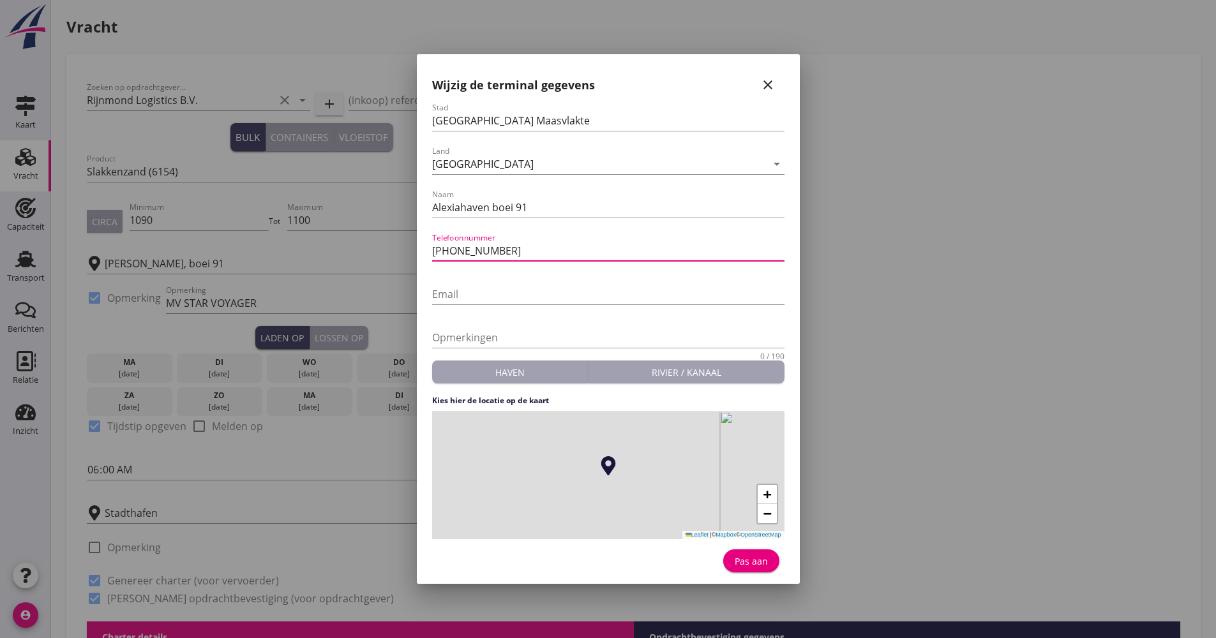
type input "06 23773622"
click at [761, 558] on div "Pas aan" at bounding box center [752, 561] width 36 height 13
type input "Alexiahaven boei 91"
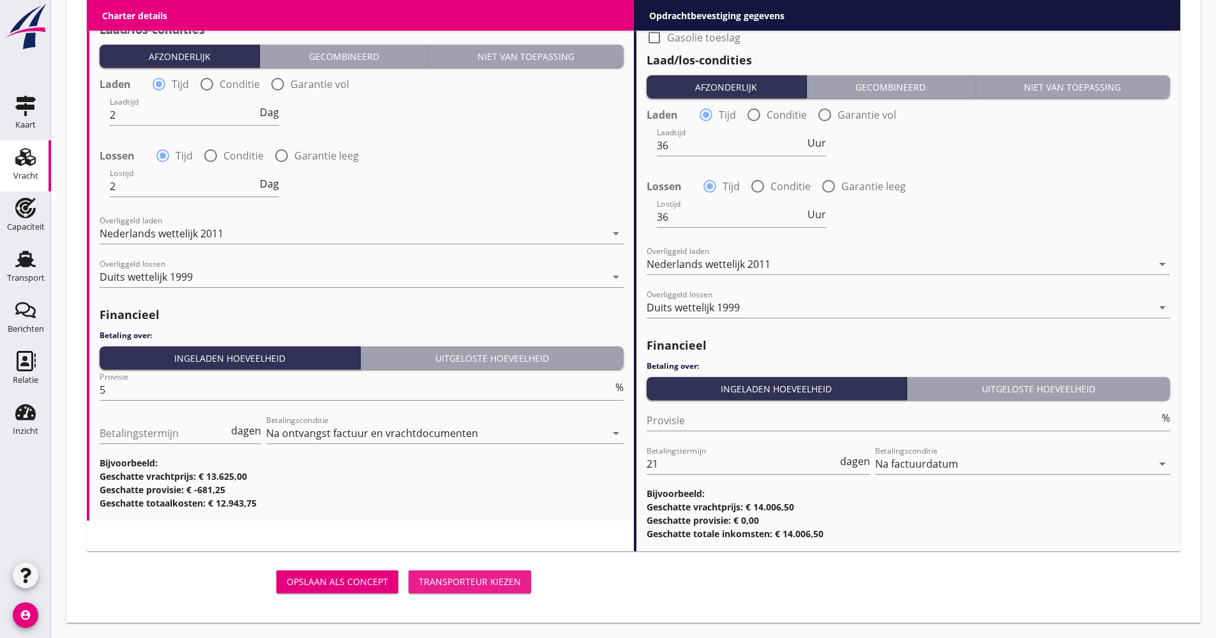
click at [502, 577] on div "Transporteur kiezen" at bounding box center [470, 581] width 102 height 13
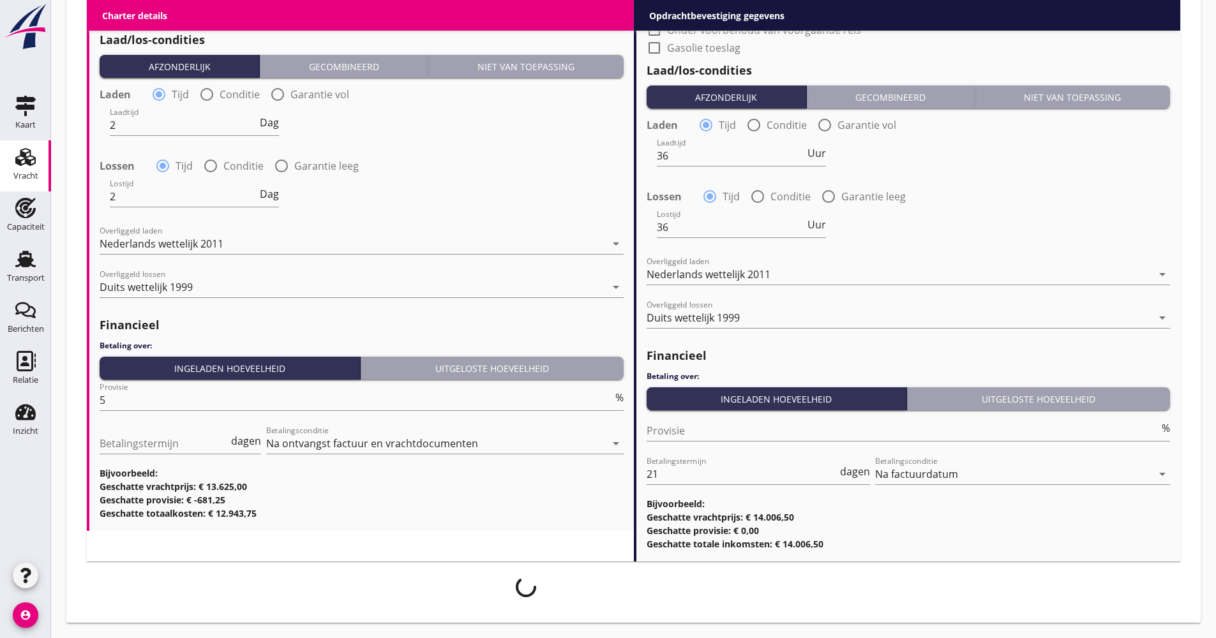
scroll to position [1319, 0]
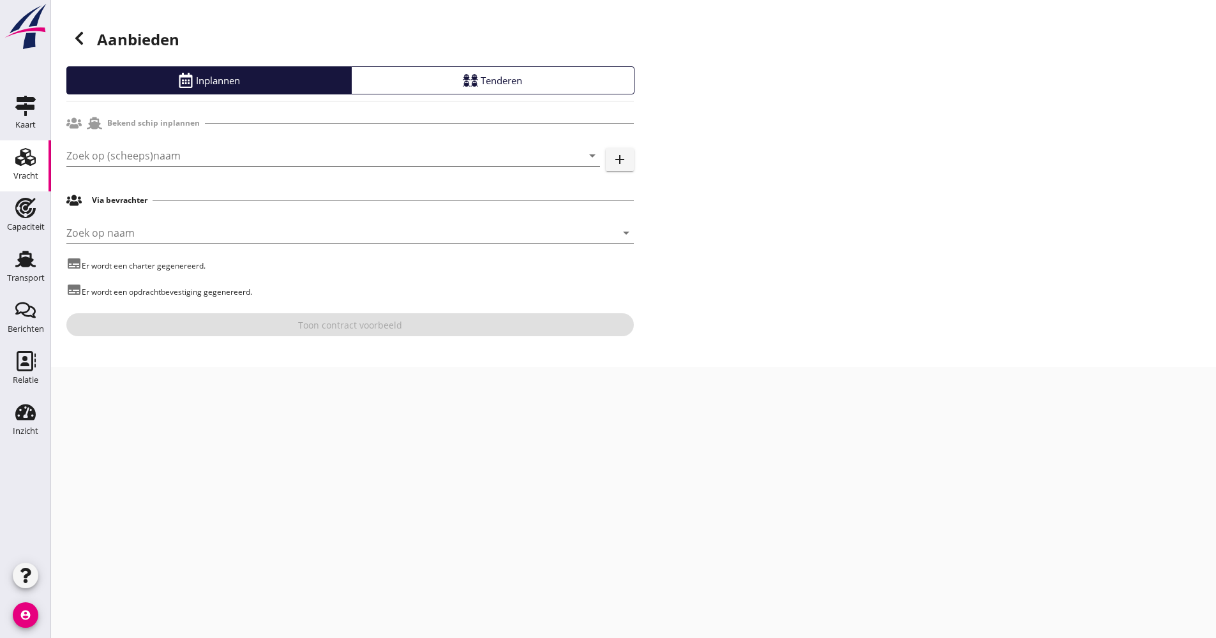
click at [178, 148] on input "Zoek op (scheeps)naam" at bounding box center [315, 156] width 498 height 20
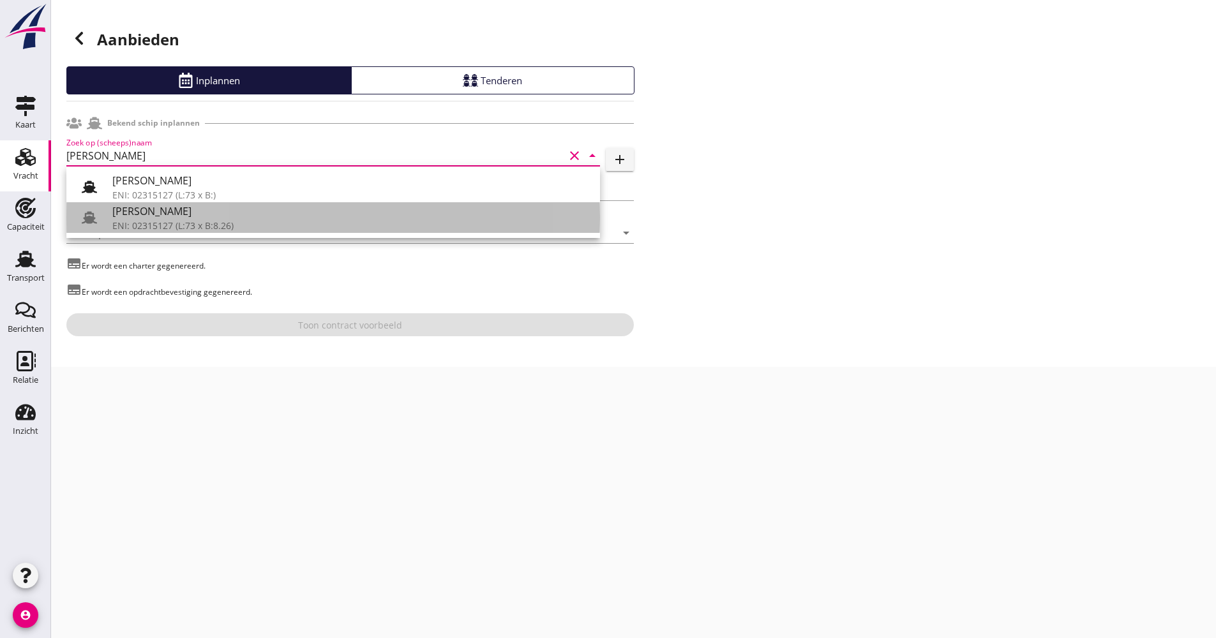
click at [138, 211] on div "[PERSON_NAME]" at bounding box center [351, 211] width 478 height 15
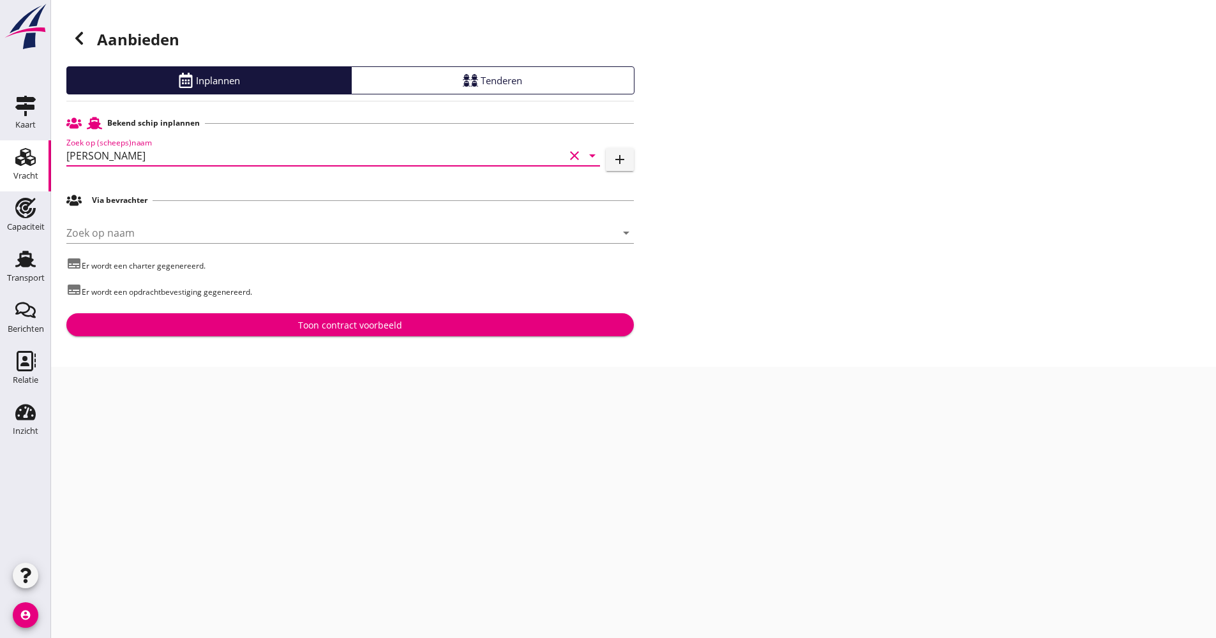
type input "[PERSON_NAME]"
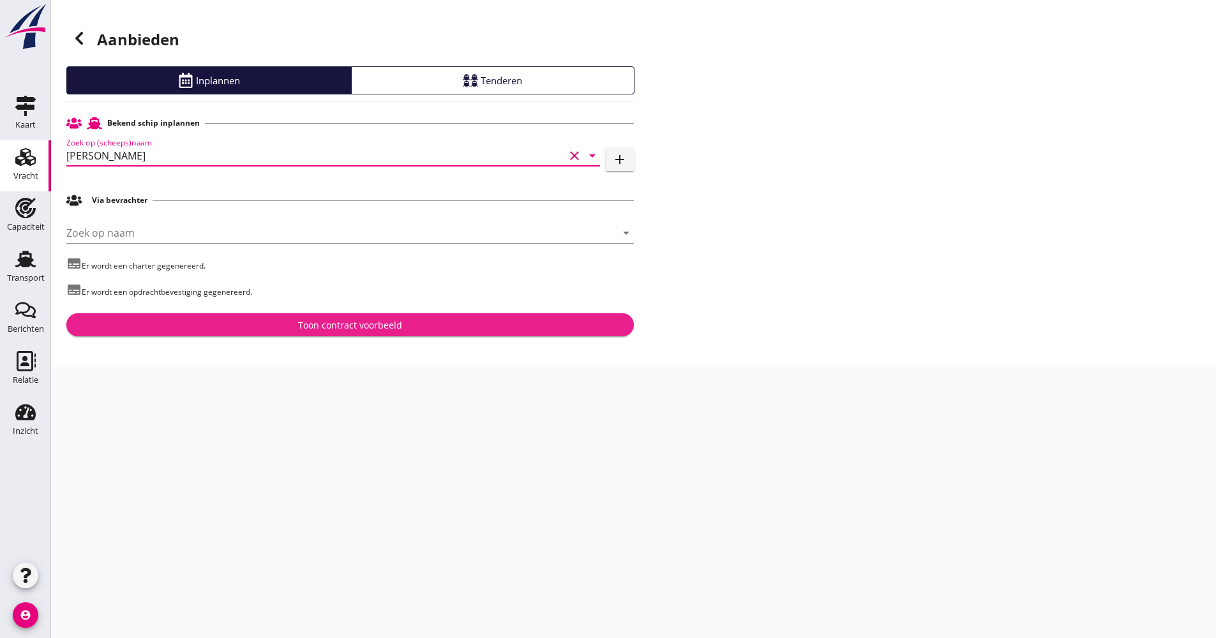
click at [265, 326] on div "Toon contract voorbeeld" at bounding box center [350, 325] width 547 height 13
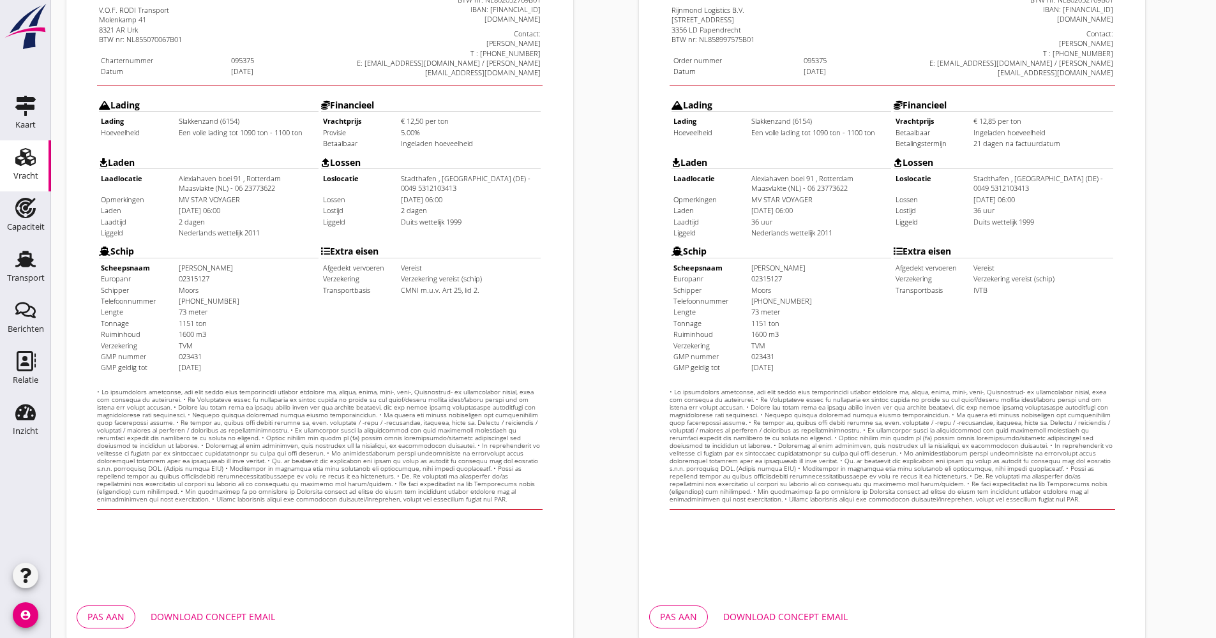
scroll to position [255, 0]
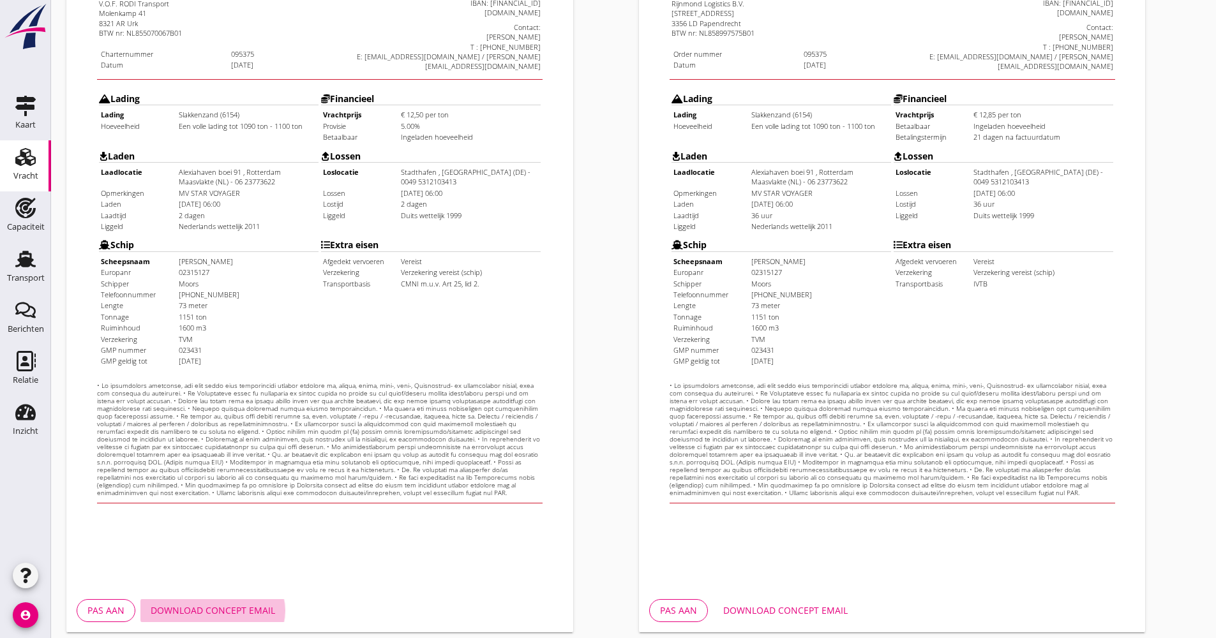
click at [221, 601] on button "Download concept email" at bounding box center [212, 610] width 145 height 23
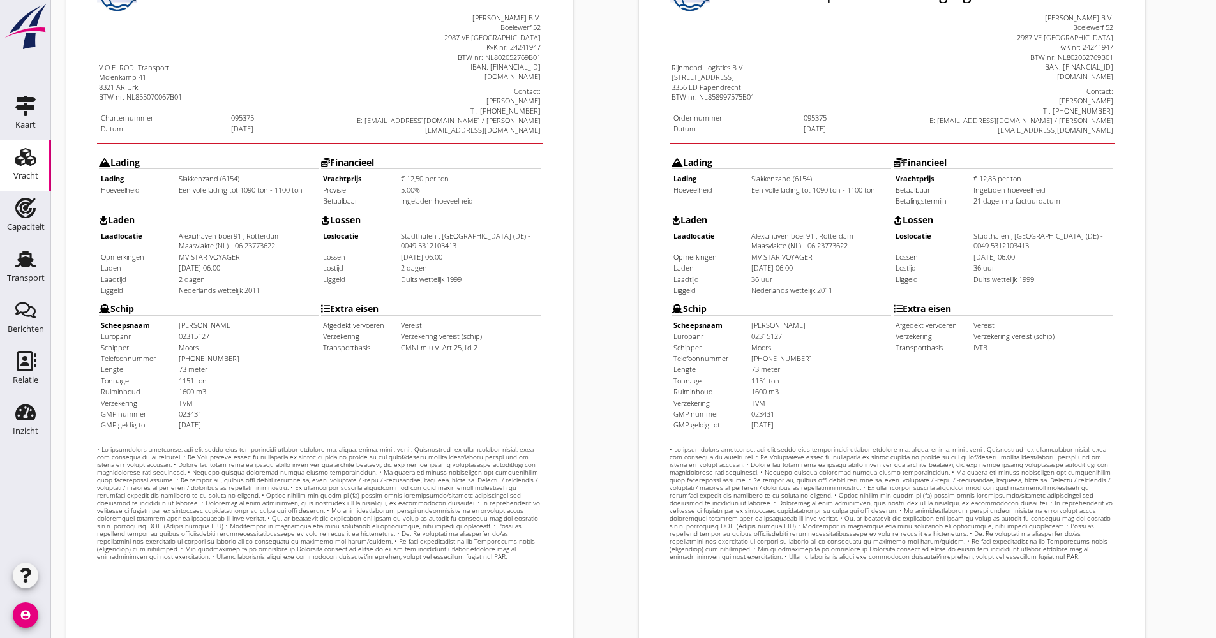
scroll to position [307, 0]
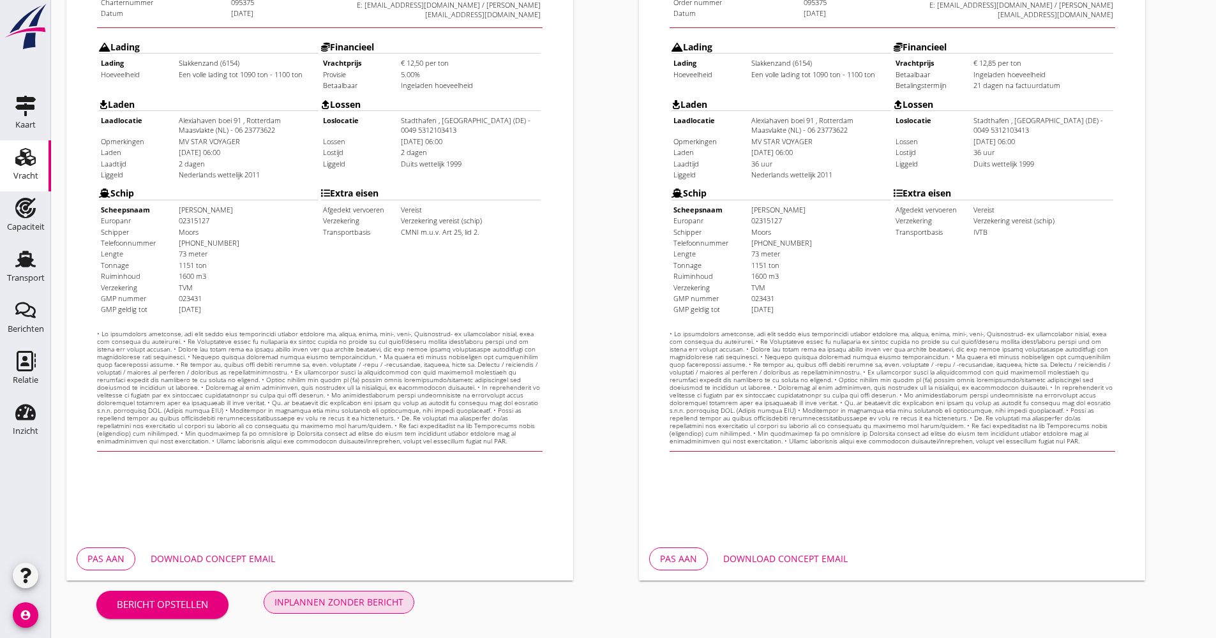
click at [365, 598] on div "Inplannen zonder bericht" at bounding box center [339, 602] width 129 height 13
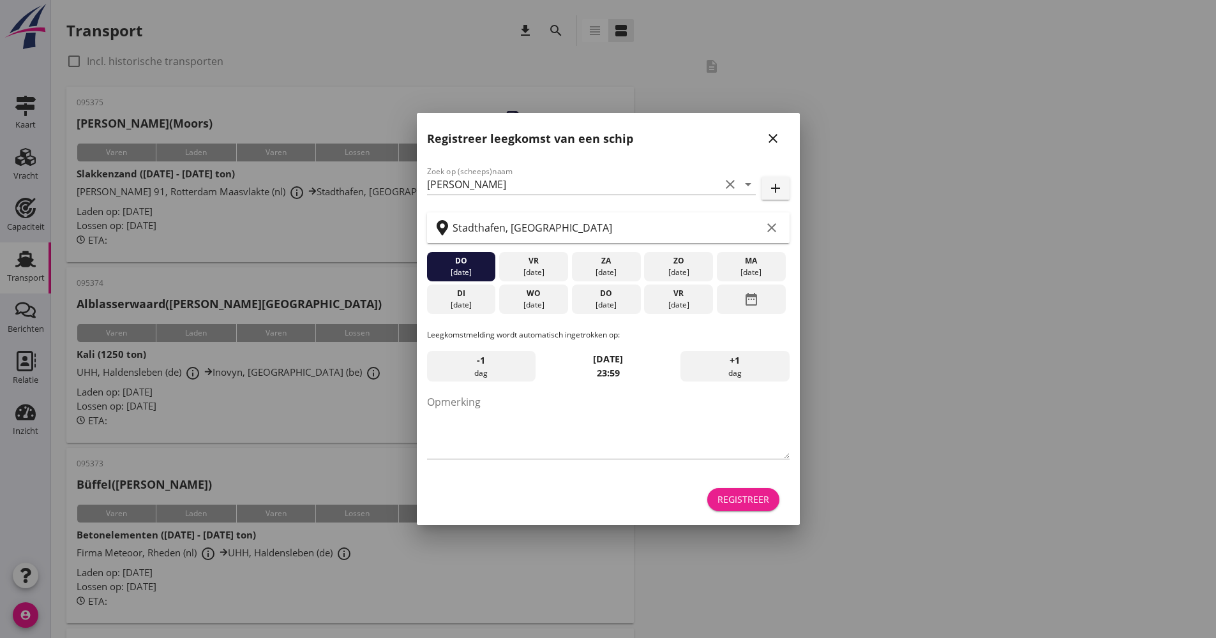
click at [744, 495] on div "Registreer" at bounding box center [744, 499] width 52 height 13
